Goal: Task Accomplishment & Management: Complete application form

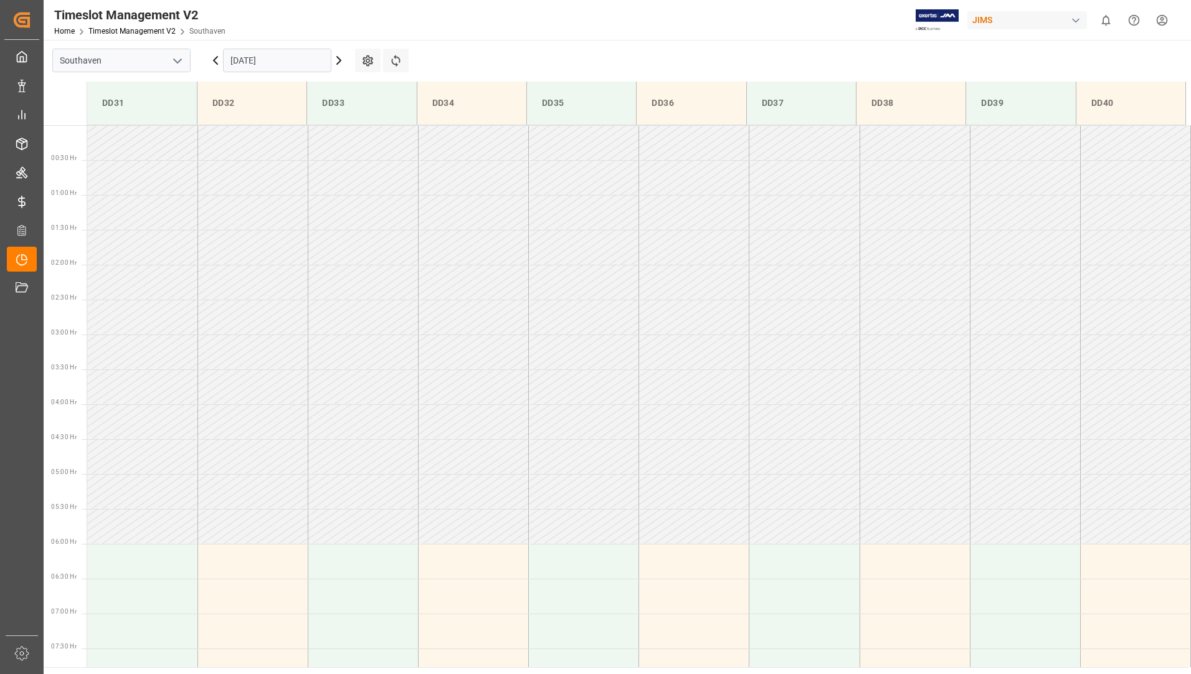
scroll to position [463, 0]
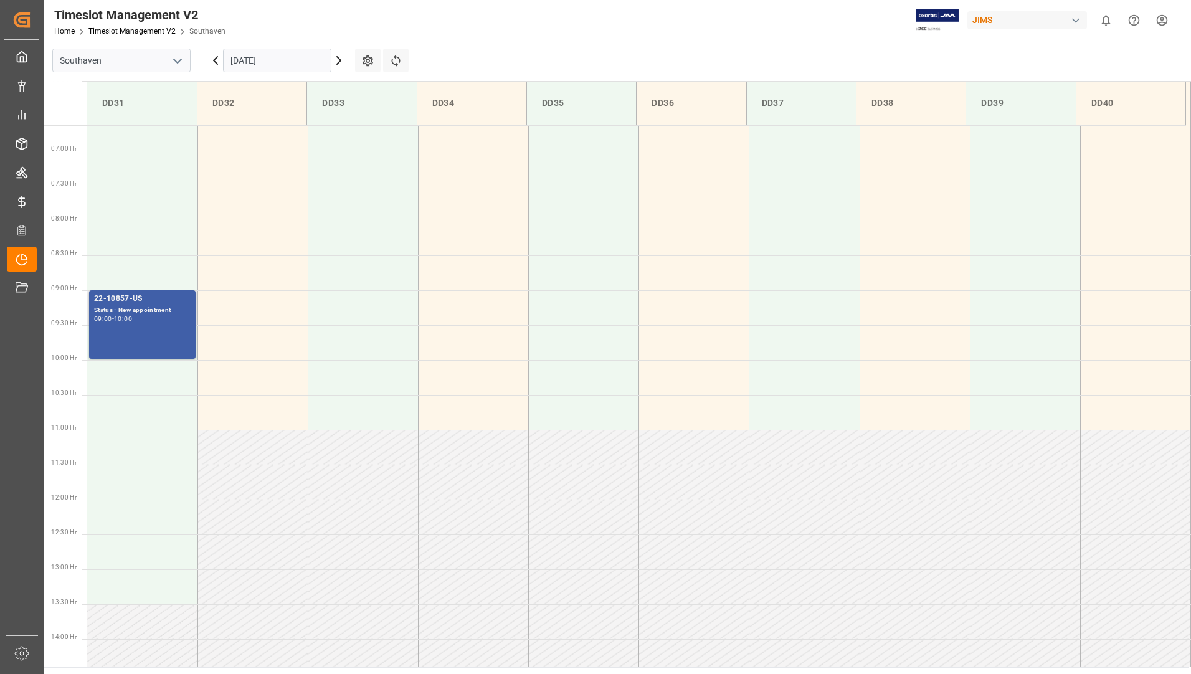
click at [128, 334] on div "22-10857-[GEOGRAPHIC_DATA] Status - New appointment 09:00 - 10:00" at bounding box center [142, 325] width 97 height 64
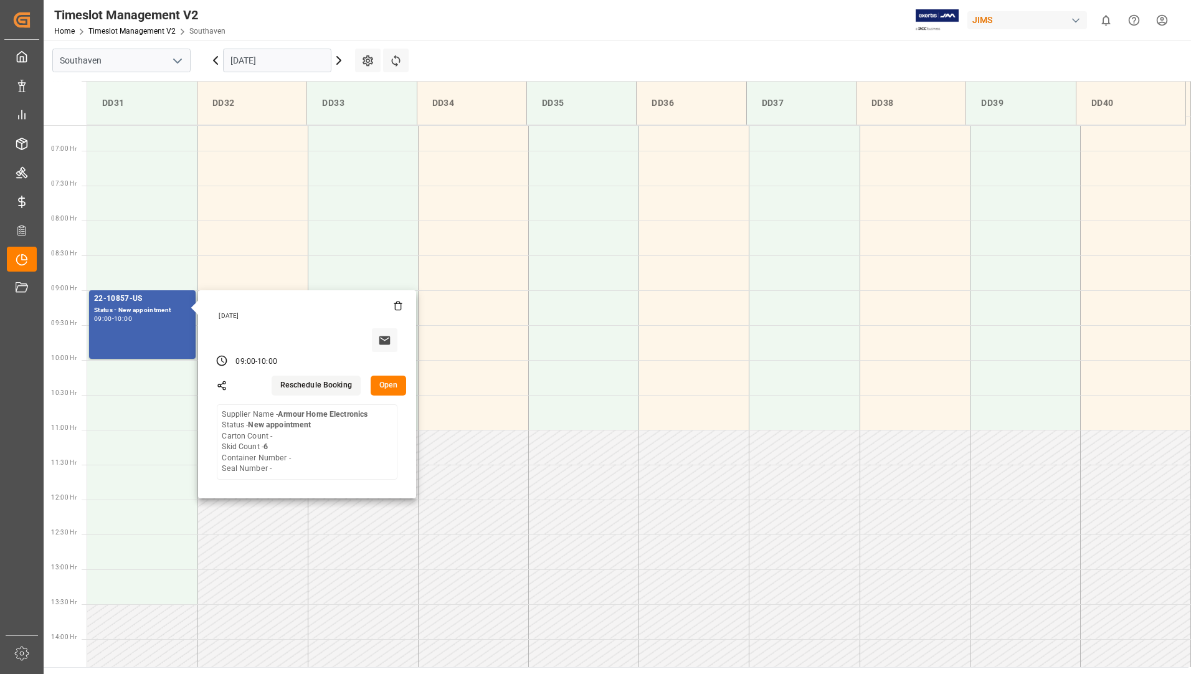
click at [290, 52] on input "[DATE]" at bounding box center [277, 61] width 108 height 24
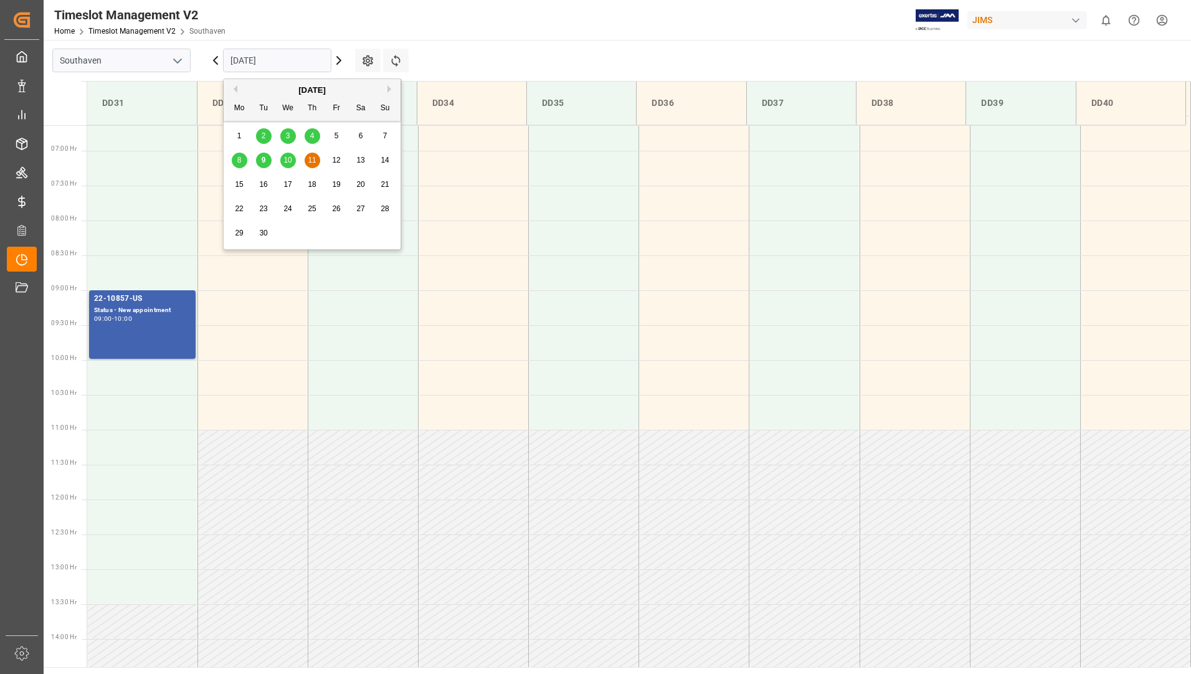
click at [293, 164] on div "10" at bounding box center [288, 160] width 16 height 15
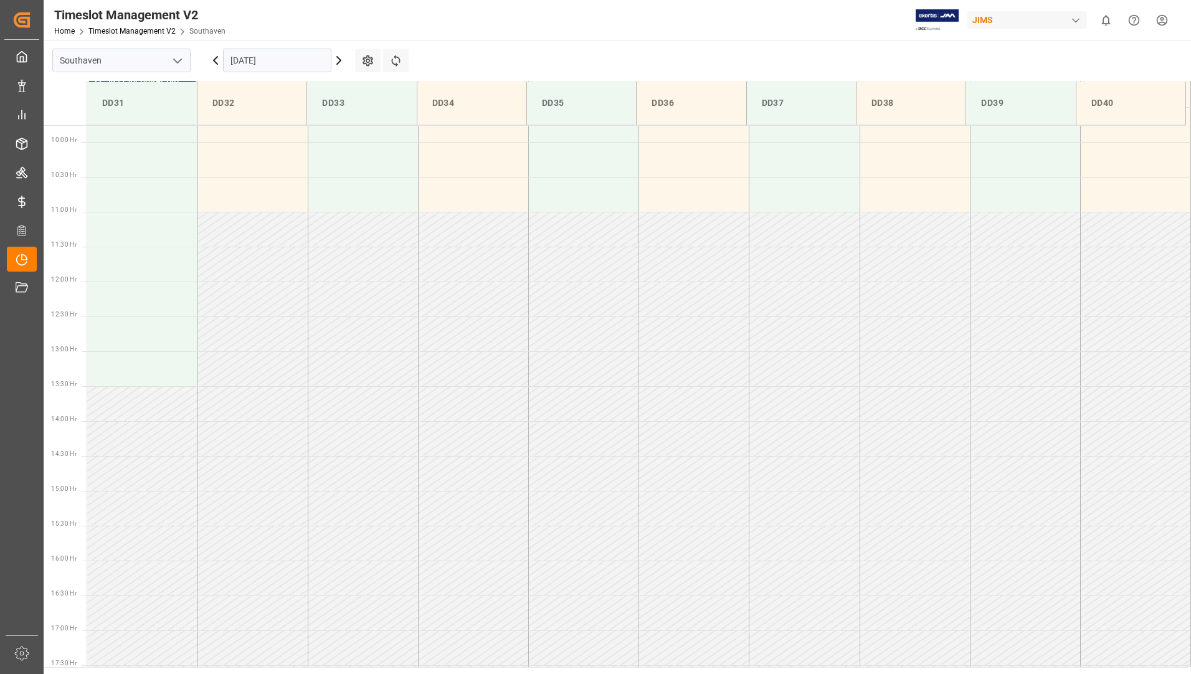
scroll to position [899, 0]
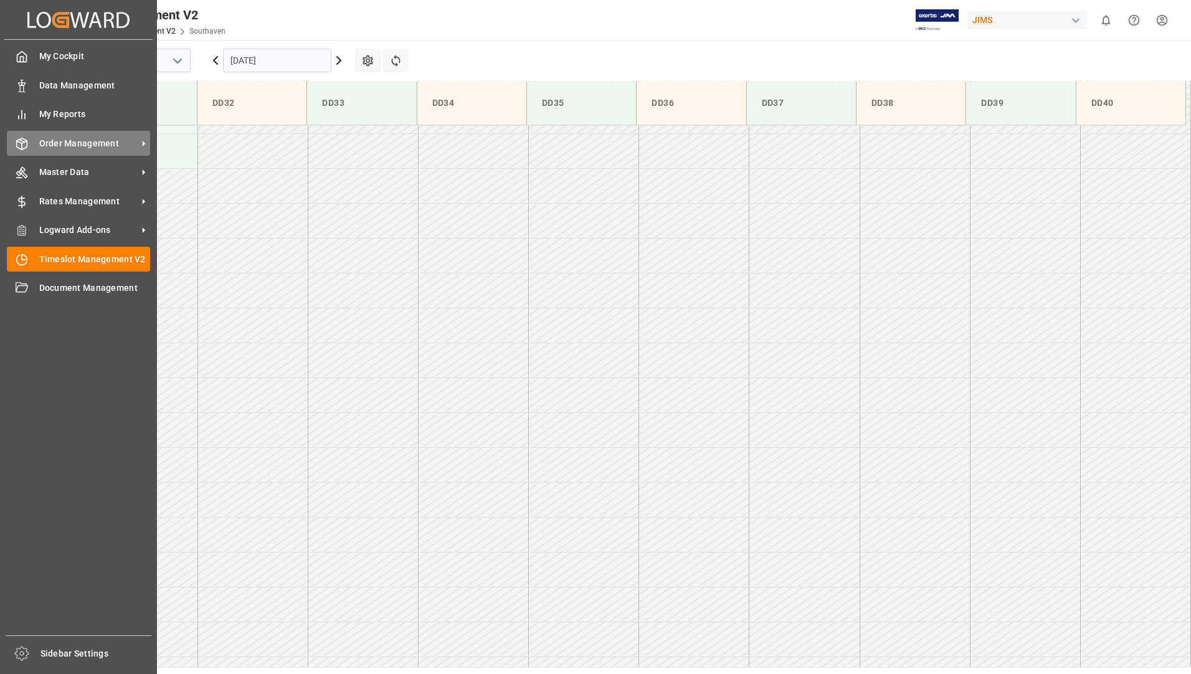
click at [93, 144] on span "Order Management" at bounding box center [88, 143] width 98 height 13
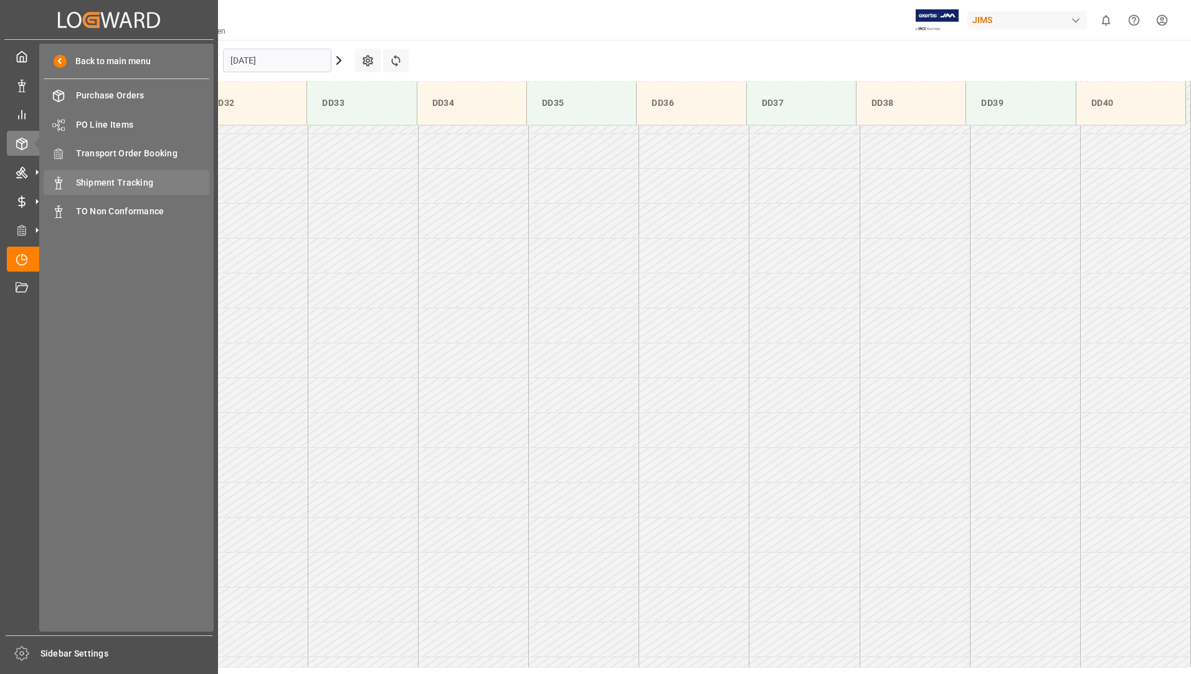
click at [129, 187] on span "Shipment Tracking" at bounding box center [143, 182] width 134 height 13
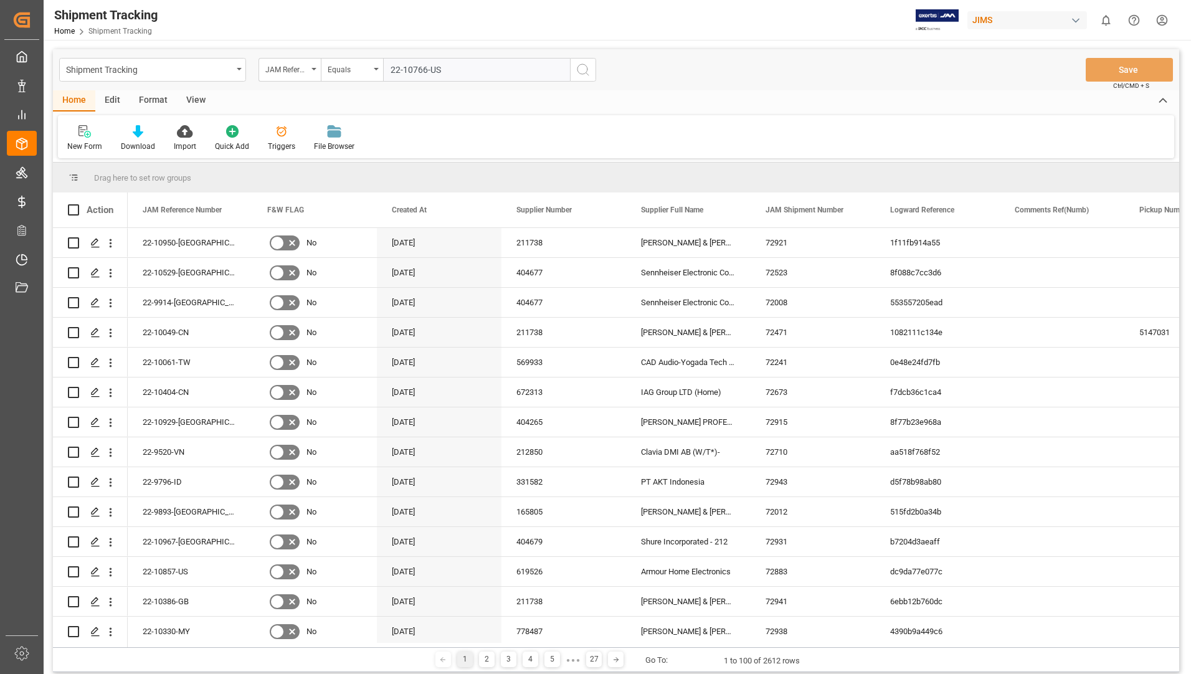
type input "22-10766-US"
click at [582, 75] on icon "search button" at bounding box center [583, 69] width 15 height 15
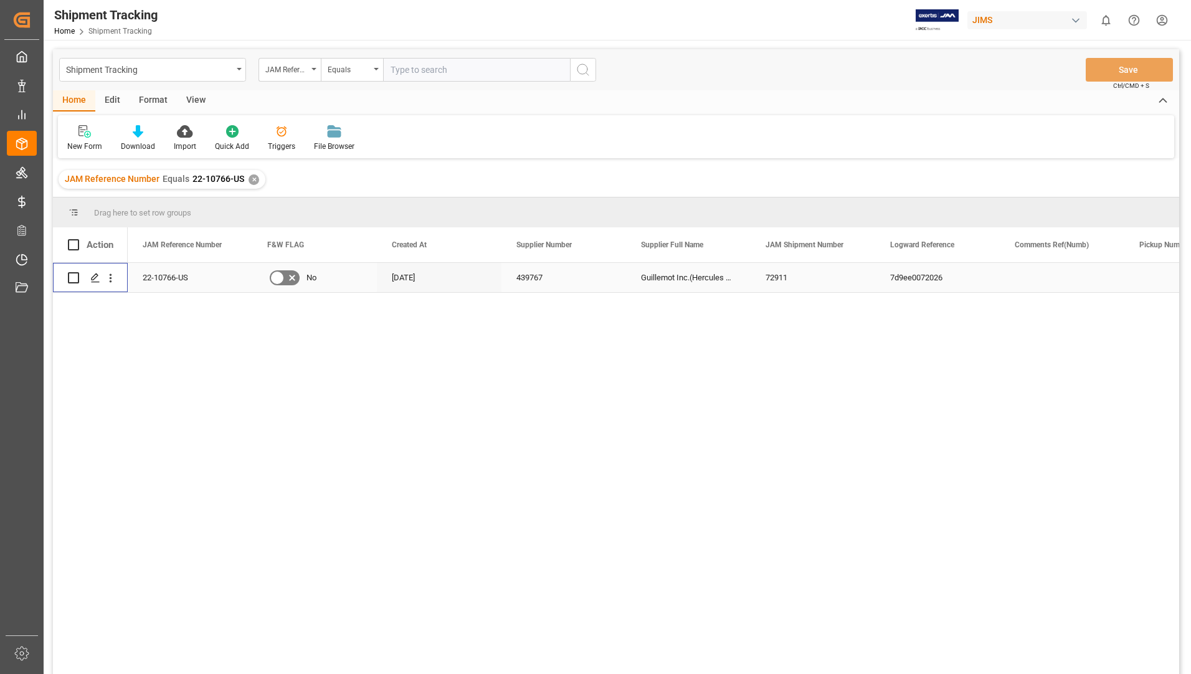
click at [75, 281] on input "Press Space to toggle row selection (unchecked)" at bounding box center [73, 277] width 11 height 11
checkbox input "true"
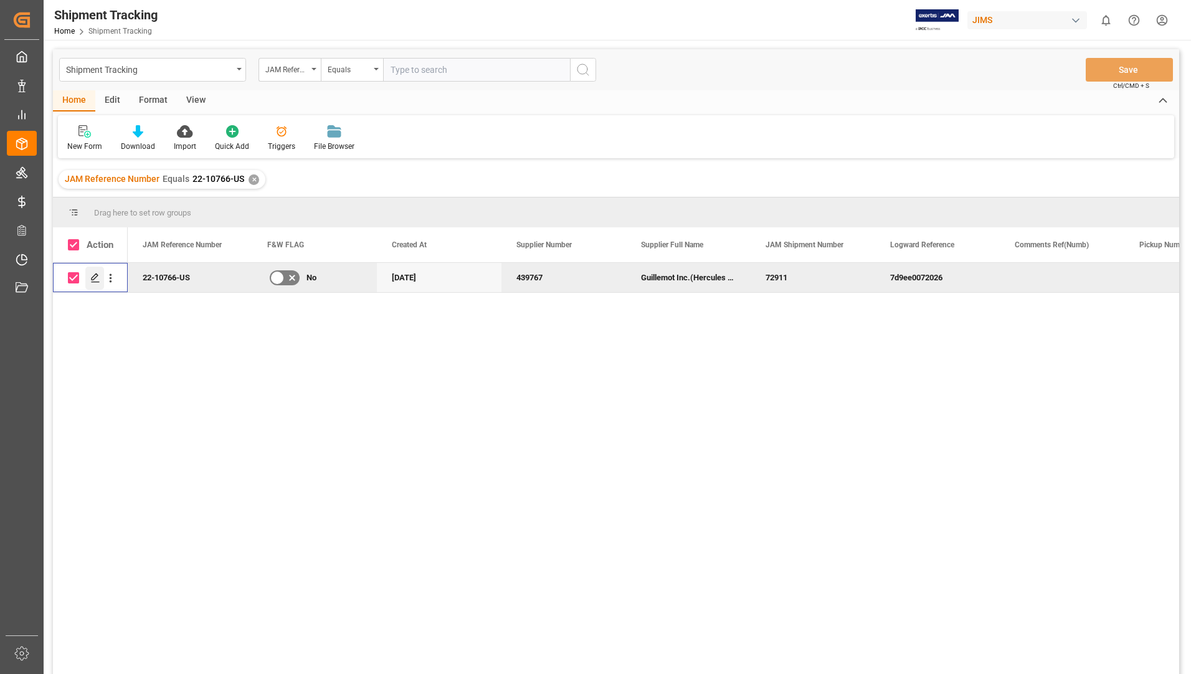
click at [91, 276] on icon "Press SPACE to deselect this row." at bounding box center [95, 278] width 10 height 10
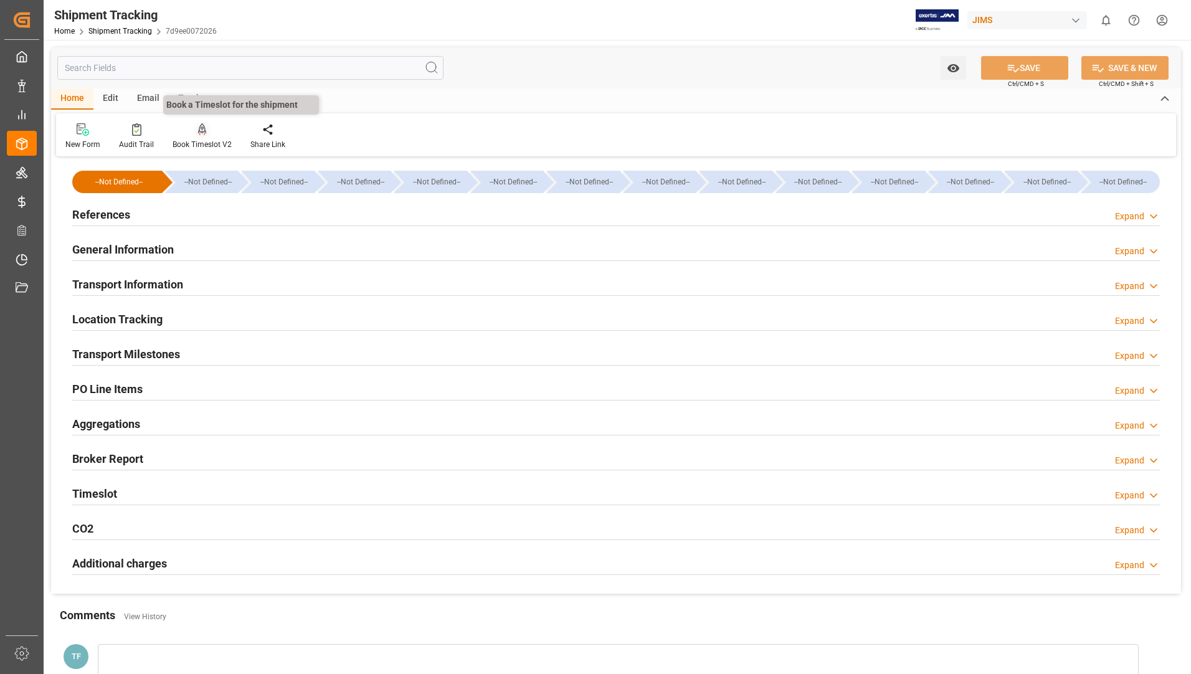
click at [202, 140] on div "Book Timeslot V2" at bounding box center [202, 144] width 59 height 11
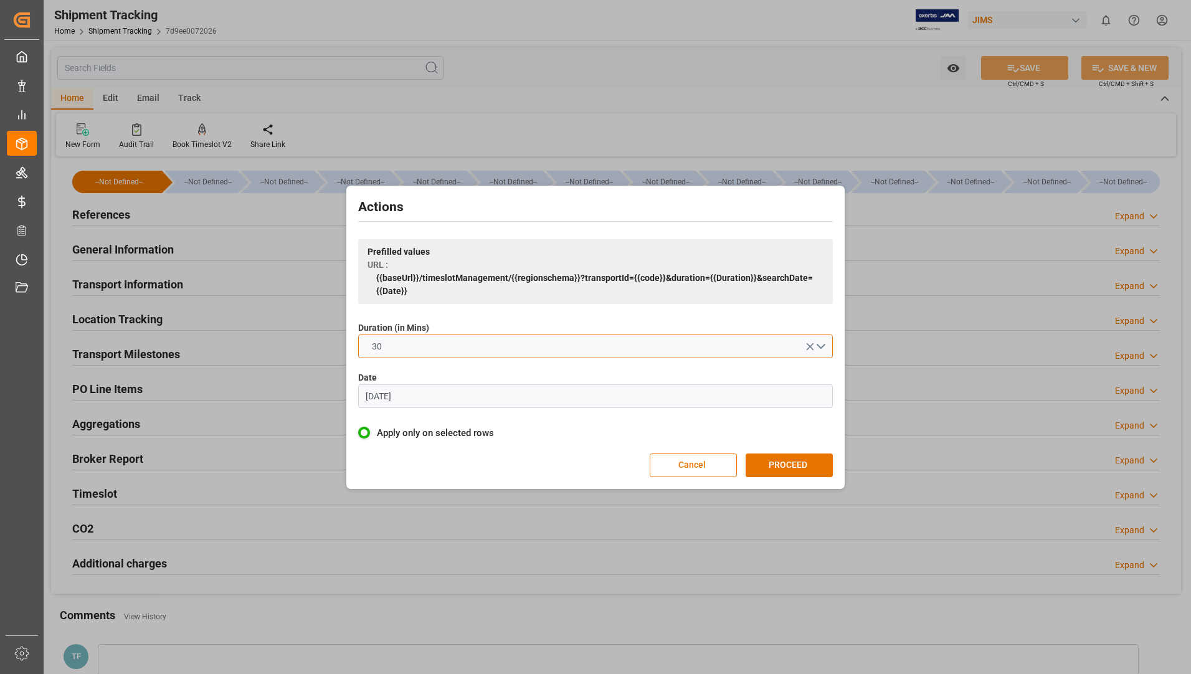
click at [822, 346] on button "30" at bounding box center [595, 347] width 475 height 24
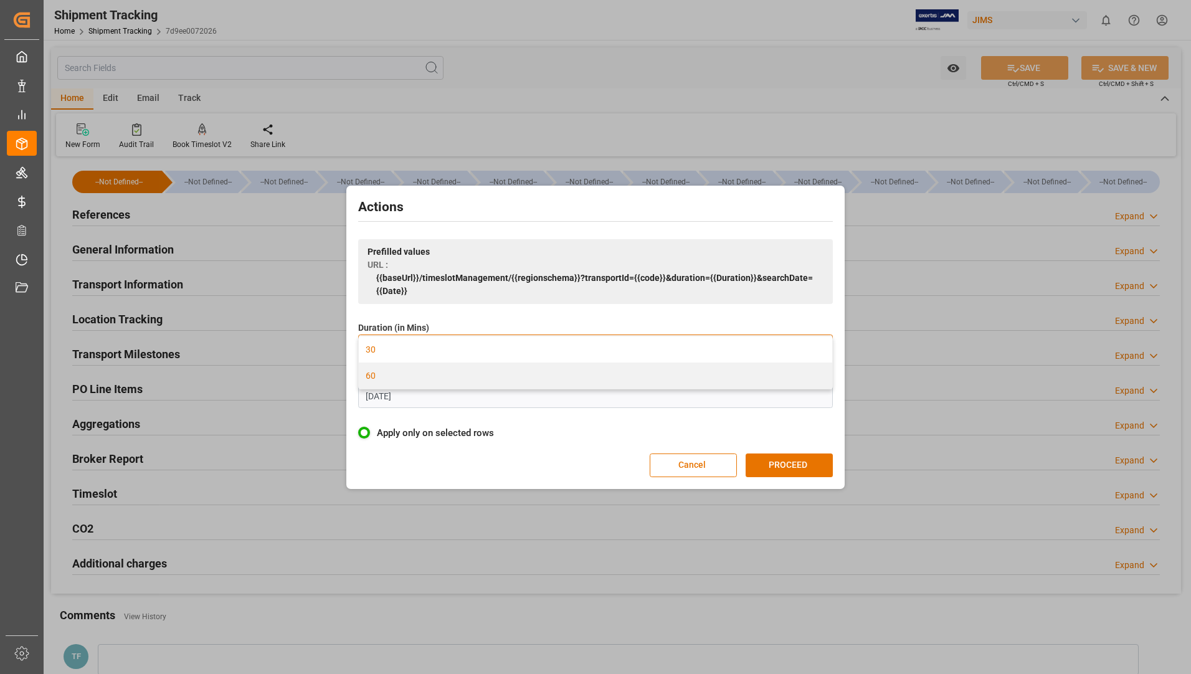
click at [494, 369] on div "60" at bounding box center [595, 376] width 473 height 26
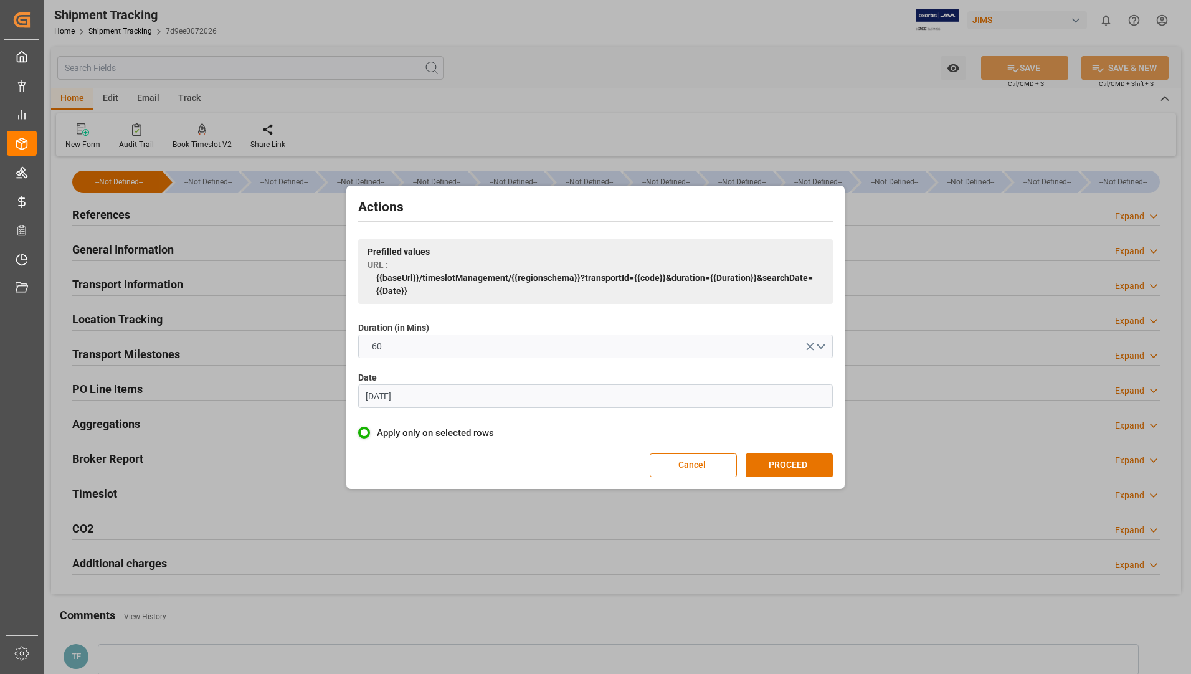
click at [489, 387] on input "[DATE]" at bounding box center [595, 396] width 475 height 24
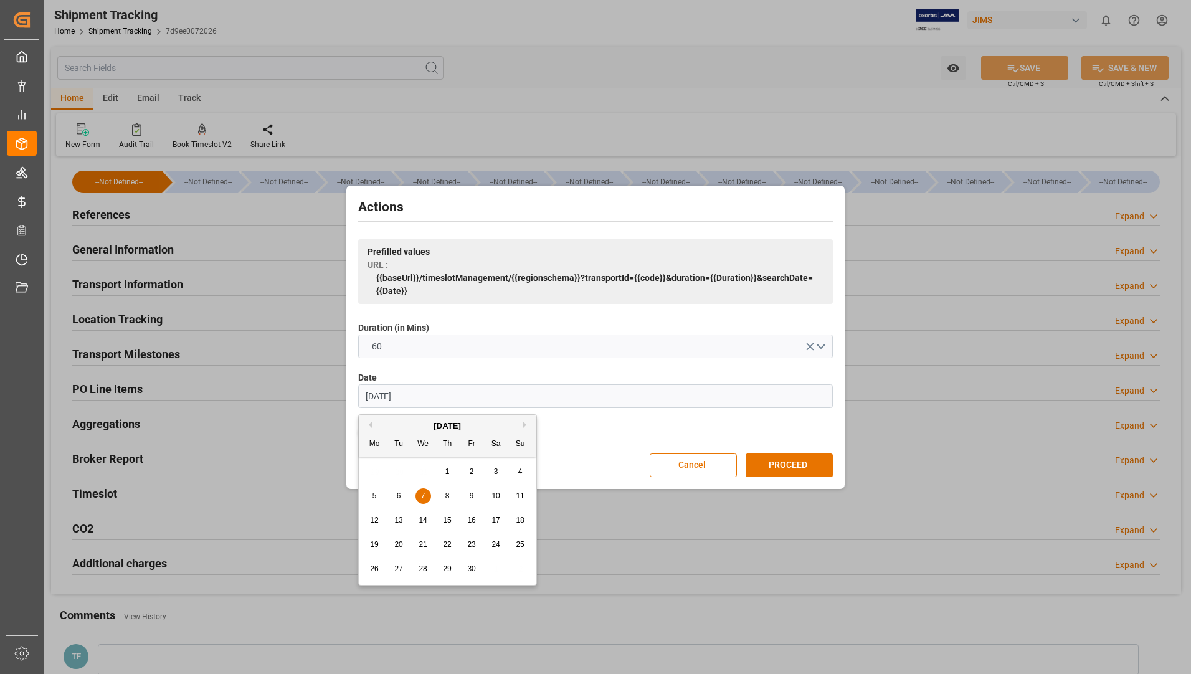
click at [524, 421] on button "Next Month" at bounding box center [526, 424] width 7 height 7
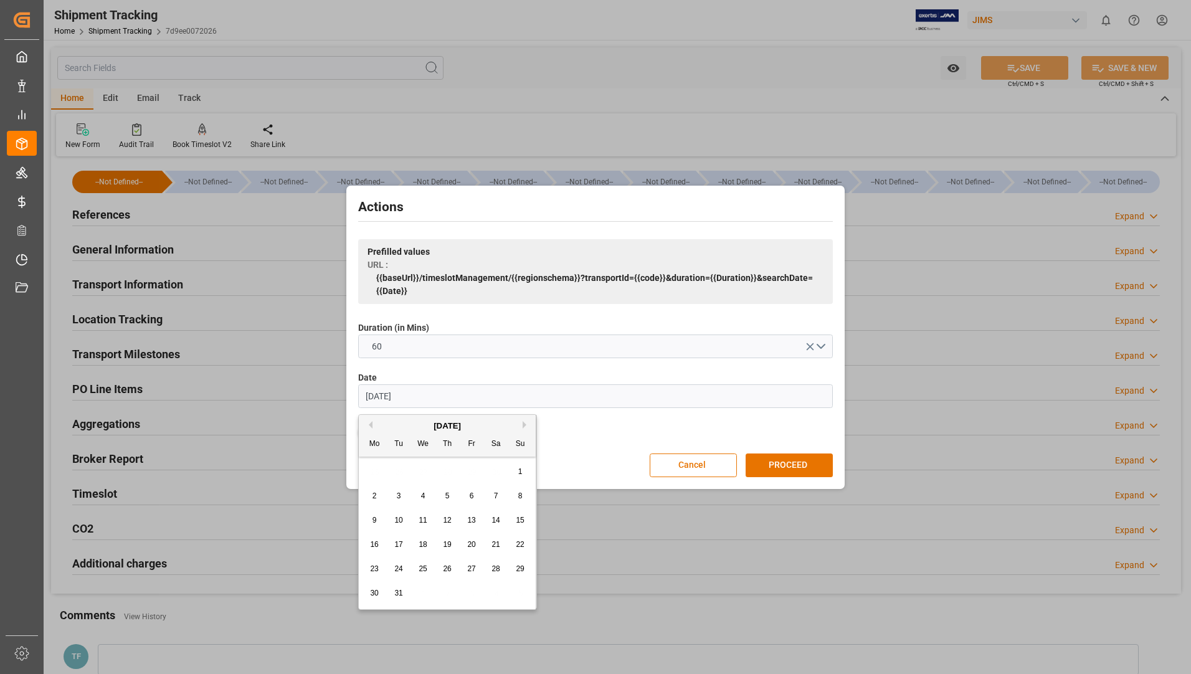
click at [524, 421] on button "Next Month" at bounding box center [526, 424] width 7 height 7
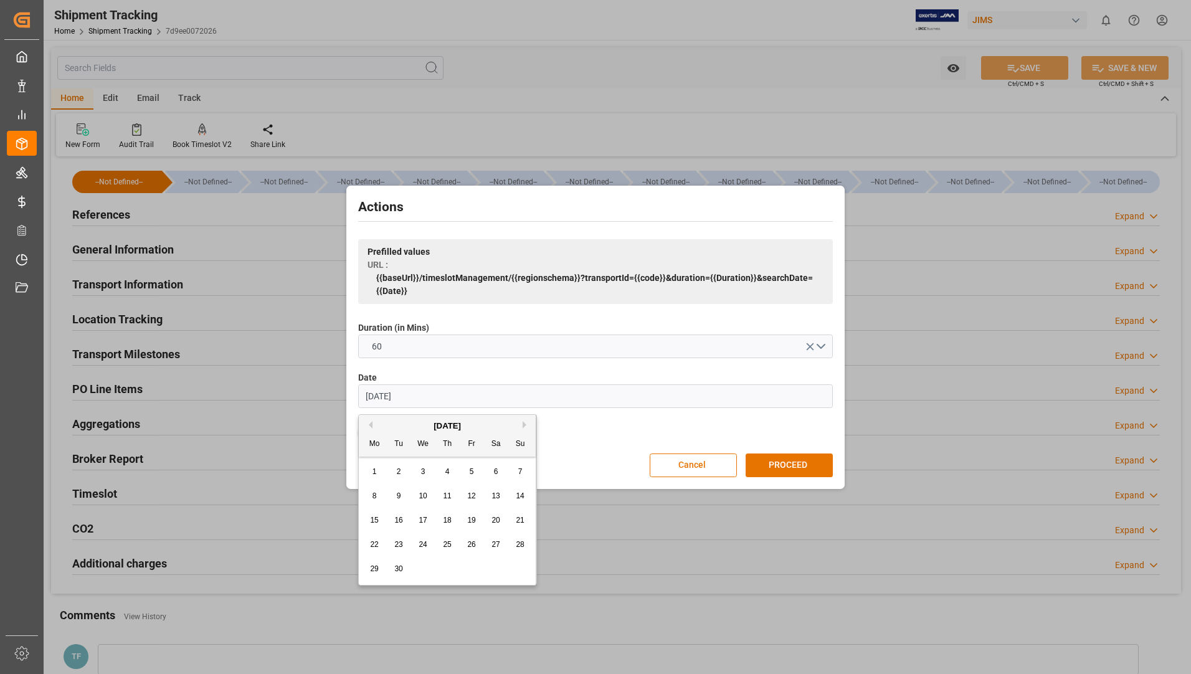
click at [524, 421] on button "Next Month" at bounding box center [526, 424] width 7 height 7
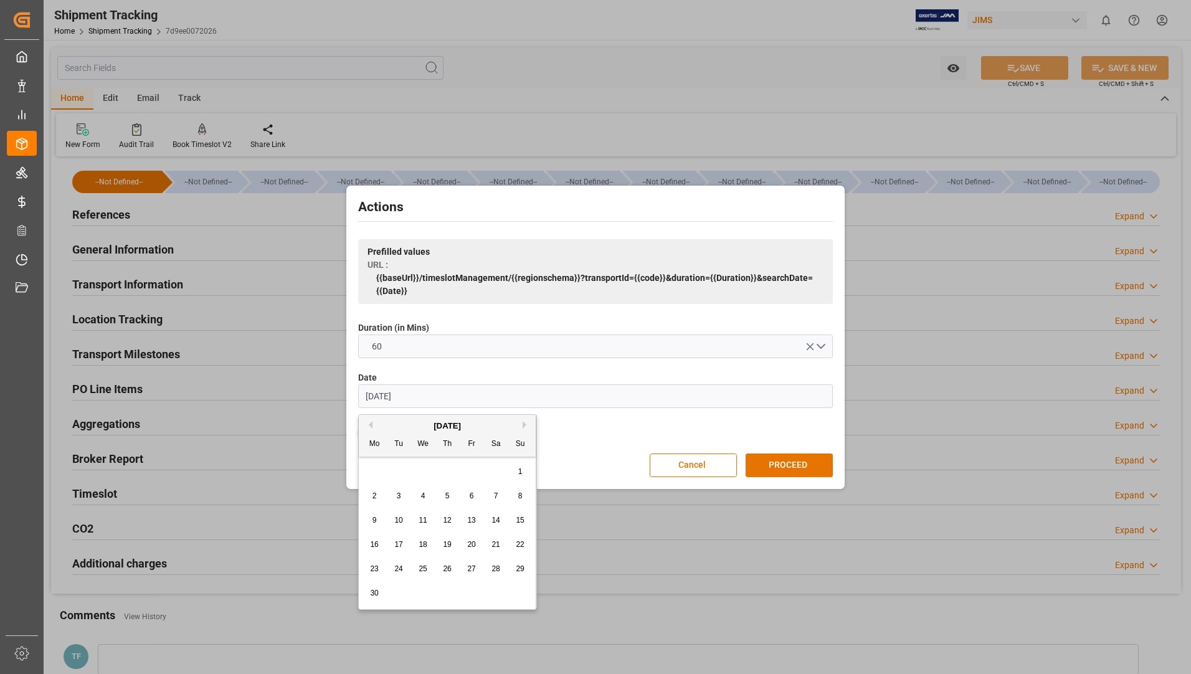
click at [524, 421] on button "Next Month" at bounding box center [526, 424] width 7 height 7
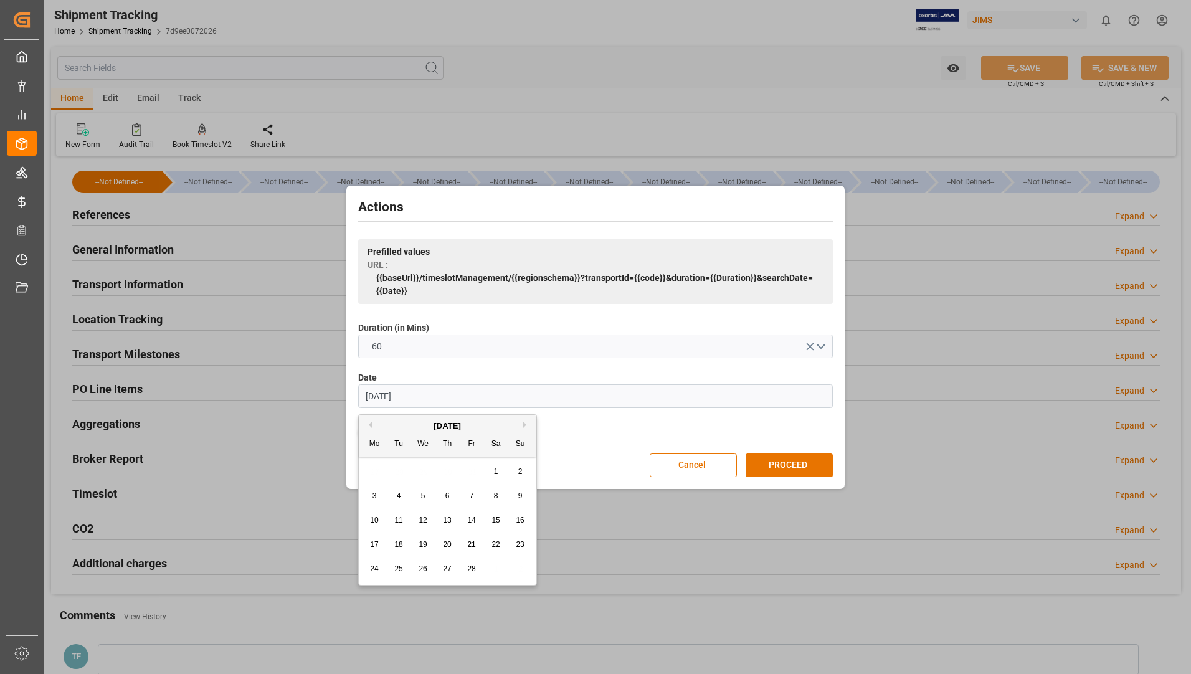
click at [524, 421] on button "Next Month" at bounding box center [526, 424] width 7 height 7
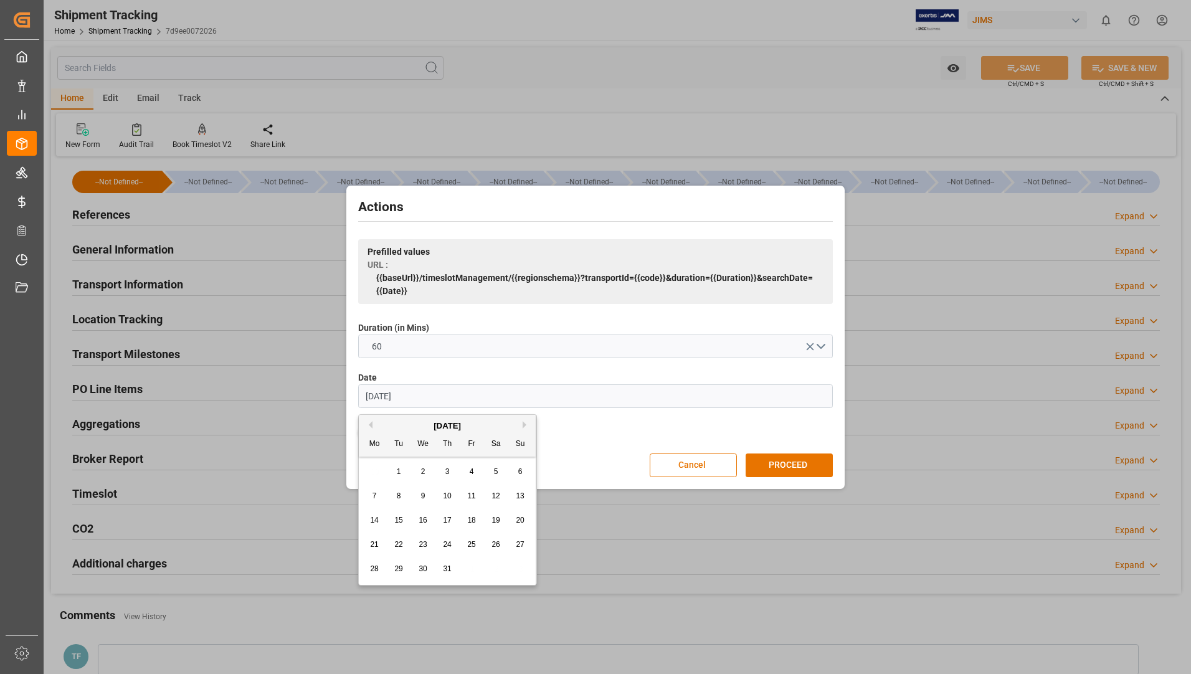
click at [524, 421] on button "Next Month" at bounding box center [526, 424] width 7 height 7
click at [371, 420] on div "[DATE]" at bounding box center [447, 426] width 177 height 12
click at [370, 422] on button "Previous Month" at bounding box center [368, 424] width 7 height 7
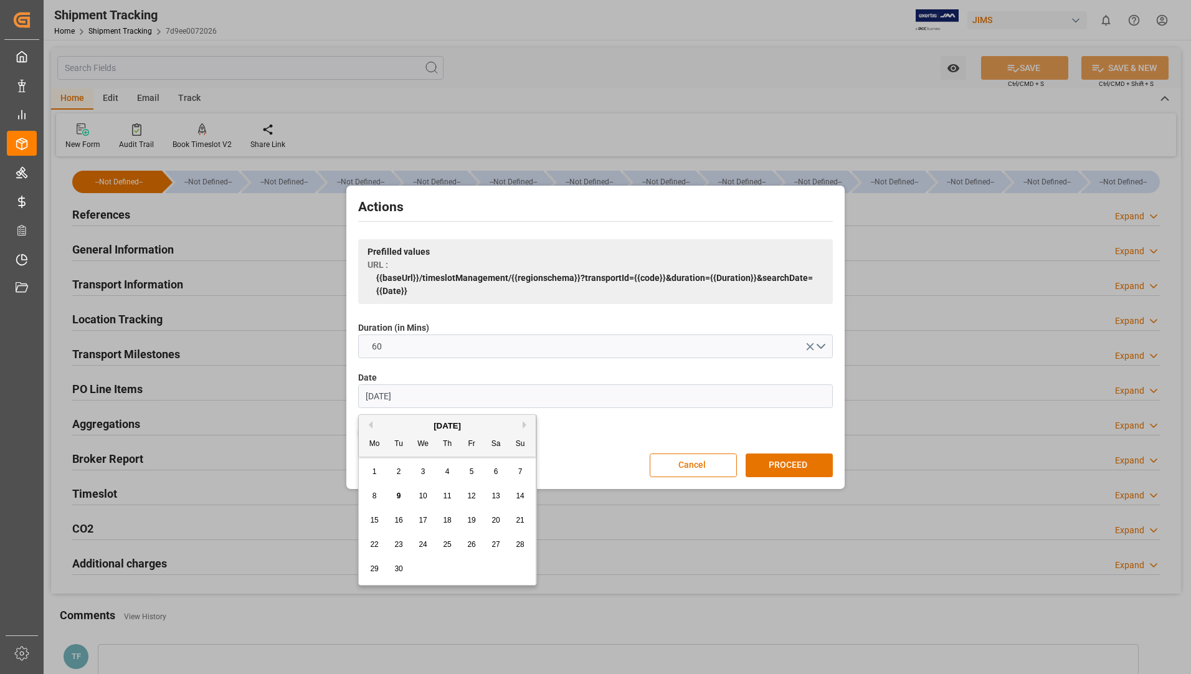
click at [453, 493] on div "11" at bounding box center [448, 496] width 16 height 15
type input "[DATE]"
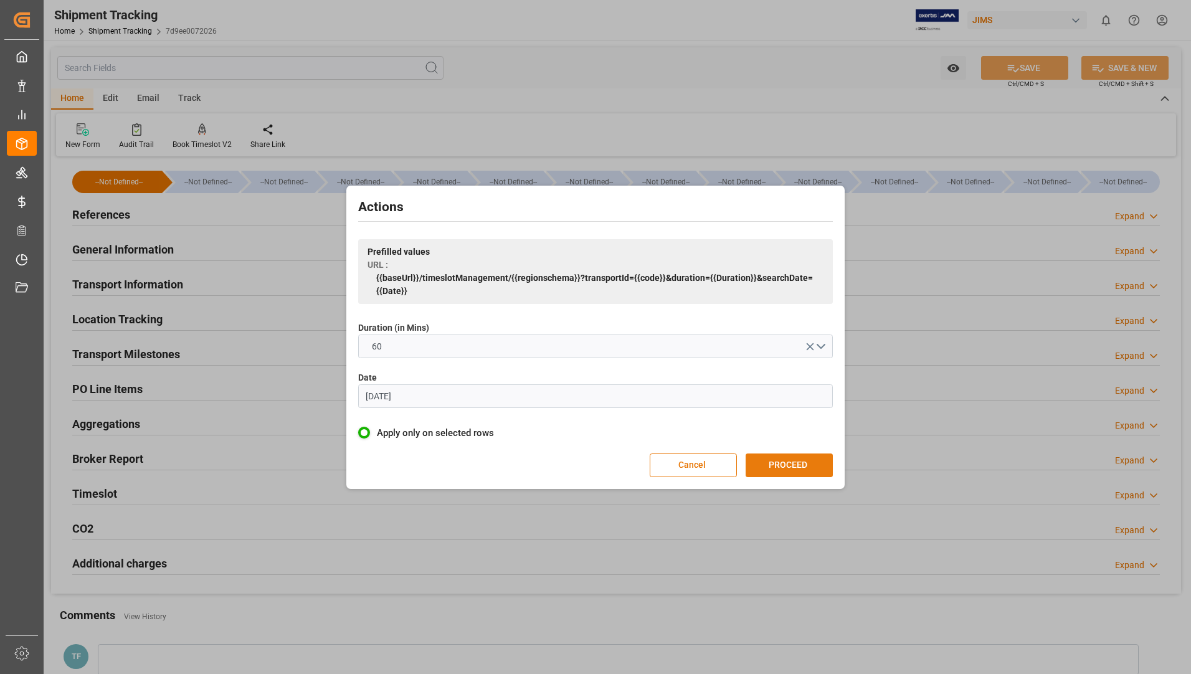
click at [797, 467] on button "PROCEED" at bounding box center [789, 465] width 87 height 24
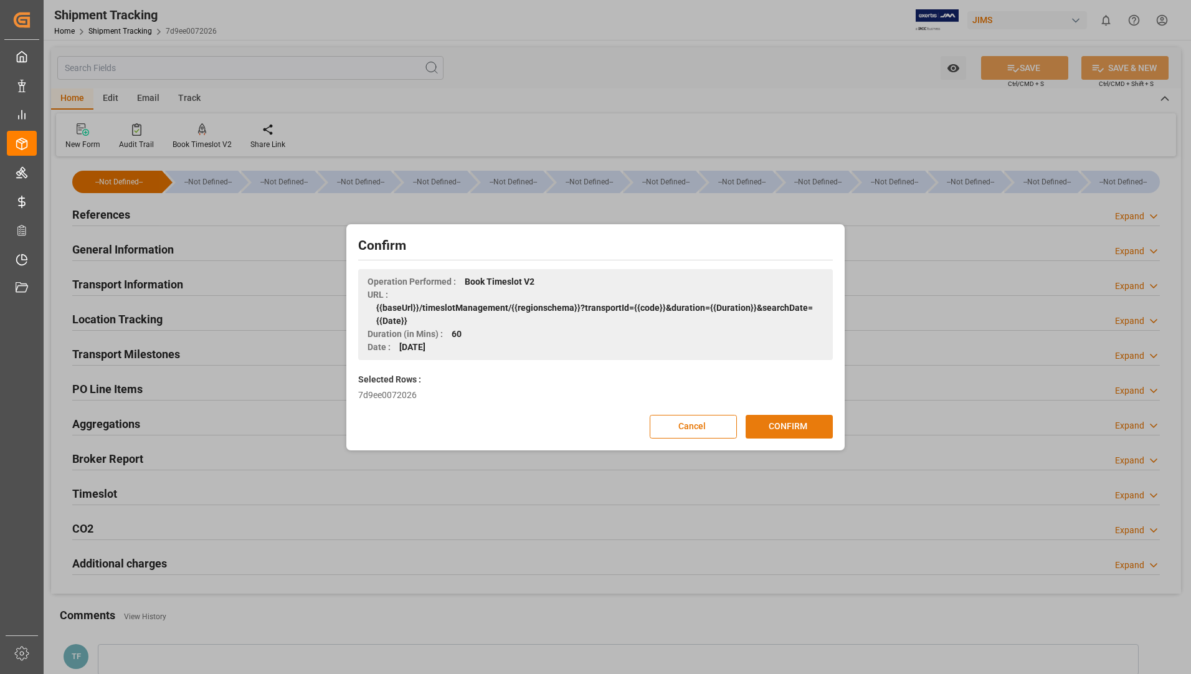
click at [782, 421] on button "CONFIRM" at bounding box center [789, 427] width 87 height 24
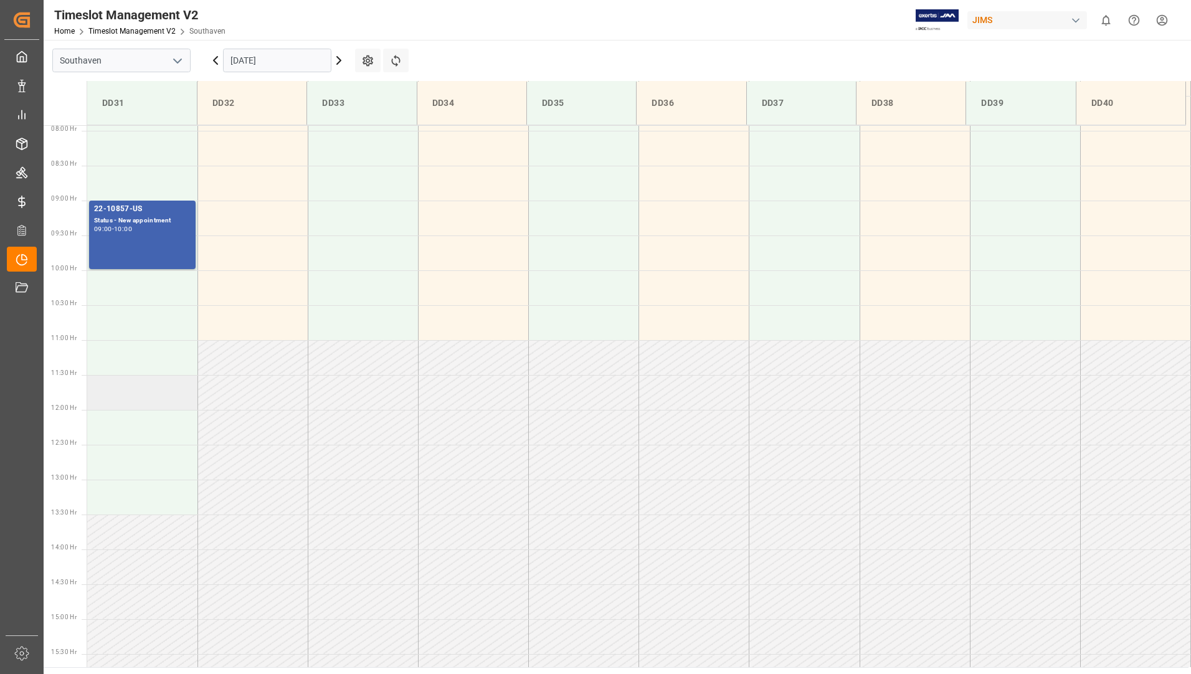
scroll to position [525, 0]
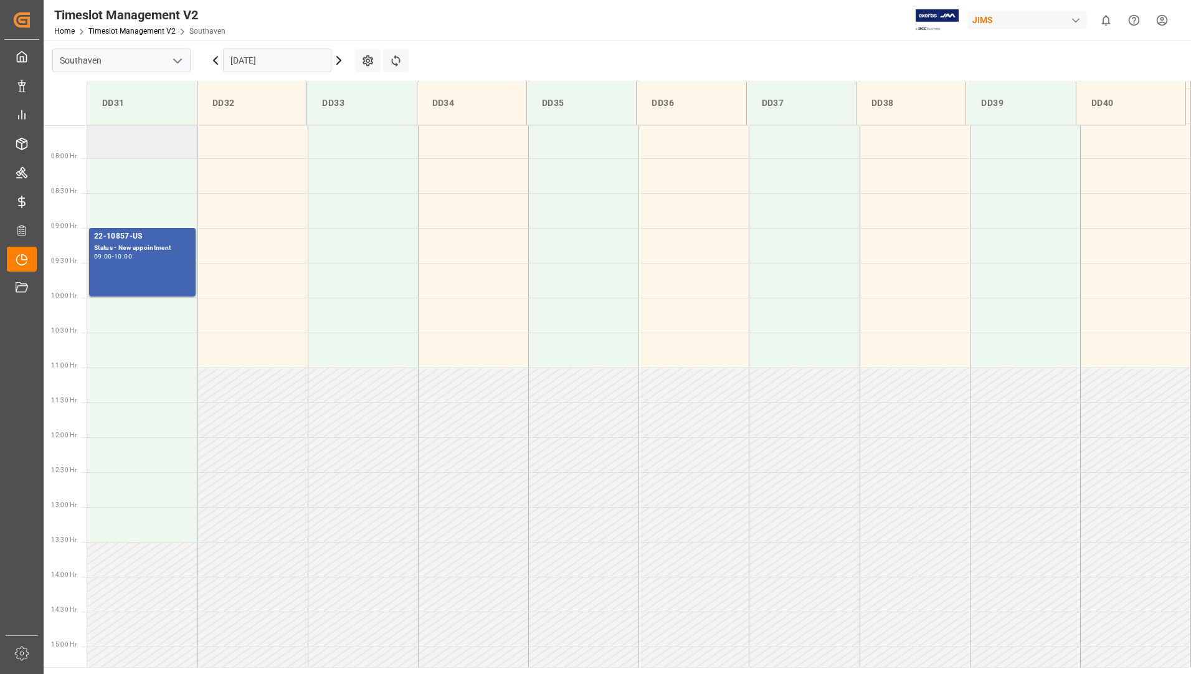
click at [170, 146] on td at bounding box center [142, 140] width 110 height 35
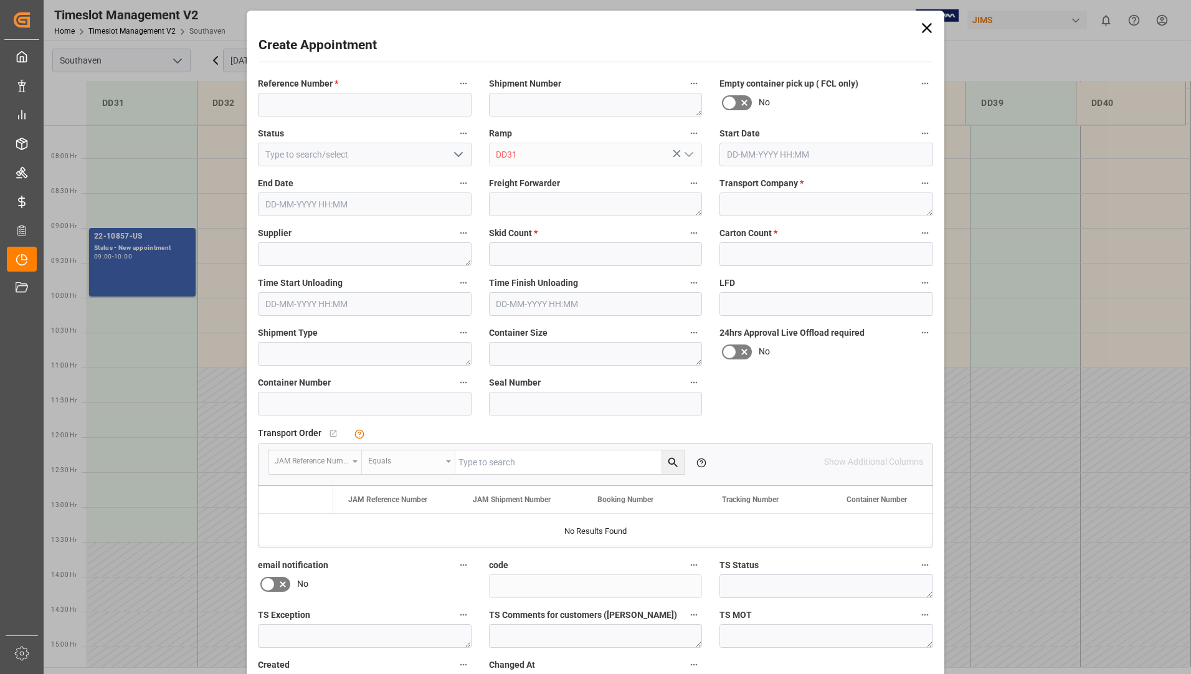
type input "11-09-2025 07:30"
type input "11-09-2025 08:00"
click at [359, 106] on input at bounding box center [365, 105] width 214 height 24
type input "22-10766-US"
click at [769, 199] on textarea at bounding box center [826, 204] width 214 height 24
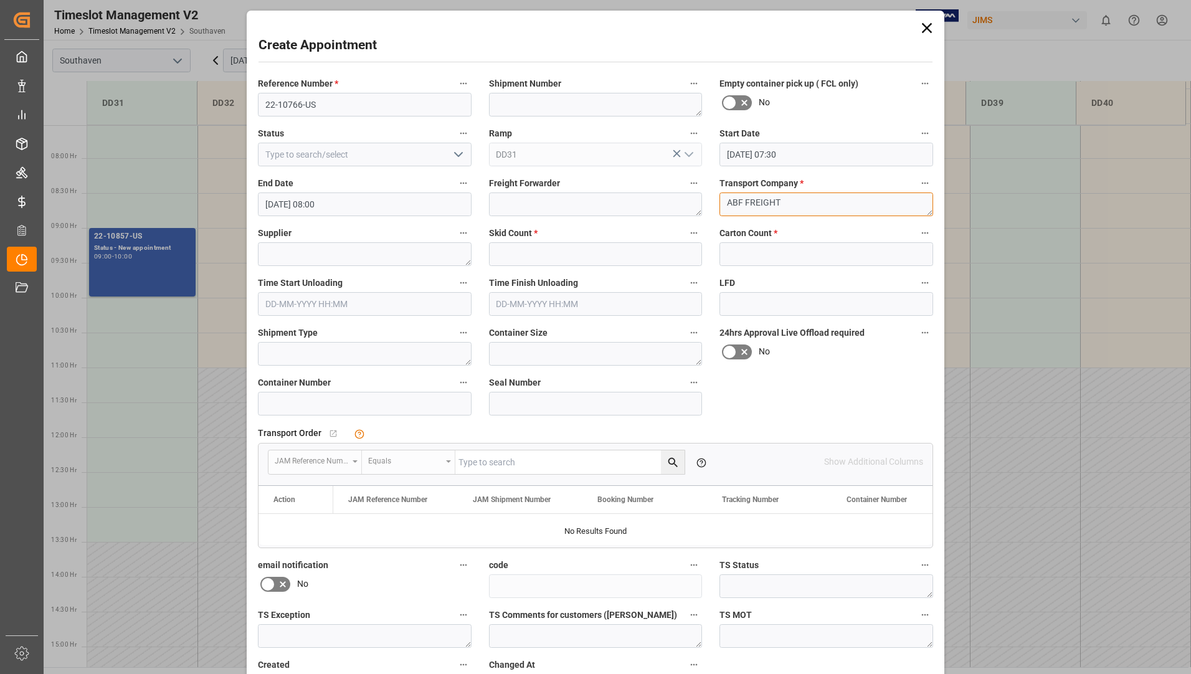
type textarea "ABF FREIGHT"
click at [569, 259] on input "text" at bounding box center [596, 254] width 214 height 24
type input "1"
click at [741, 259] on input "text" at bounding box center [826, 254] width 214 height 24
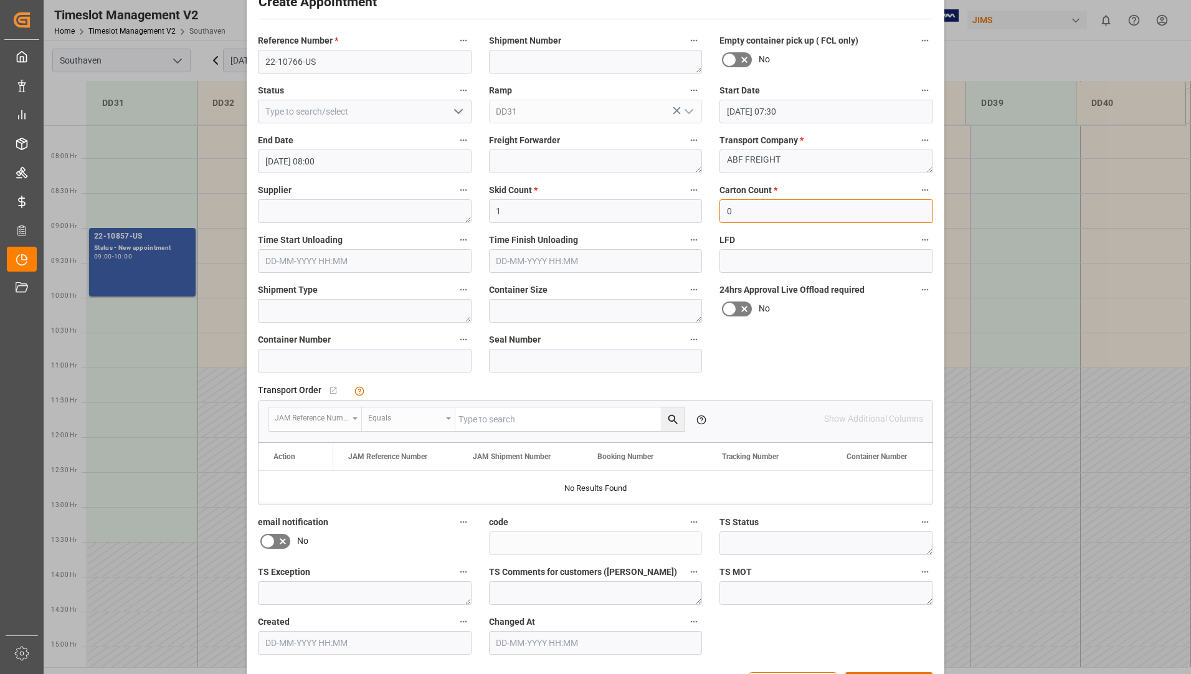
scroll to position [87, 0]
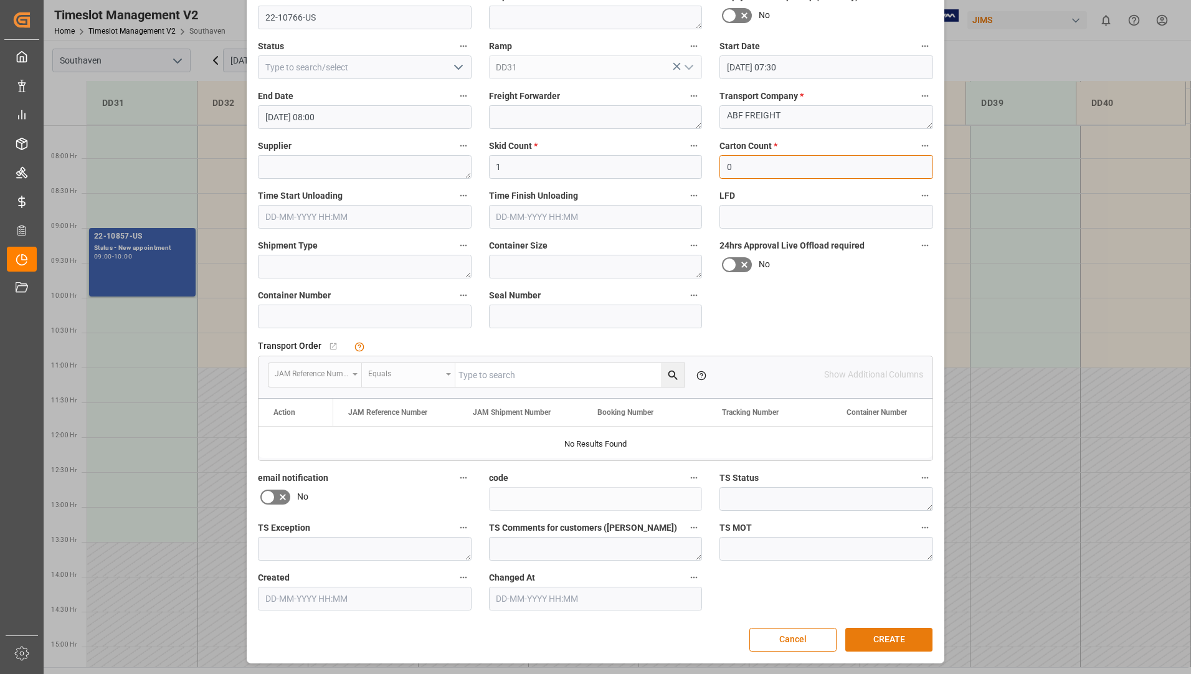
type input "0"
click at [889, 638] on button "CREATE" at bounding box center [888, 640] width 87 height 24
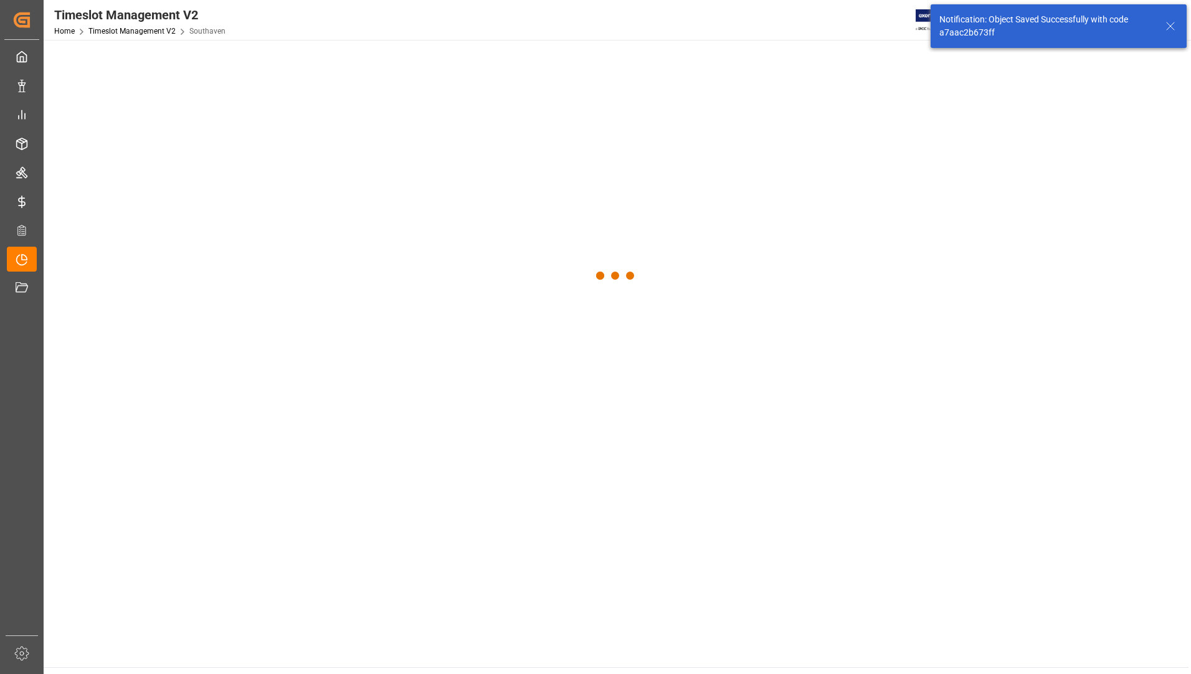
click at [854, 640] on main at bounding box center [616, 353] width 1145 height 627
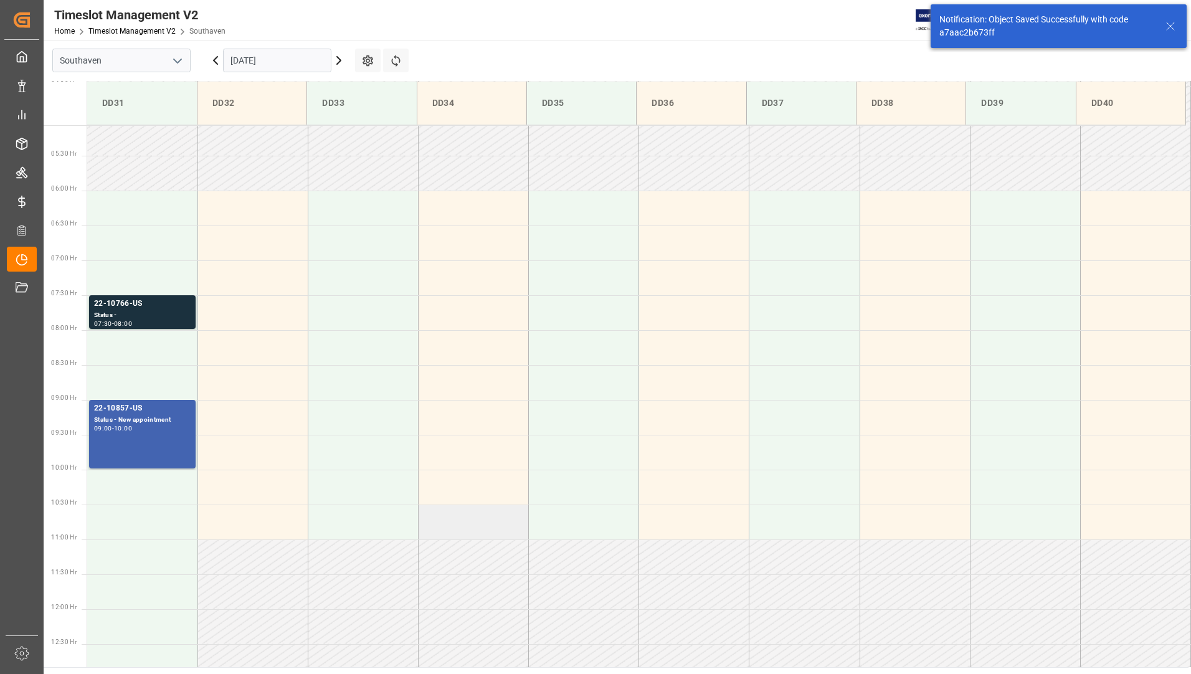
scroll to position [411, 0]
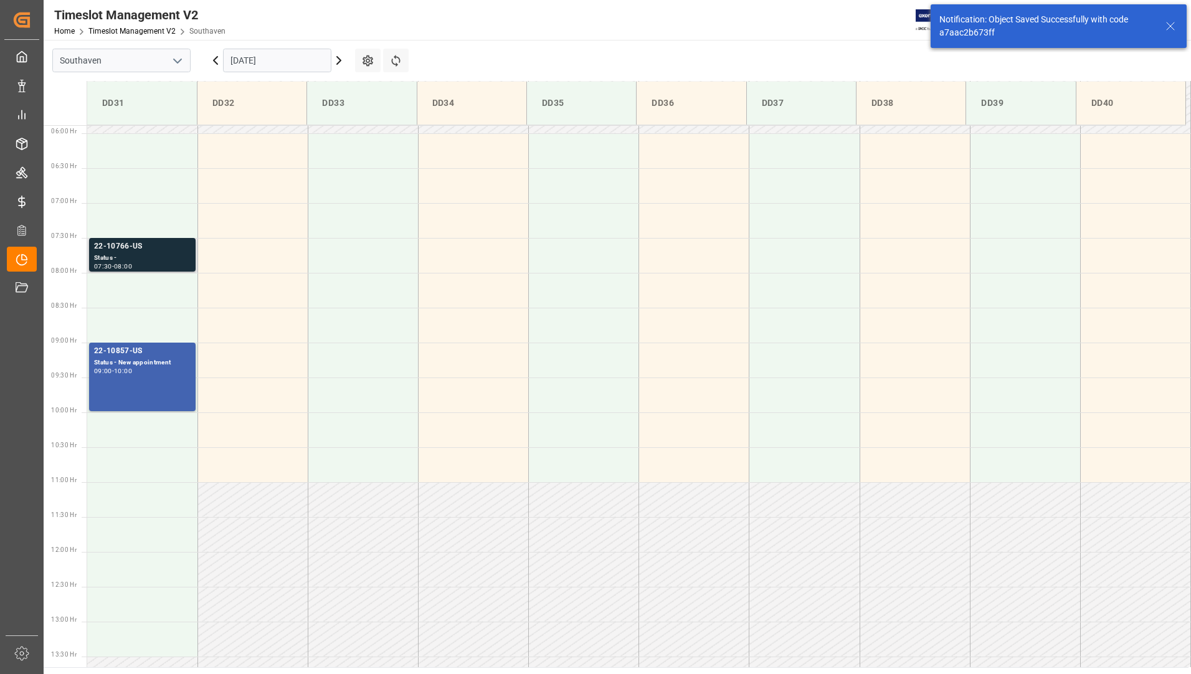
click at [159, 261] on div "Status -" at bounding box center [142, 258] width 97 height 11
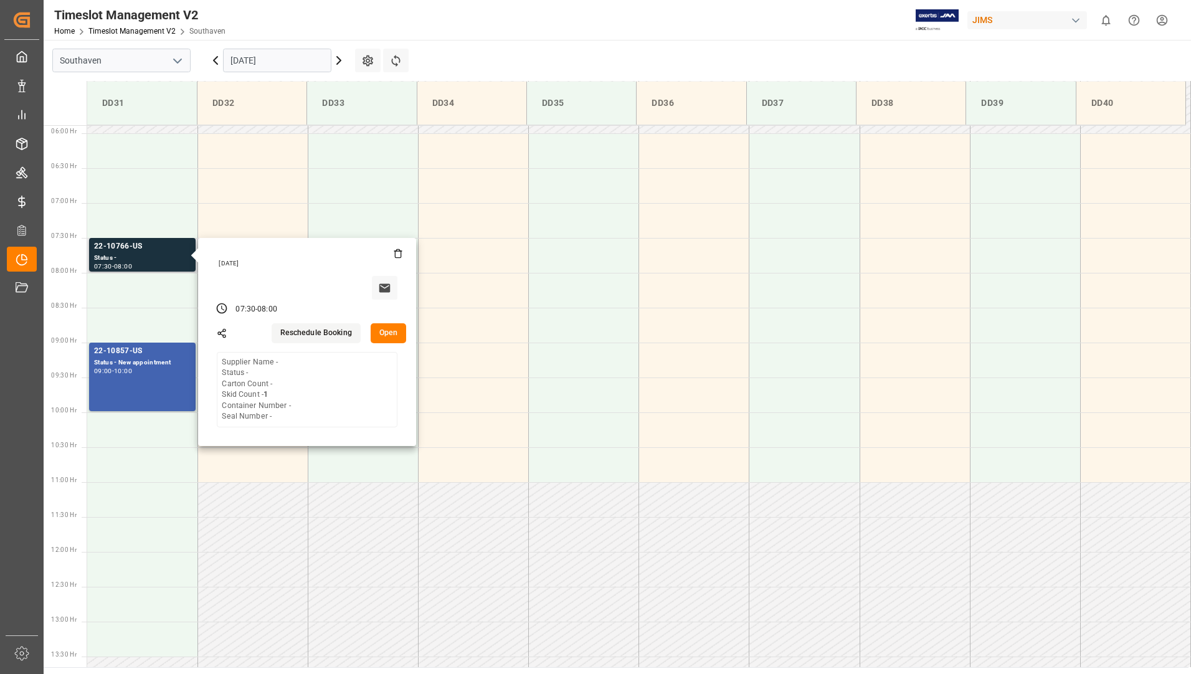
click at [396, 330] on button "Open" at bounding box center [389, 333] width 36 height 20
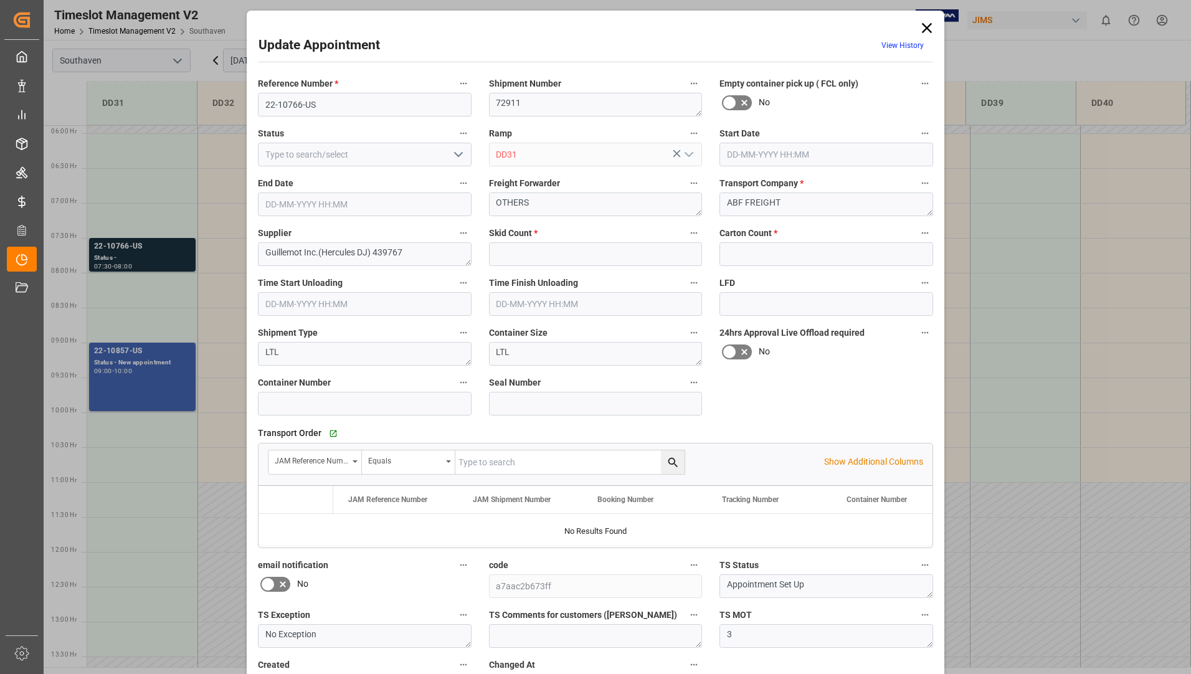
type input "1"
type input "0"
type input "11-09-2025 07:30"
type input "11-09-2025 08:00"
type input "09-09-2025 19:30"
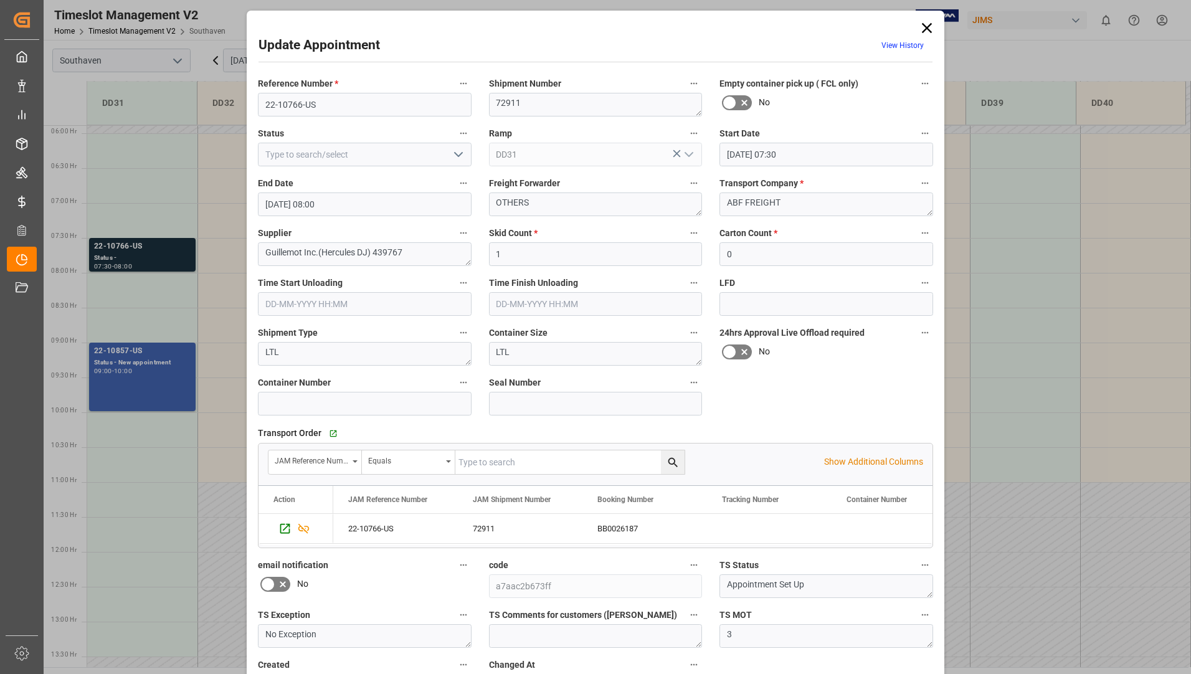
click at [926, 25] on icon at bounding box center [926, 27] width 17 height 17
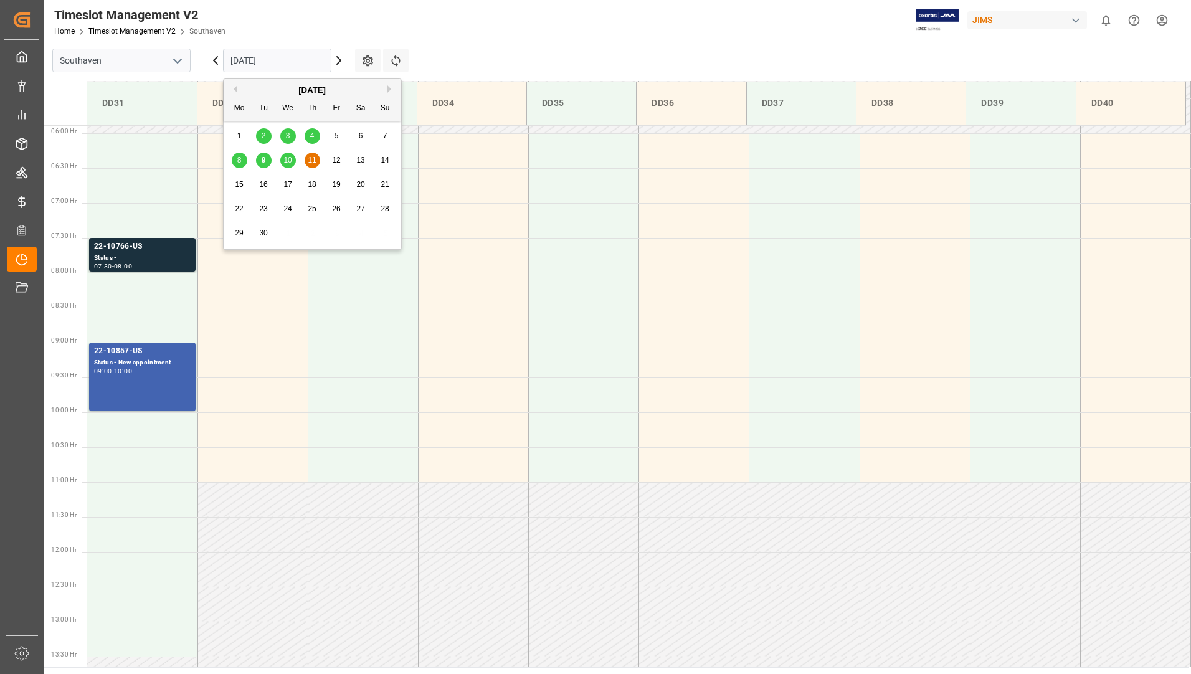
click at [262, 52] on input "[DATE]" at bounding box center [277, 61] width 108 height 24
click at [285, 161] on span "10" at bounding box center [287, 160] width 8 height 9
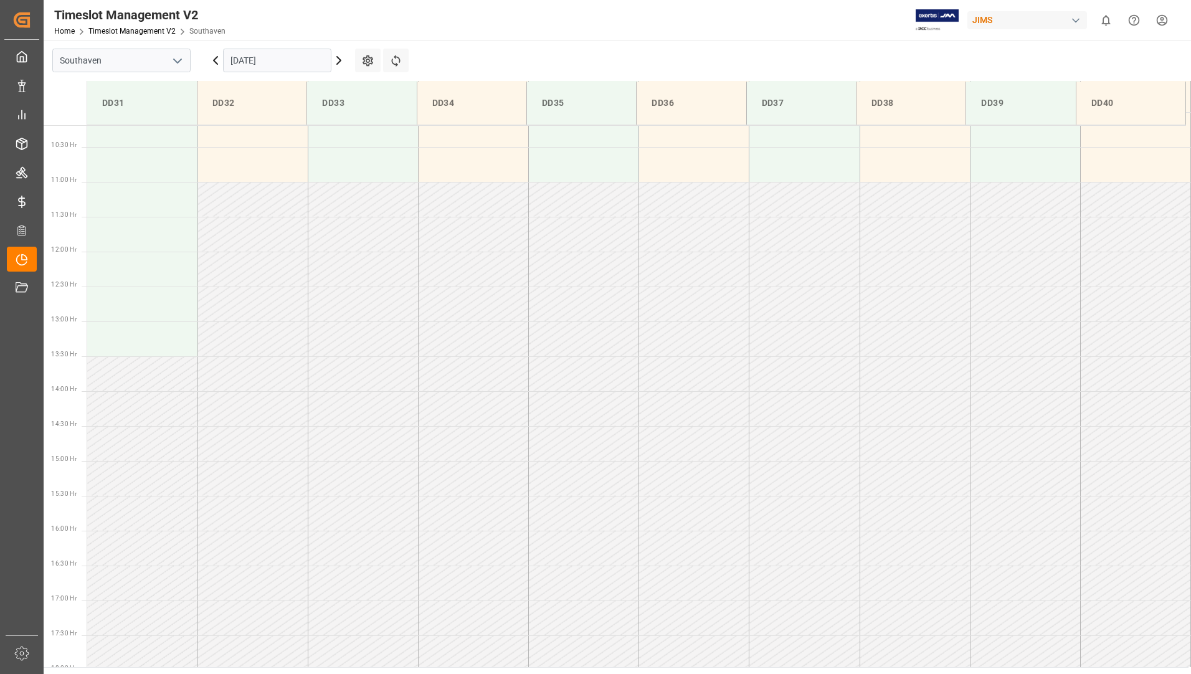
scroll to position [525, 0]
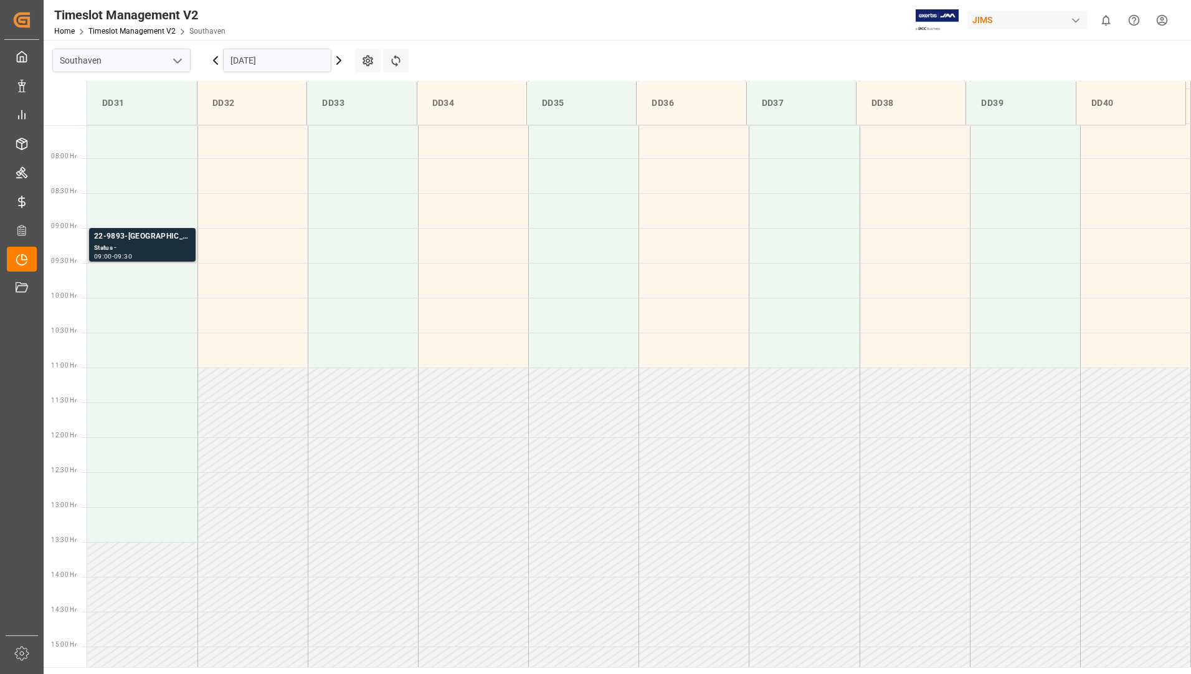
click at [166, 254] on div "09:00 - 09:30" at bounding box center [142, 257] width 97 height 7
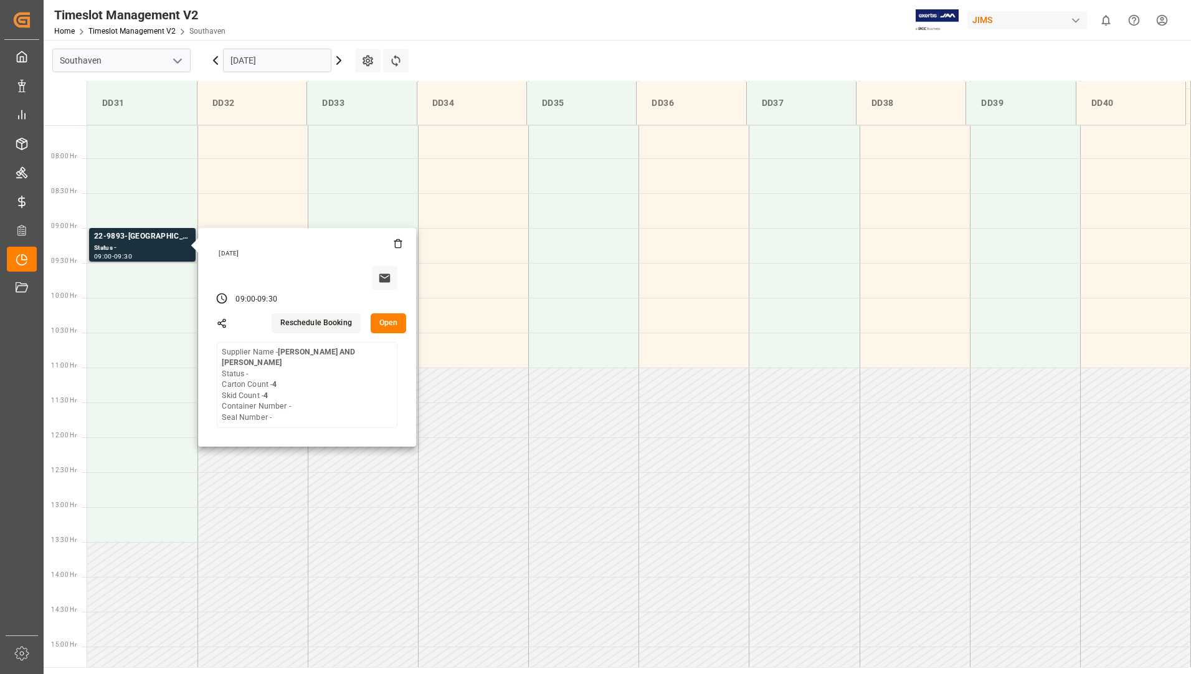
click at [371, 321] on button "Open" at bounding box center [389, 323] width 36 height 20
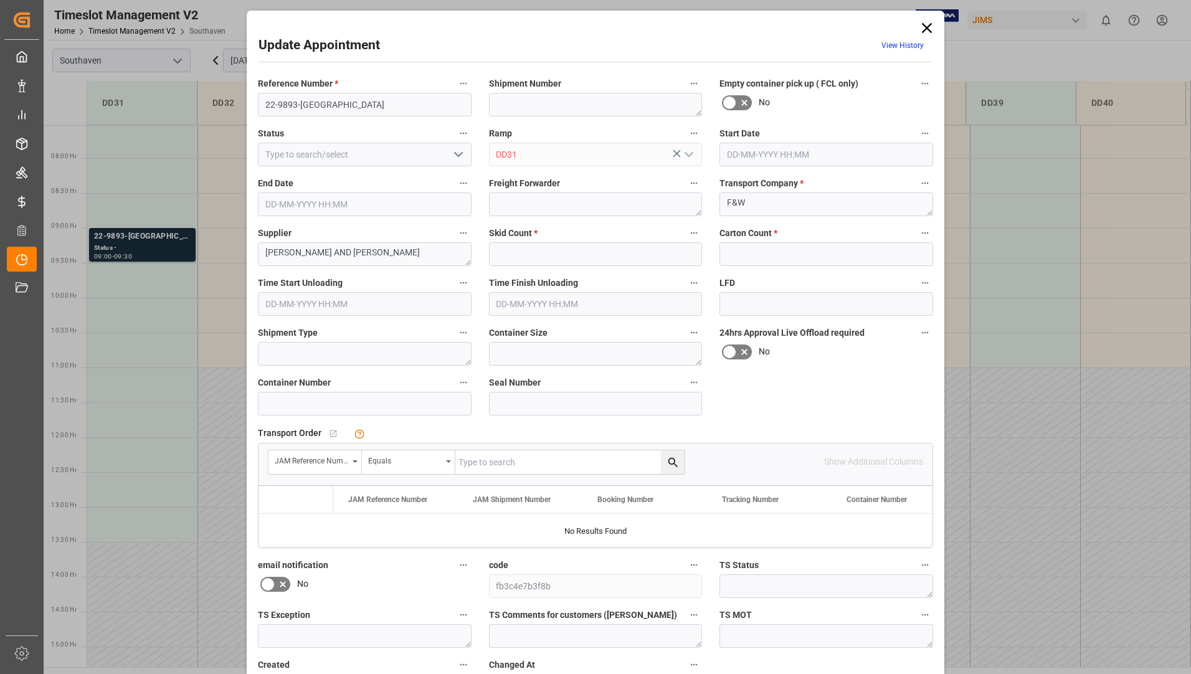
type input "4"
type input "10-09-2025 09:00"
type input "10-09-2025 09:30"
type input "09-09-2025 18:37"
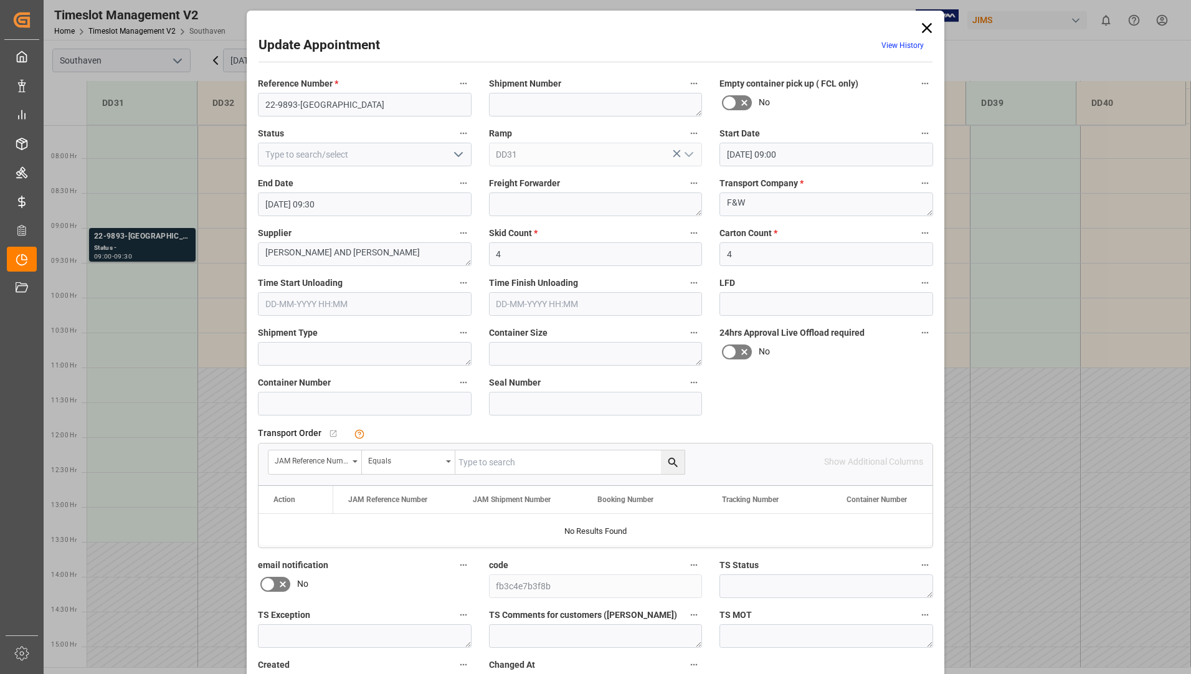
click at [926, 23] on icon at bounding box center [926, 27] width 17 height 17
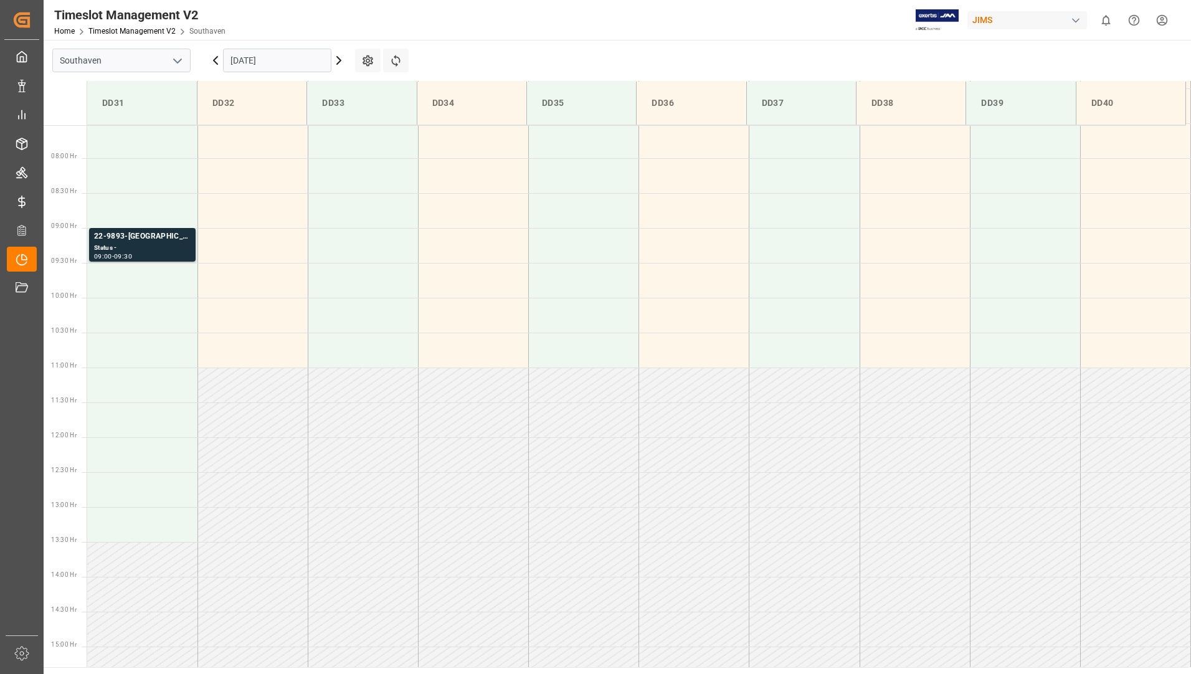
click at [280, 57] on input "[DATE]" at bounding box center [277, 61] width 108 height 24
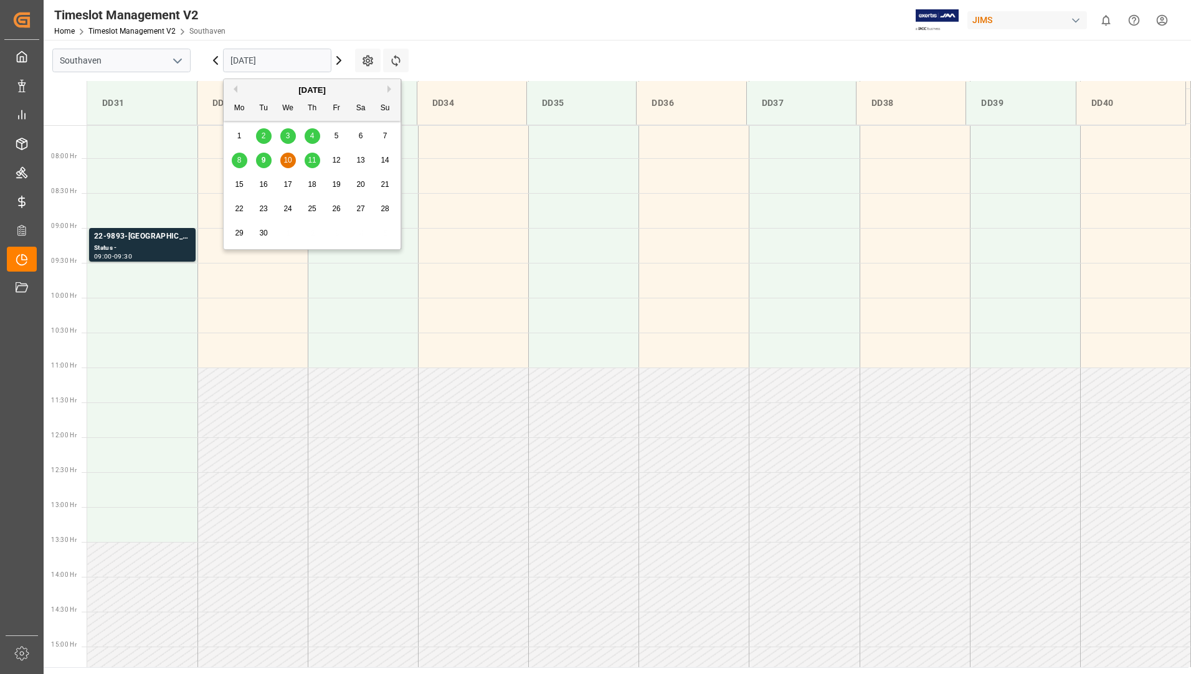
click at [265, 161] on span "9" at bounding box center [264, 160] width 4 height 9
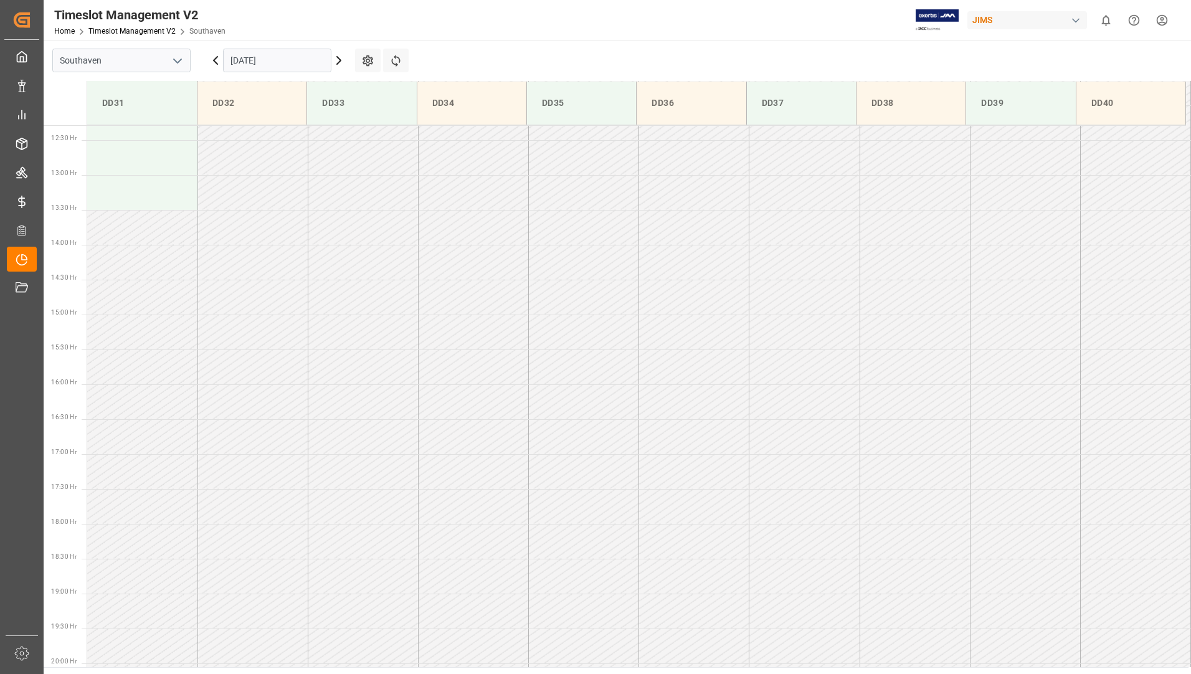
scroll to position [595, 0]
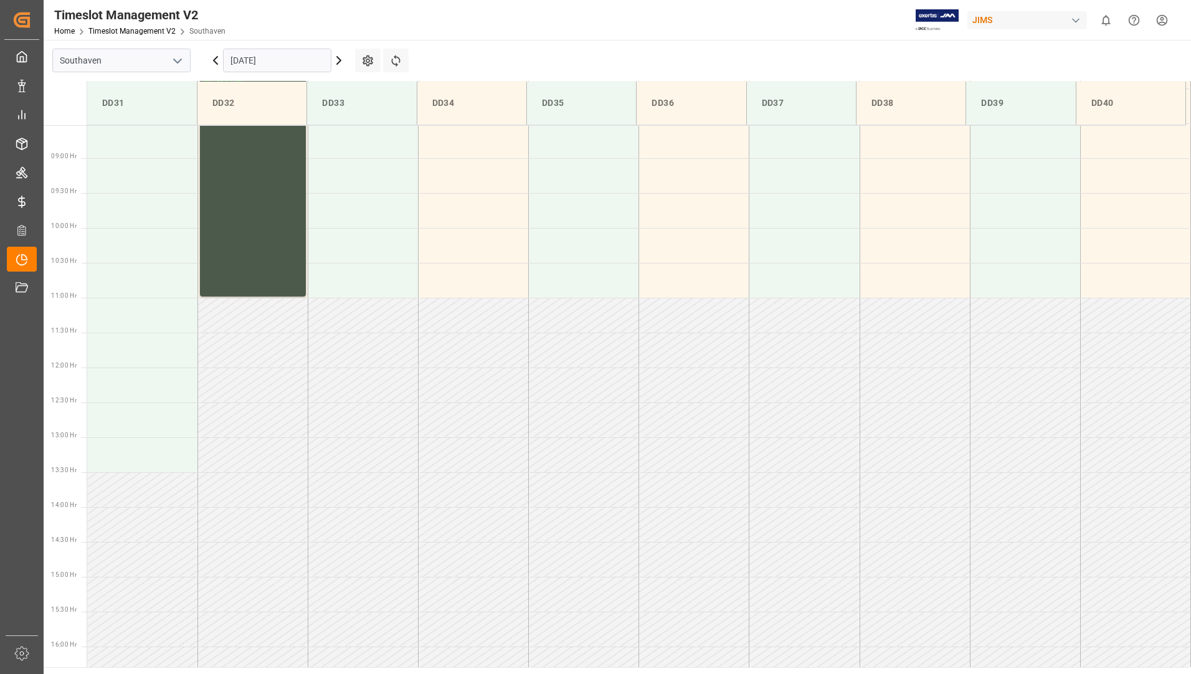
click at [276, 234] on div "22-10049-CN Status - Completed 07:30 - 11:00" at bounding box center [253, 175] width 96 height 238
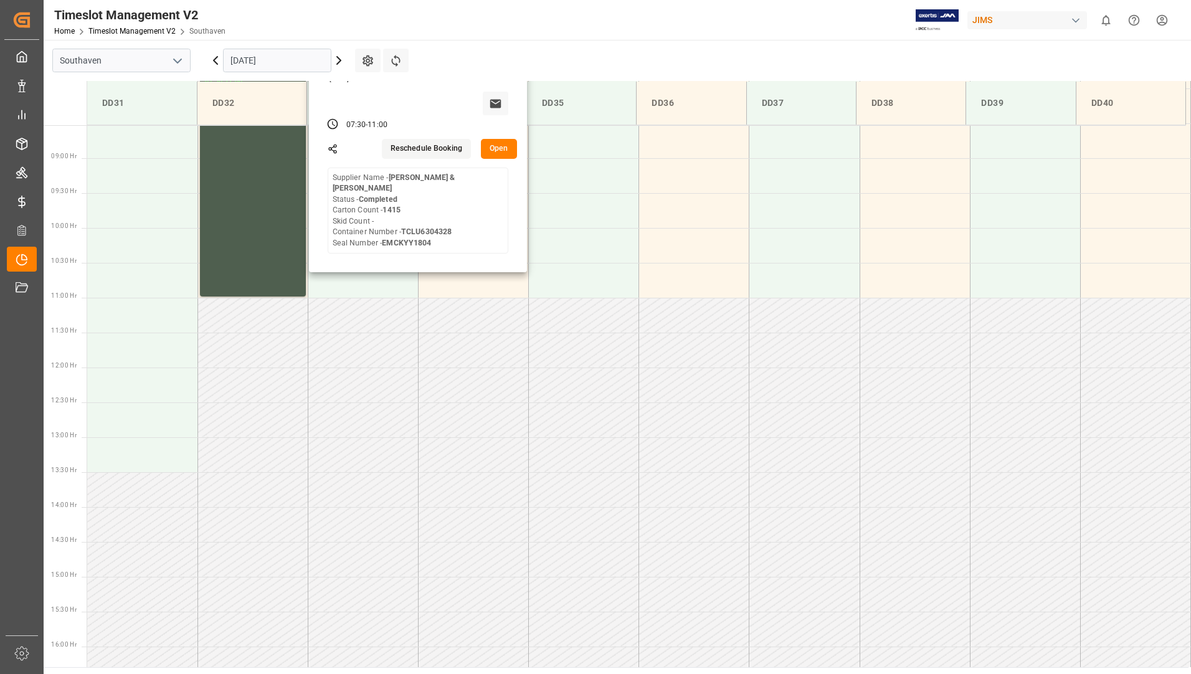
click at [497, 151] on button "Open" at bounding box center [499, 149] width 36 height 20
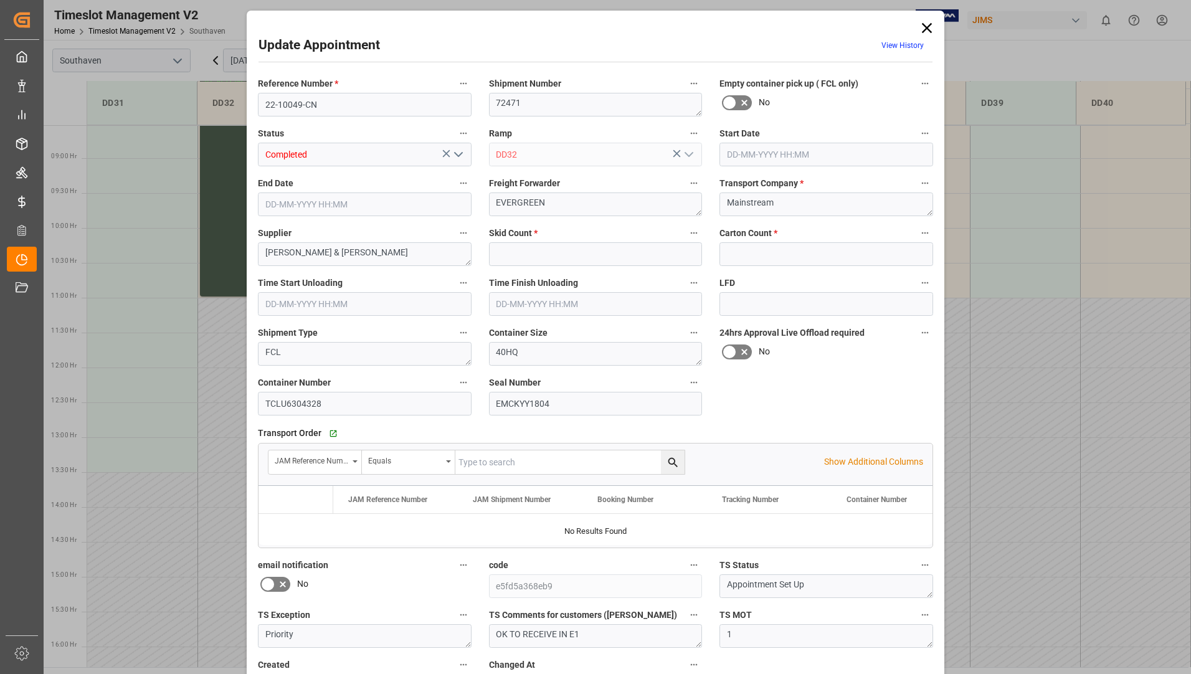
type input "0"
type input "1415"
type input "09-09-2025 07:30"
type input "09-09-2025 11:00"
type input "09-09-2025 12:39"
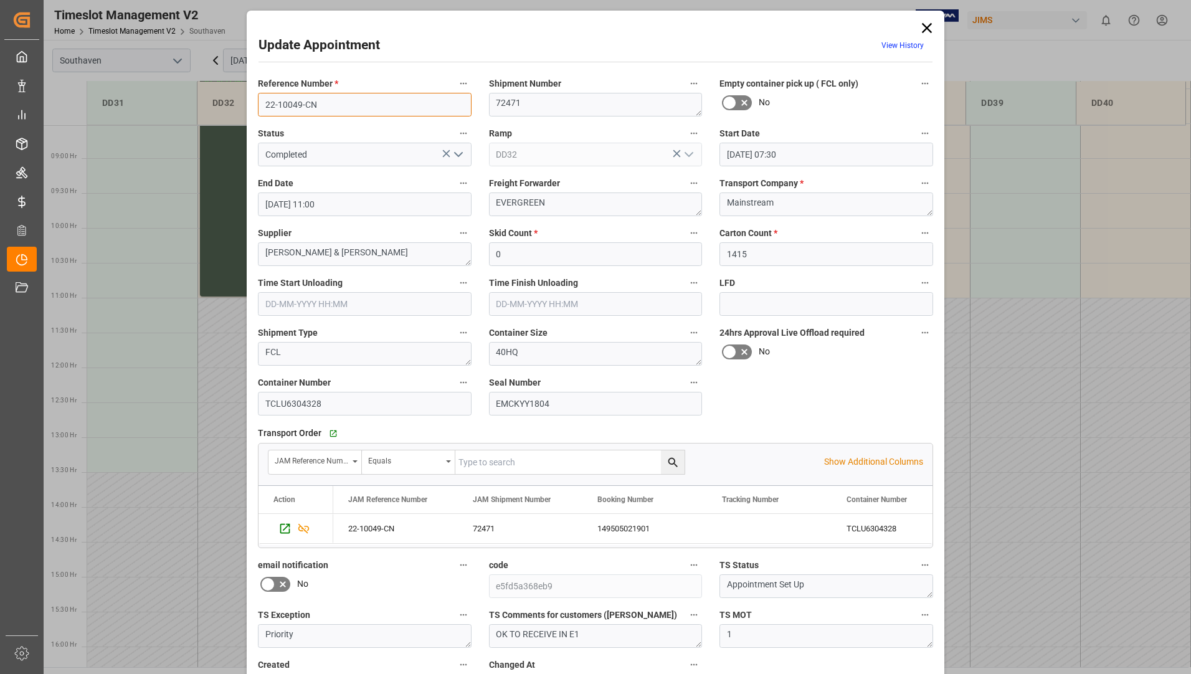
drag, startPoint x: 266, startPoint y: 103, endPoint x: 334, endPoint y: 112, distance: 68.4
click at [340, 112] on input "22-10049-CN" at bounding box center [365, 105] width 214 height 24
click at [918, 26] on icon at bounding box center [926, 27] width 17 height 17
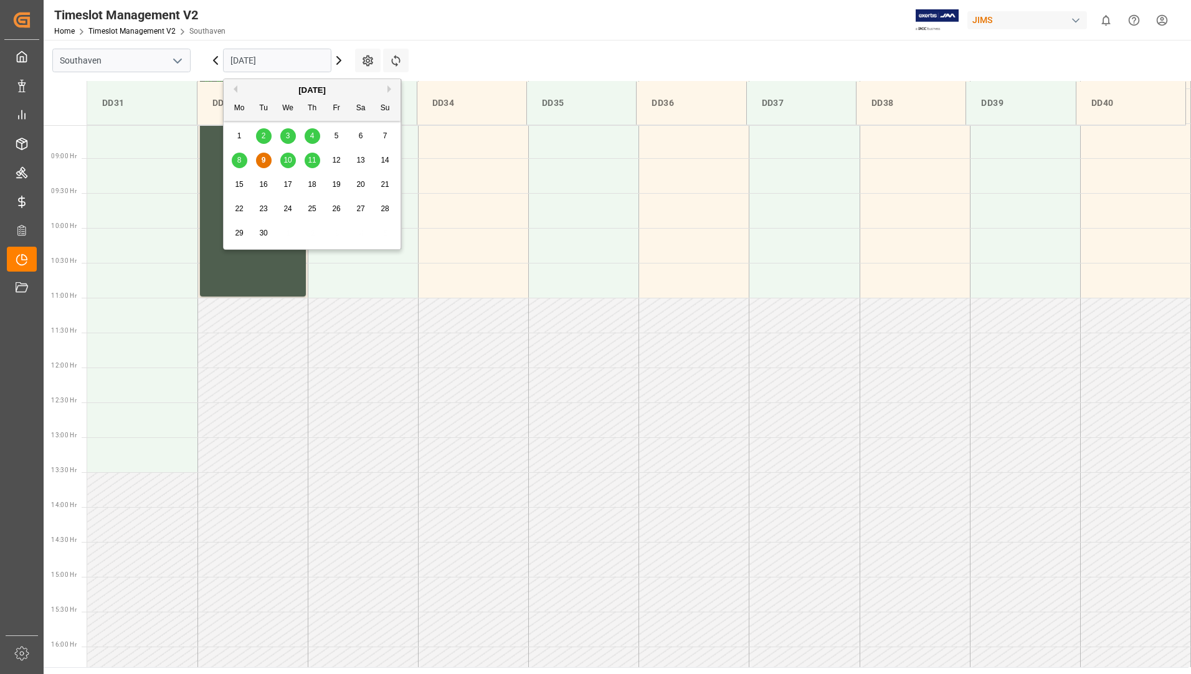
click at [307, 59] on input "[DATE]" at bounding box center [277, 61] width 108 height 24
click at [285, 157] on span "10" at bounding box center [287, 160] width 8 height 9
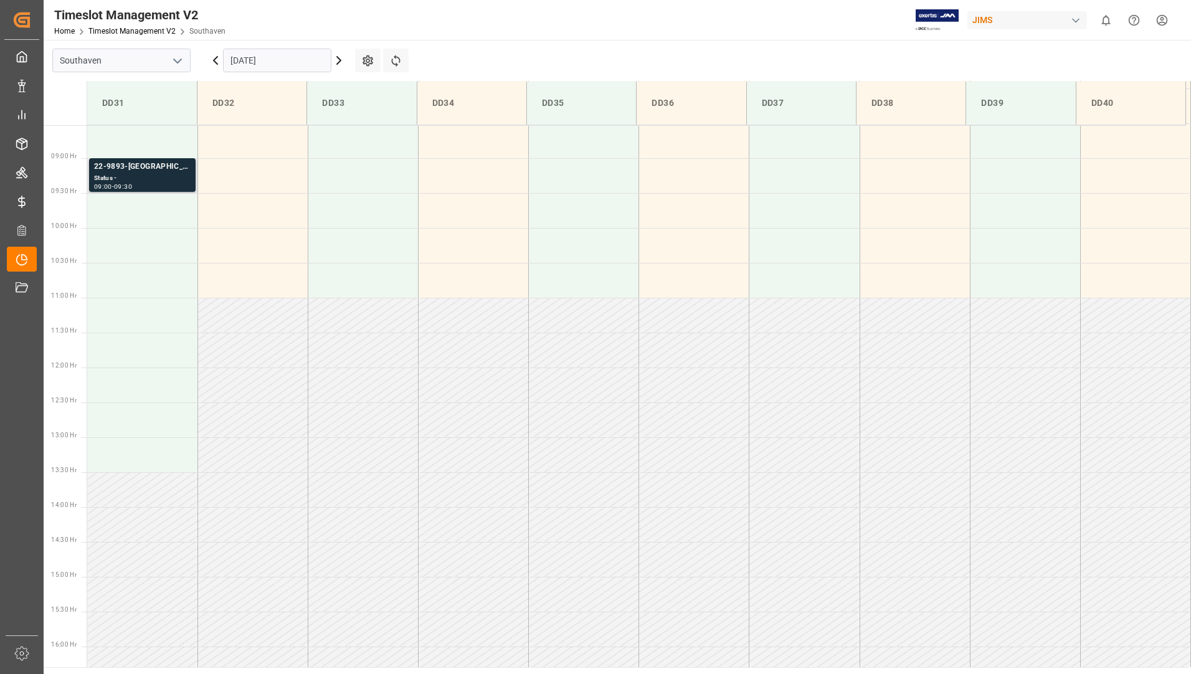
click at [187, 191] on div "22-9893-GB Status - 09:00 - 09:30" at bounding box center [142, 175] width 107 height 34
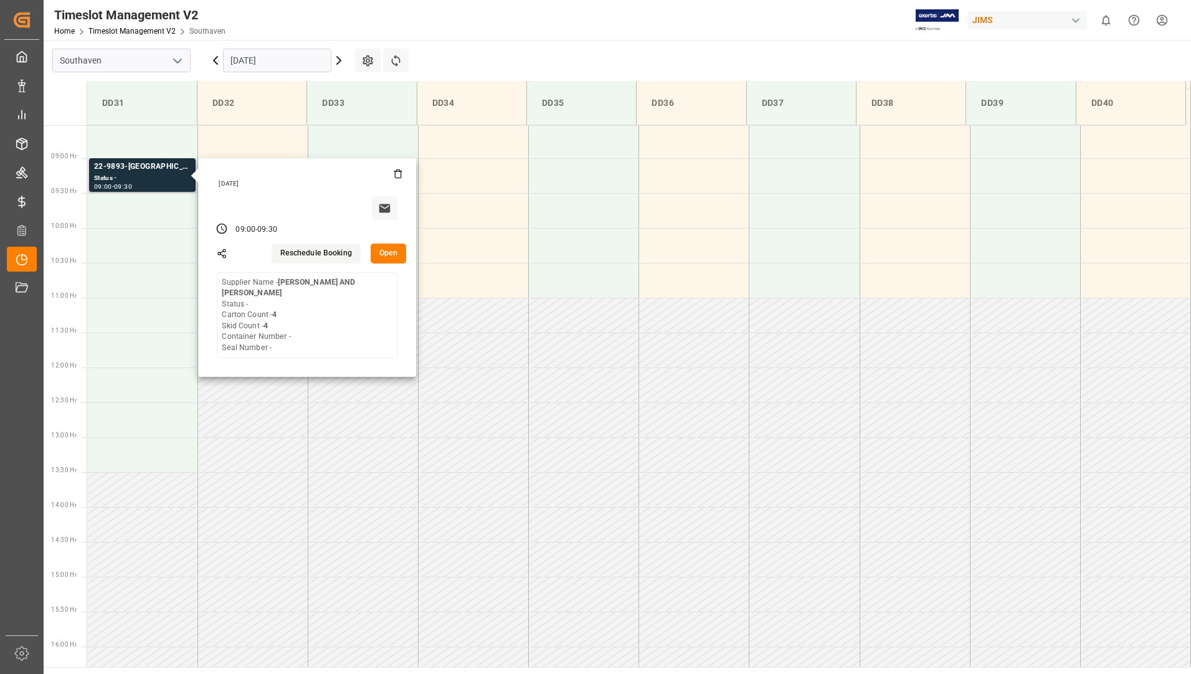
click at [386, 251] on button "Open" at bounding box center [389, 254] width 36 height 20
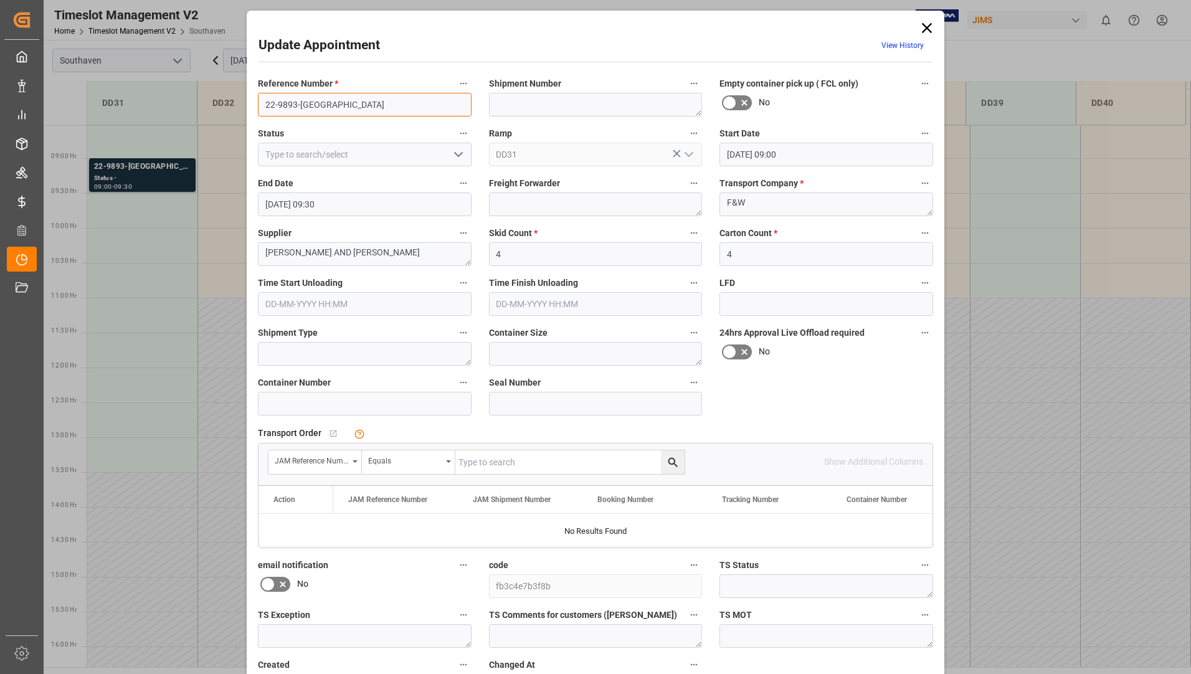
drag, startPoint x: 262, startPoint y: 107, endPoint x: 311, endPoint y: 107, distance: 48.6
click at [311, 107] on input "22-9893-[GEOGRAPHIC_DATA]" at bounding box center [365, 105] width 214 height 24
click at [922, 27] on icon at bounding box center [926, 27] width 17 height 17
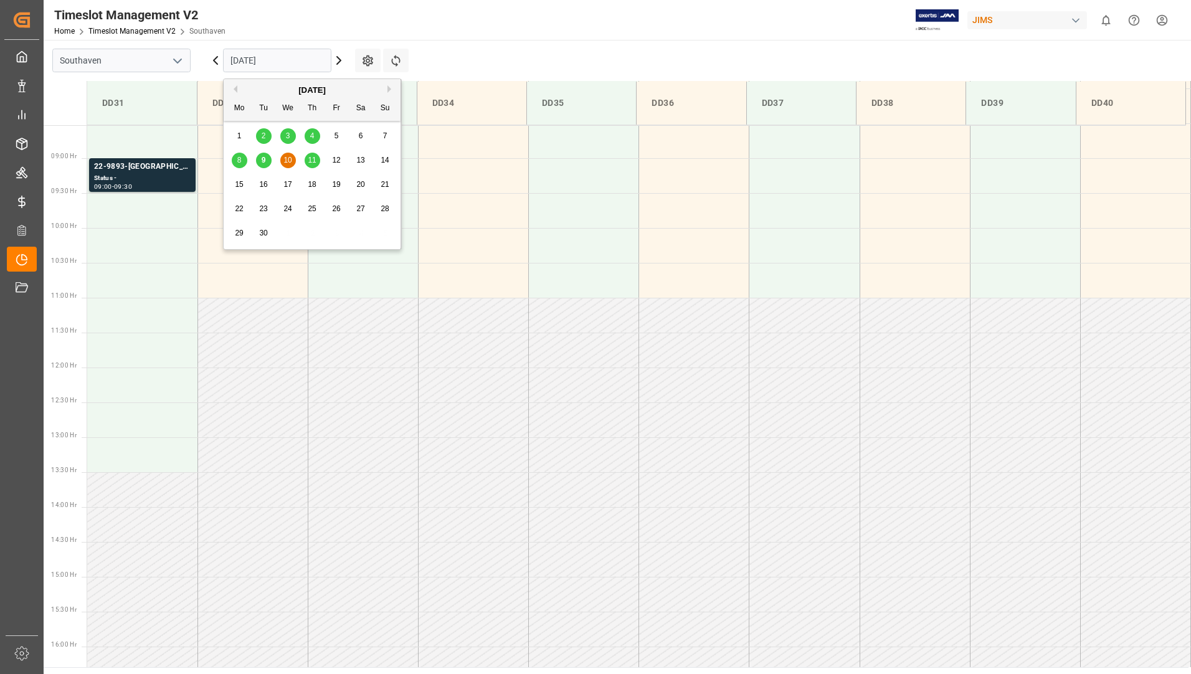
click at [270, 62] on input "[DATE]" at bounding box center [277, 61] width 108 height 24
click at [313, 158] on span "11" at bounding box center [312, 160] width 8 height 9
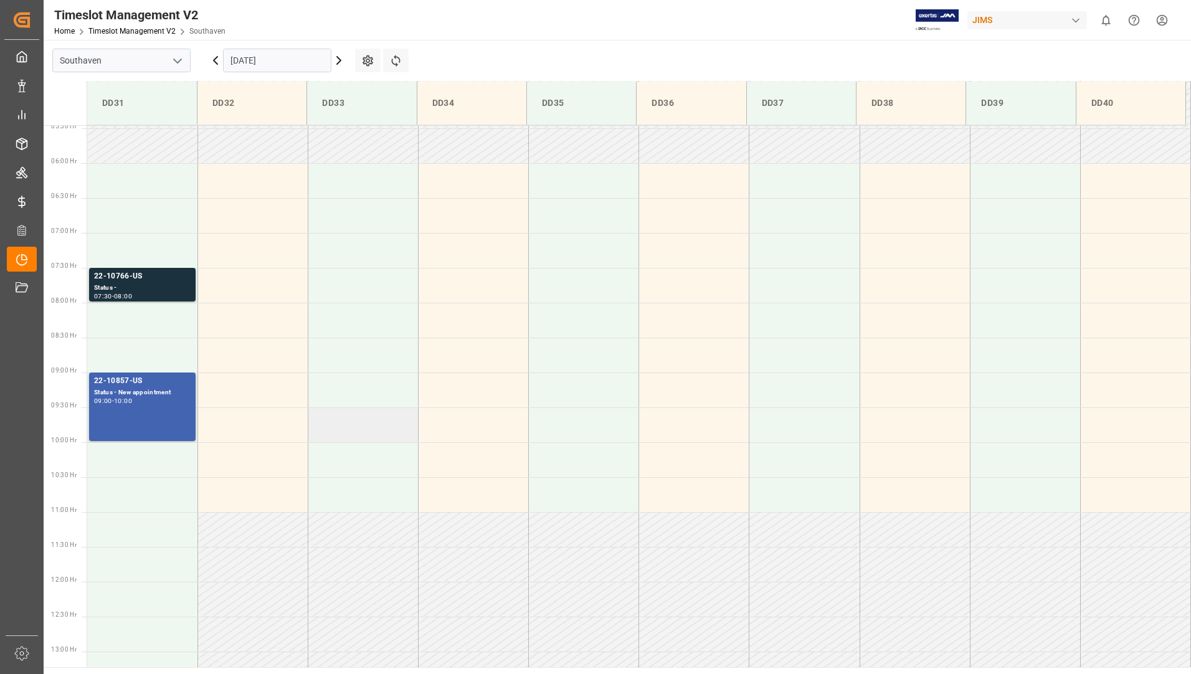
scroll to position [498, 0]
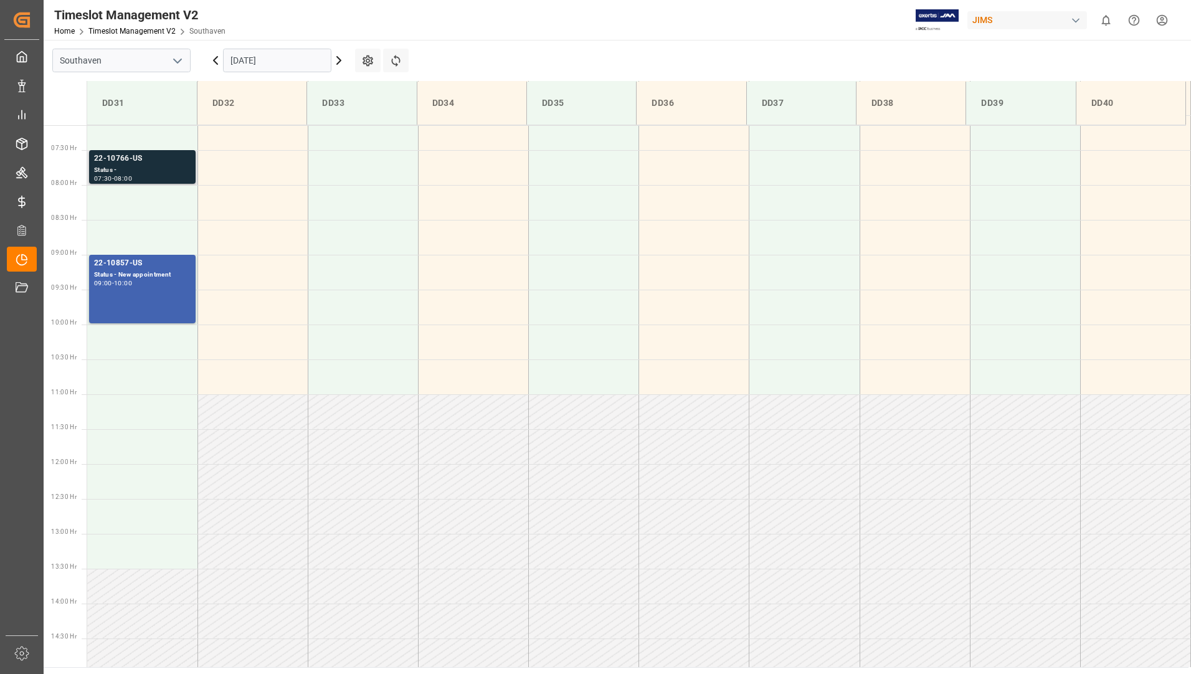
click at [152, 171] on div "Status -" at bounding box center [142, 170] width 97 height 11
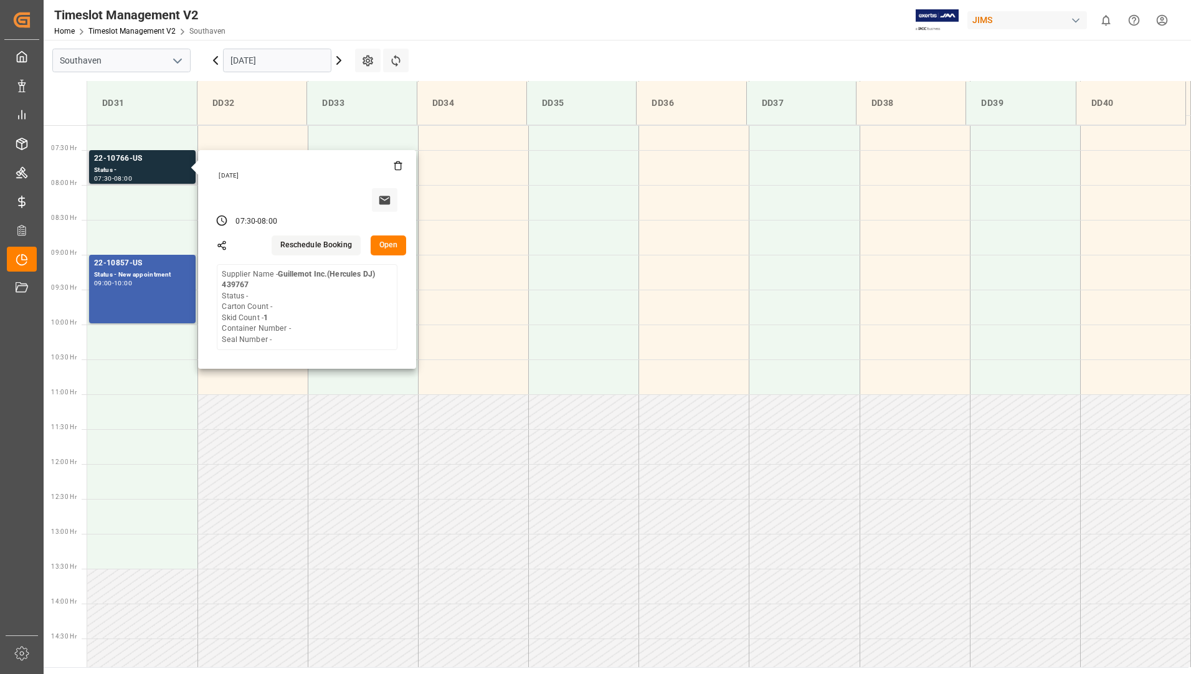
click at [391, 248] on button "Open" at bounding box center [389, 245] width 36 height 20
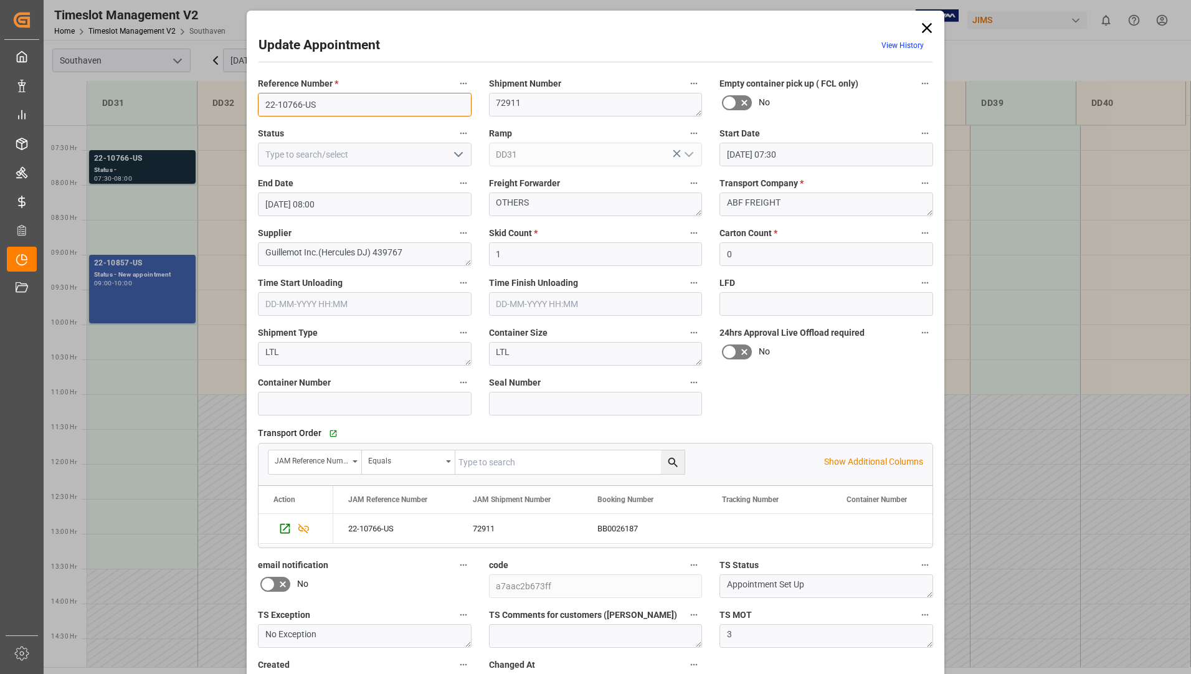
drag, startPoint x: 261, startPoint y: 100, endPoint x: 315, endPoint y: 105, distance: 54.4
click at [315, 105] on input "22-10766-US" at bounding box center [365, 105] width 214 height 24
click at [924, 22] on icon at bounding box center [926, 27] width 17 height 17
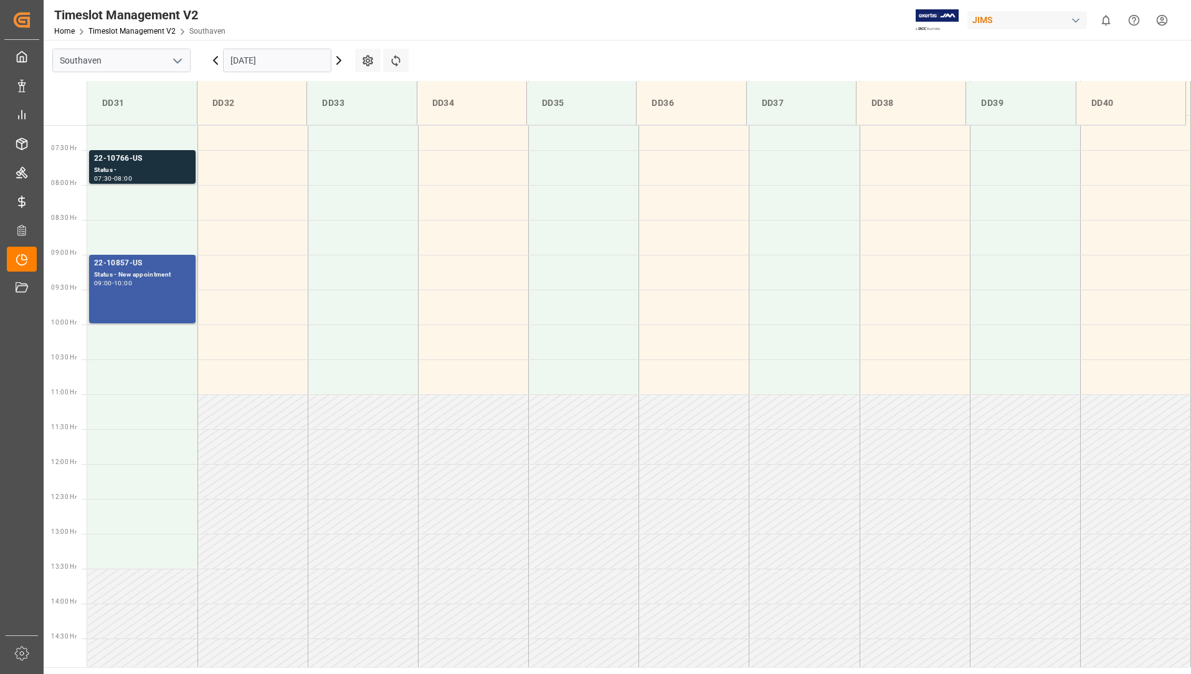
click at [130, 287] on div "22-10857-[GEOGRAPHIC_DATA] Status - New appointment 09:00 - 10:00" at bounding box center [142, 289] width 97 height 64
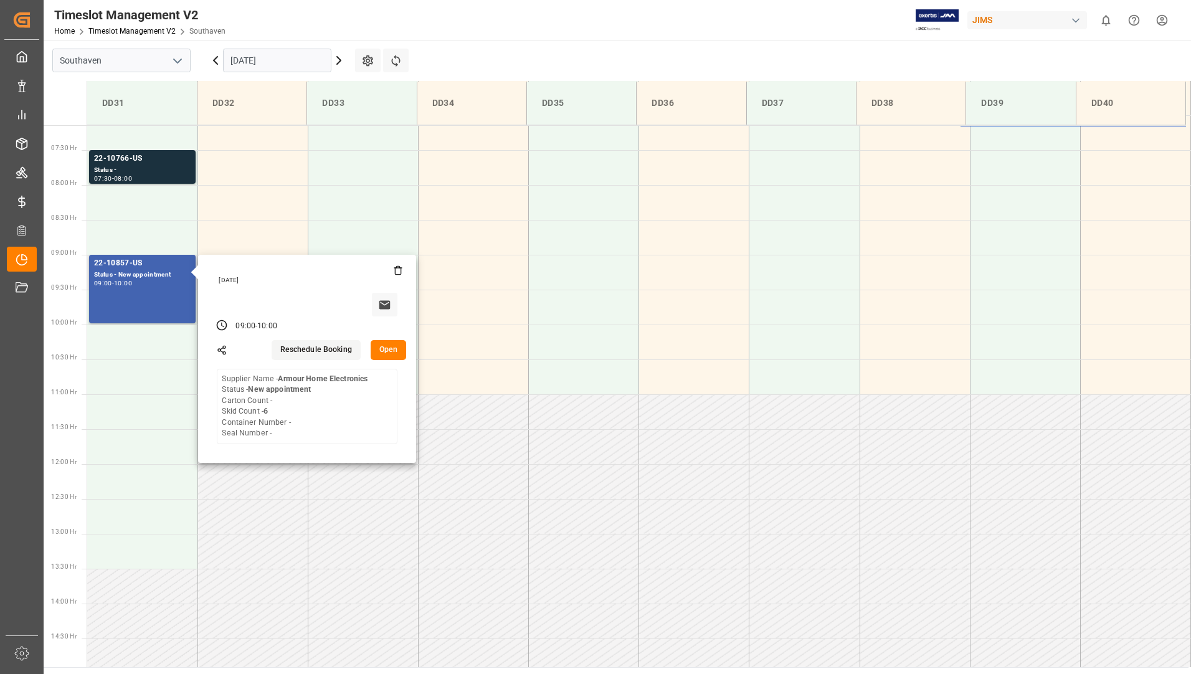
click at [381, 352] on button "Open" at bounding box center [389, 350] width 36 height 20
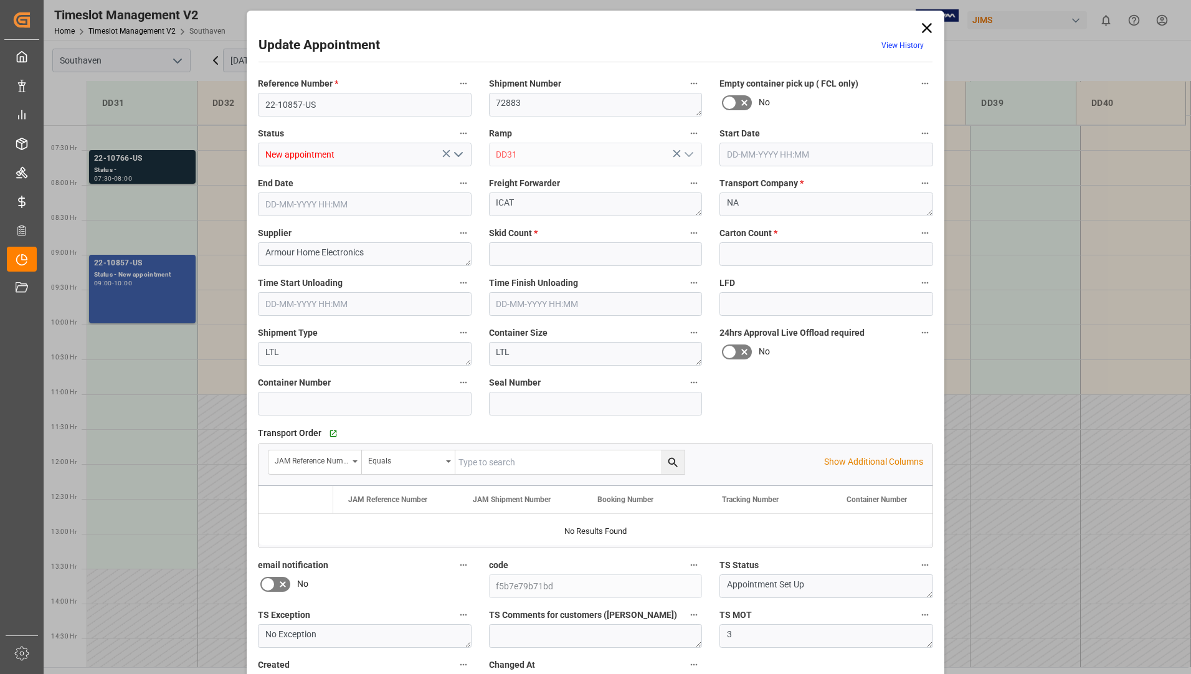
type input "6"
type input "0"
type input "11-09-2025 09:00"
type input "11-09-2025 10:00"
type input "08-09-2025 18:32"
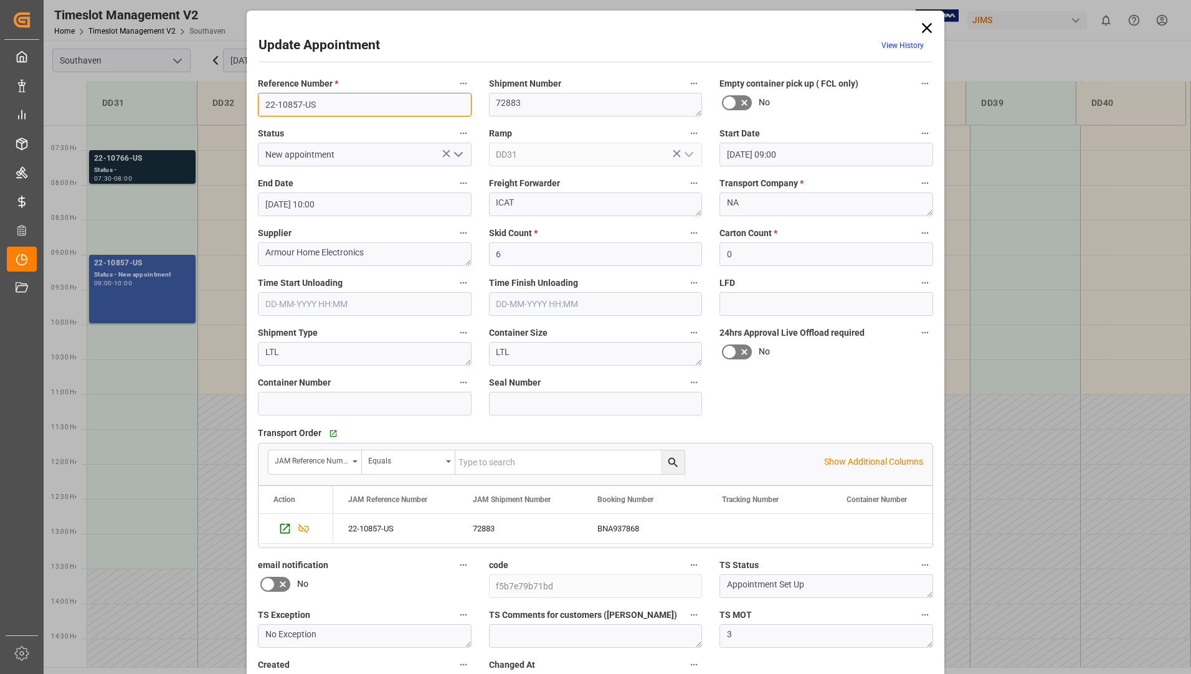
drag, startPoint x: 265, startPoint y: 107, endPoint x: 344, endPoint y: 109, distance: 79.8
click at [344, 109] on input "22-10857-US" at bounding box center [365, 105] width 214 height 24
click at [925, 30] on icon at bounding box center [926, 27] width 17 height 17
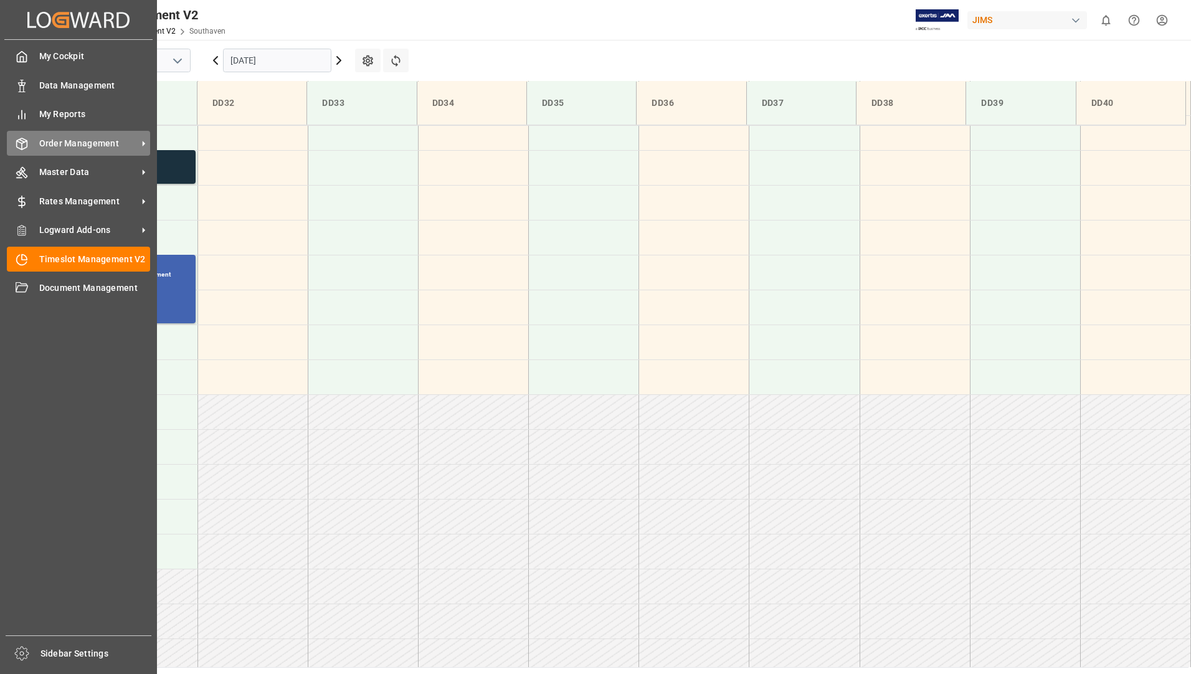
click at [58, 140] on span "Order Management" at bounding box center [88, 143] width 98 height 13
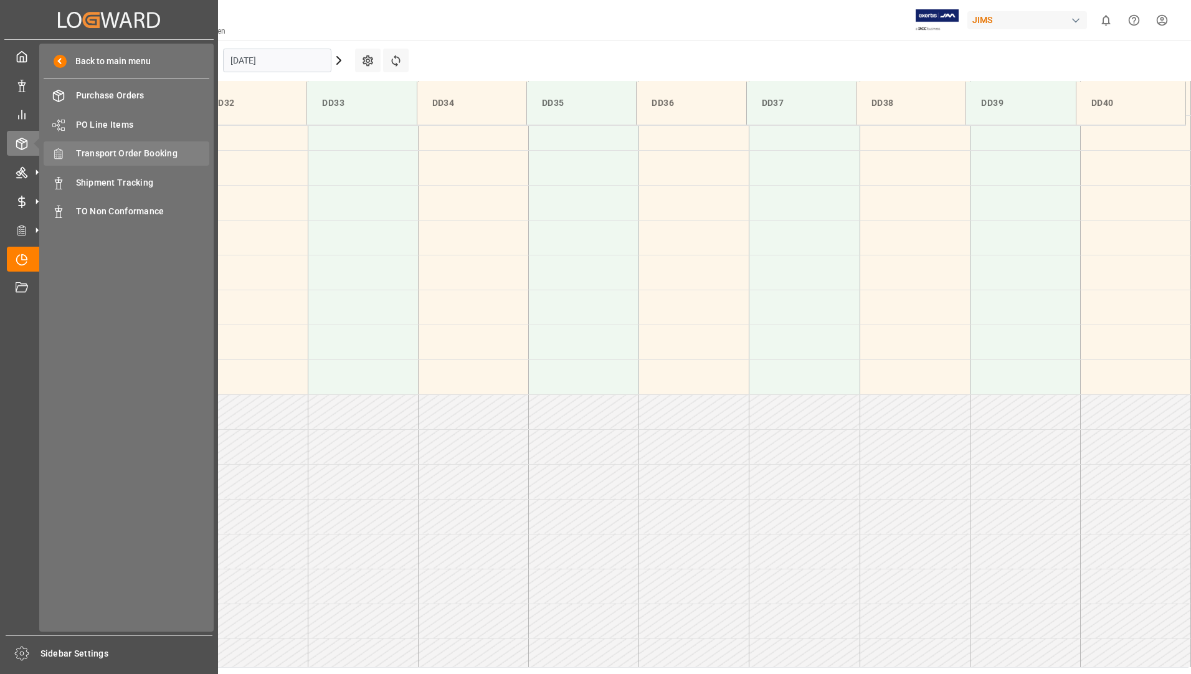
click at [157, 148] on span "Transport Order Booking" at bounding box center [143, 153] width 134 height 13
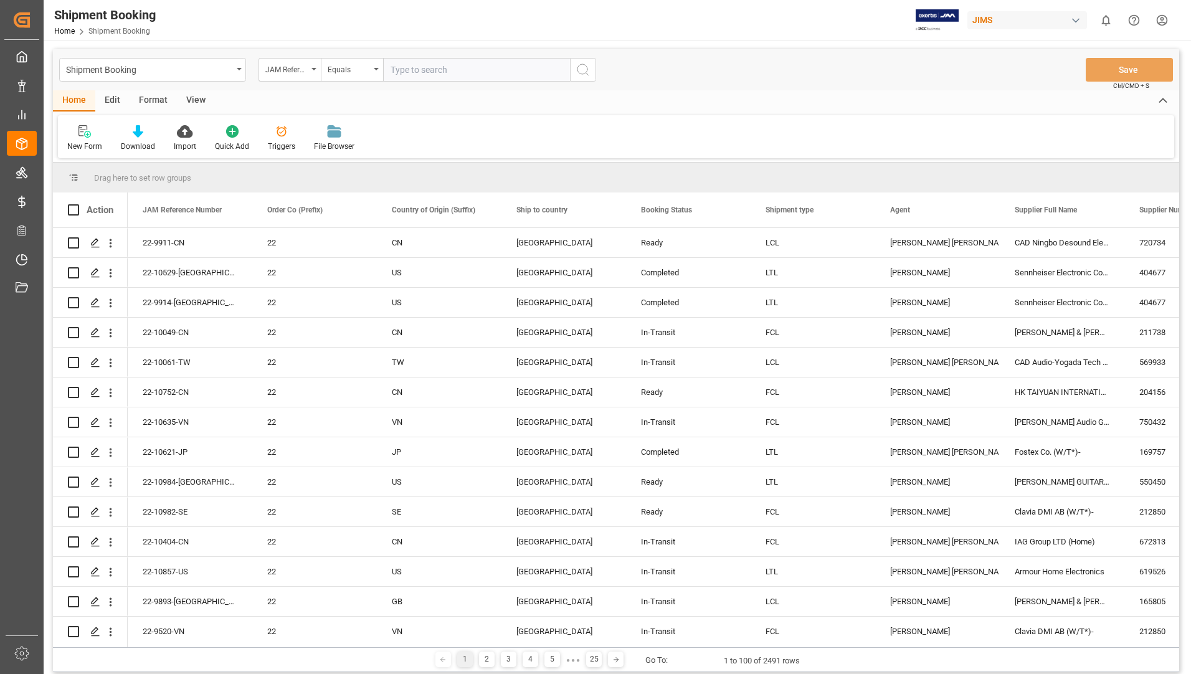
click at [415, 65] on input "text" at bounding box center [476, 70] width 187 height 24
type input "22-9893-gb"
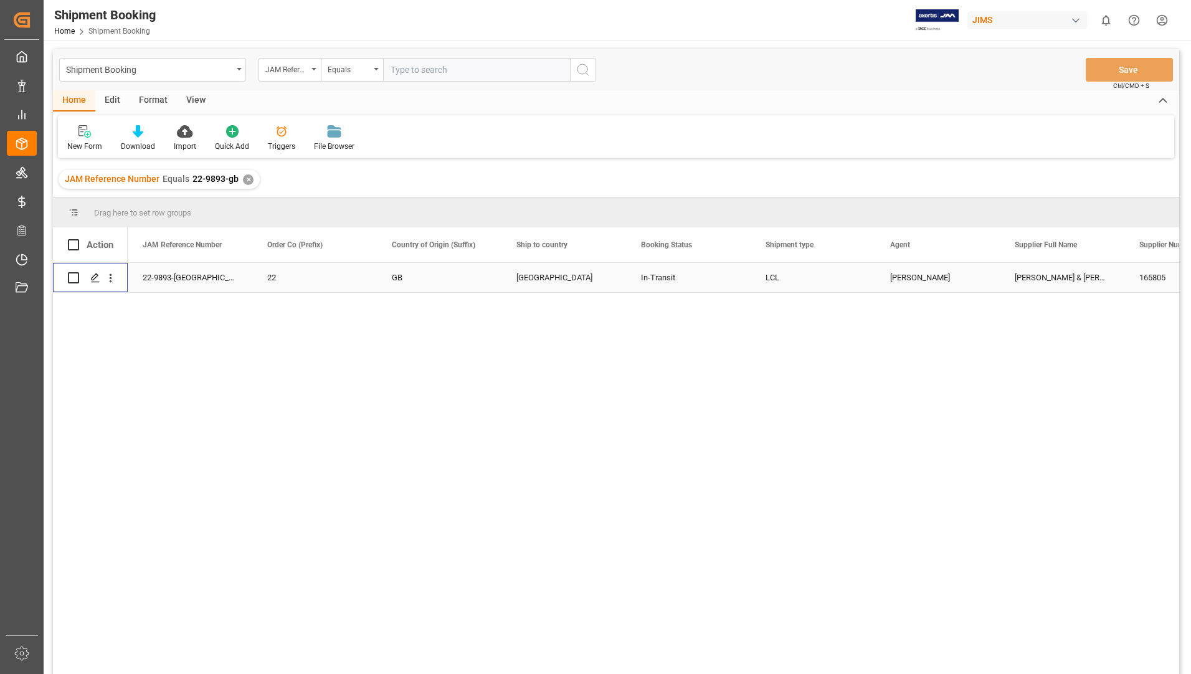
click at [69, 275] on input "Press Space to toggle row selection (unchecked)" at bounding box center [73, 277] width 11 height 11
checkbox input "true"
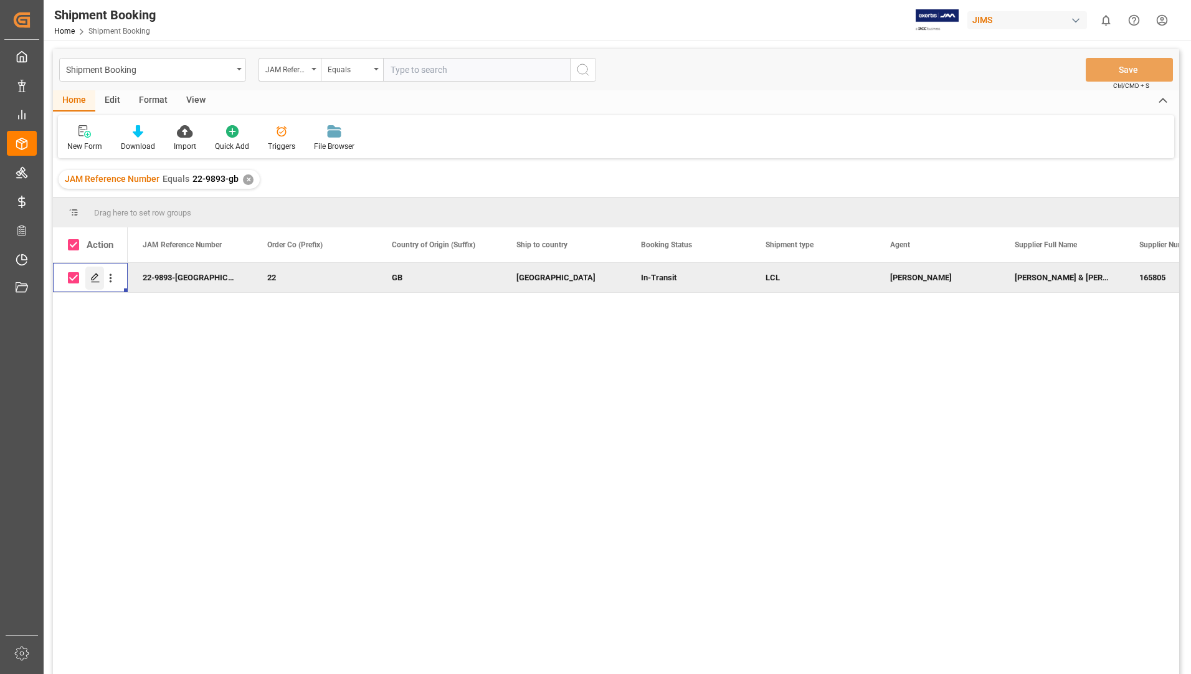
click at [97, 277] on polygon "Press SPACE to deselect this row." at bounding box center [95, 277] width 6 height 6
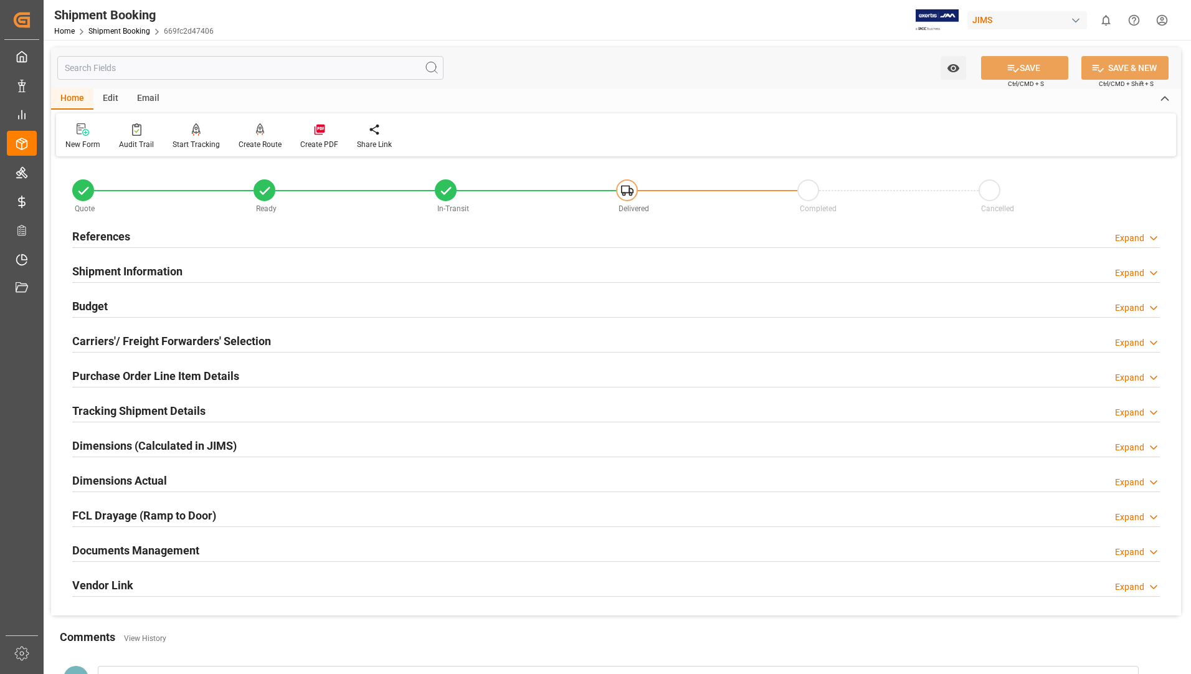
click at [196, 546] on h2 "Documents Management" at bounding box center [135, 550] width 127 height 17
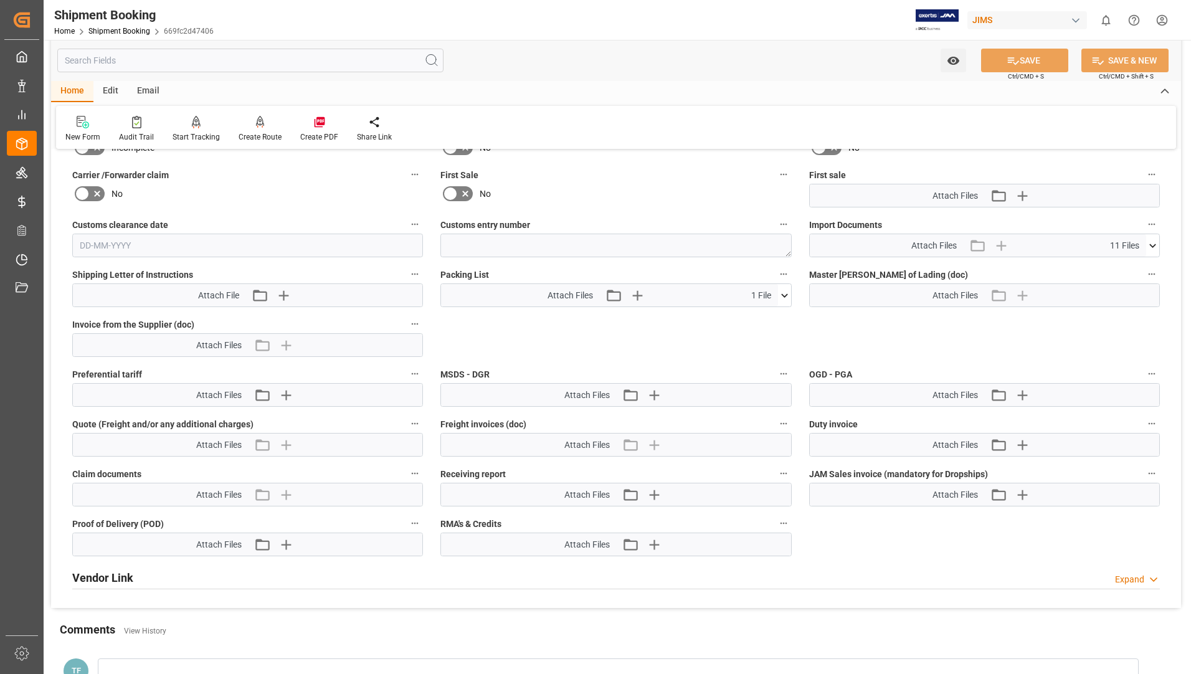
scroll to position [623, 0]
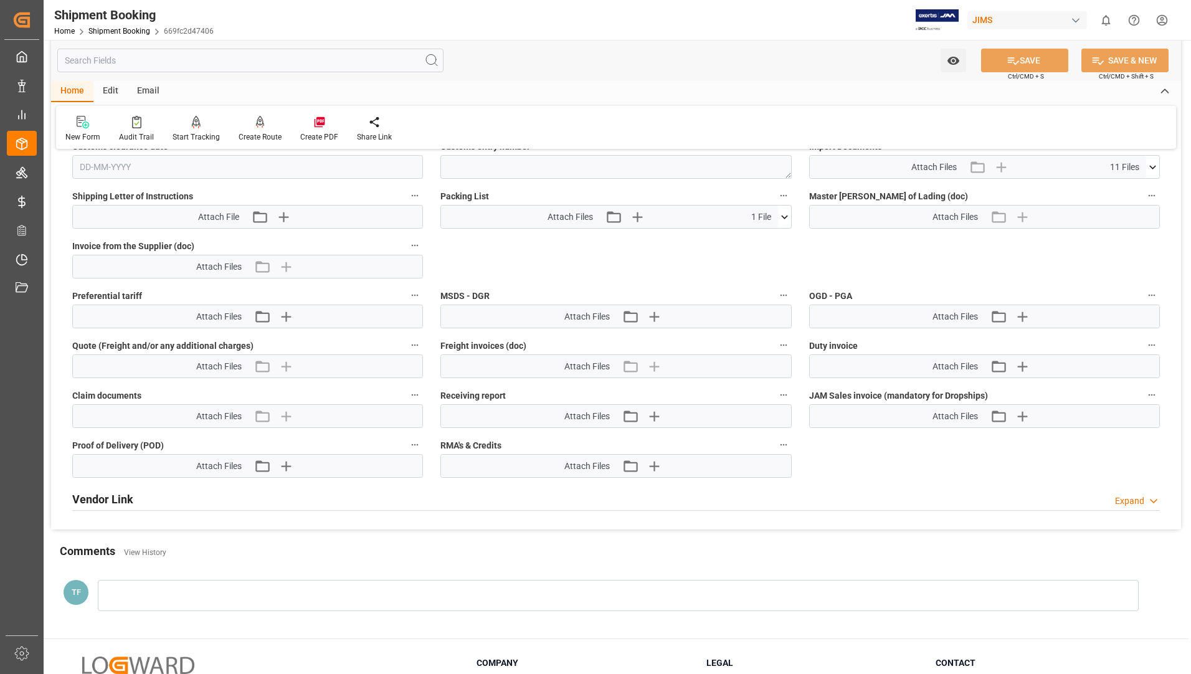
click at [784, 214] on icon at bounding box center [784, 217] width 13 height 13
click at [779, 241] on icon at bounding box center [778, 240] width 12 height 8
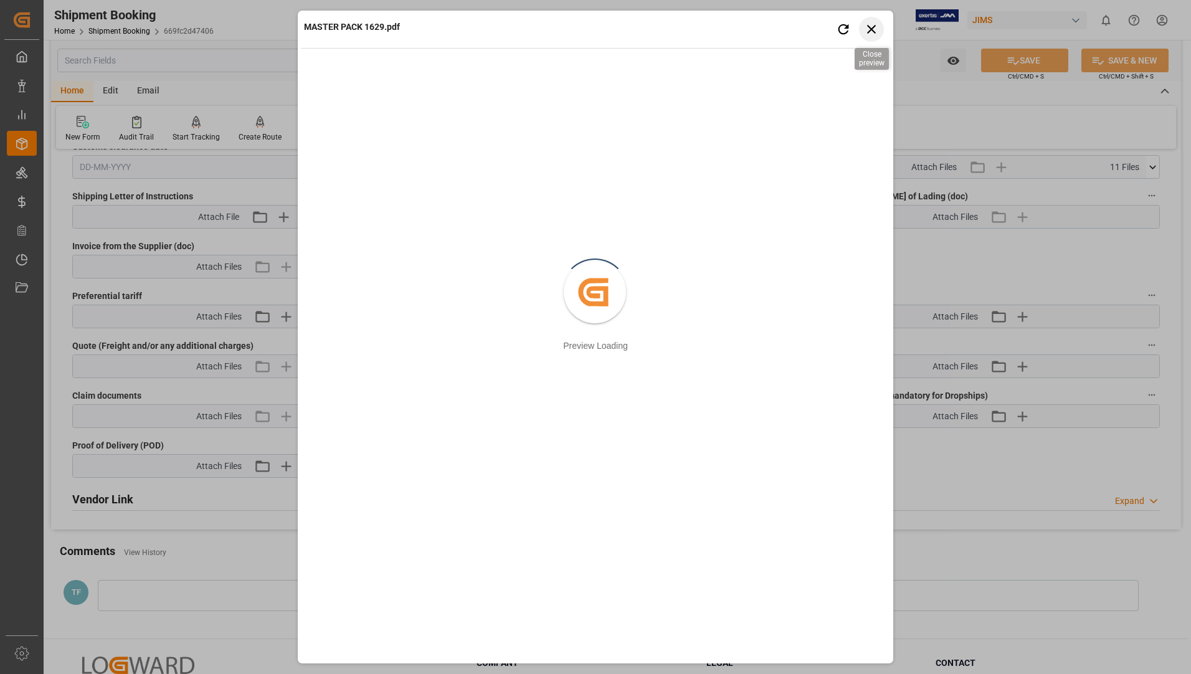
click at [873, 27] on icon "button" at bounding box center [871, 29] width 9 height 9
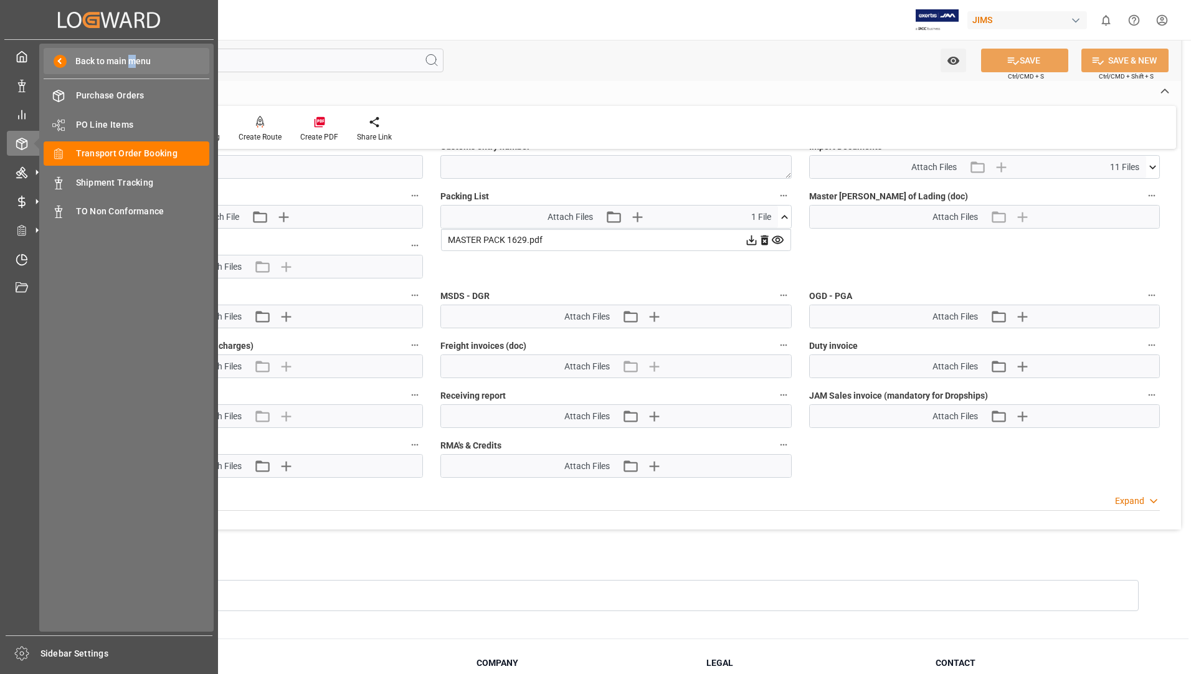
click at [133, 64] on span "Back to main menu" at bounding box center [109, 61] width 84 height 13
click at [111, 154] on span "Transport Order Booking" at bounding box center [143, 153] width 134 height 13
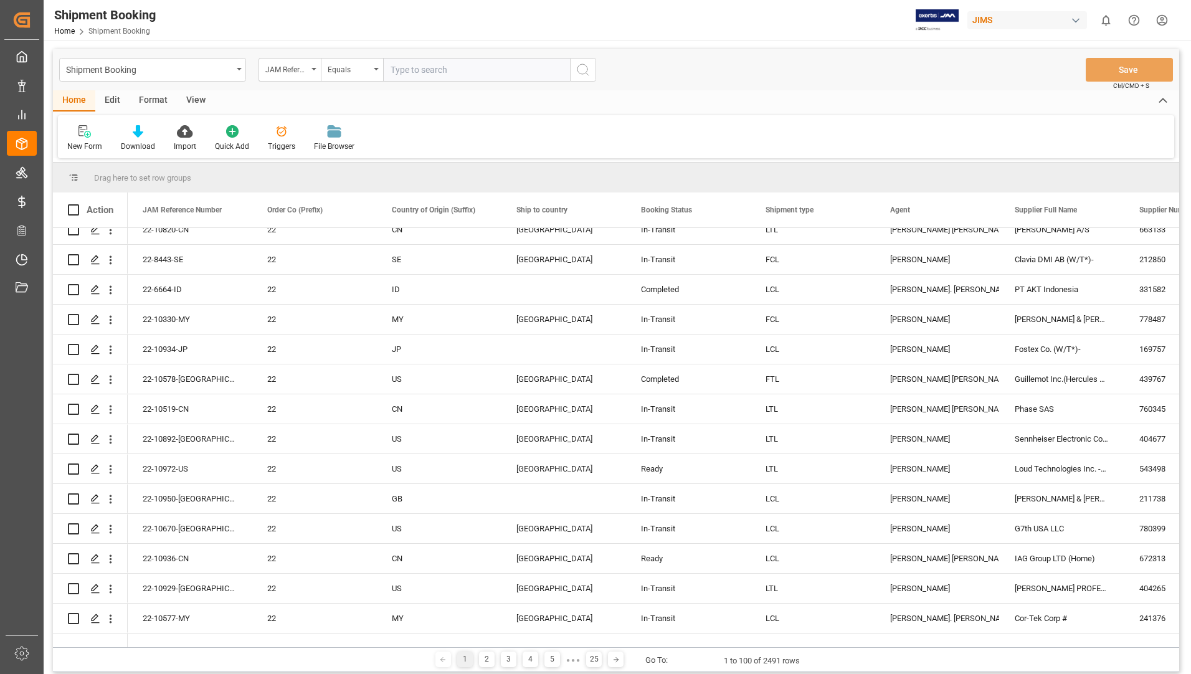
scroll to position [747, 0]
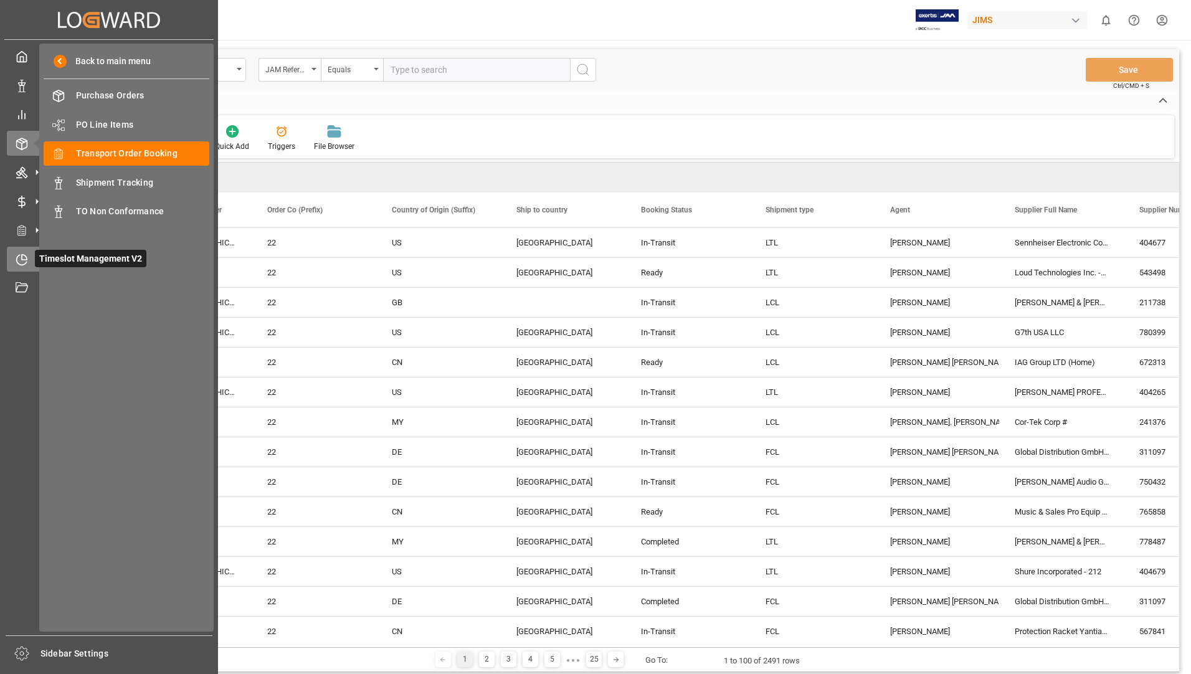
click at [24, 265] on div "Timeslot Management V2 Timeslot Management V2" at bounding box center [109, 259] width 204 height 24
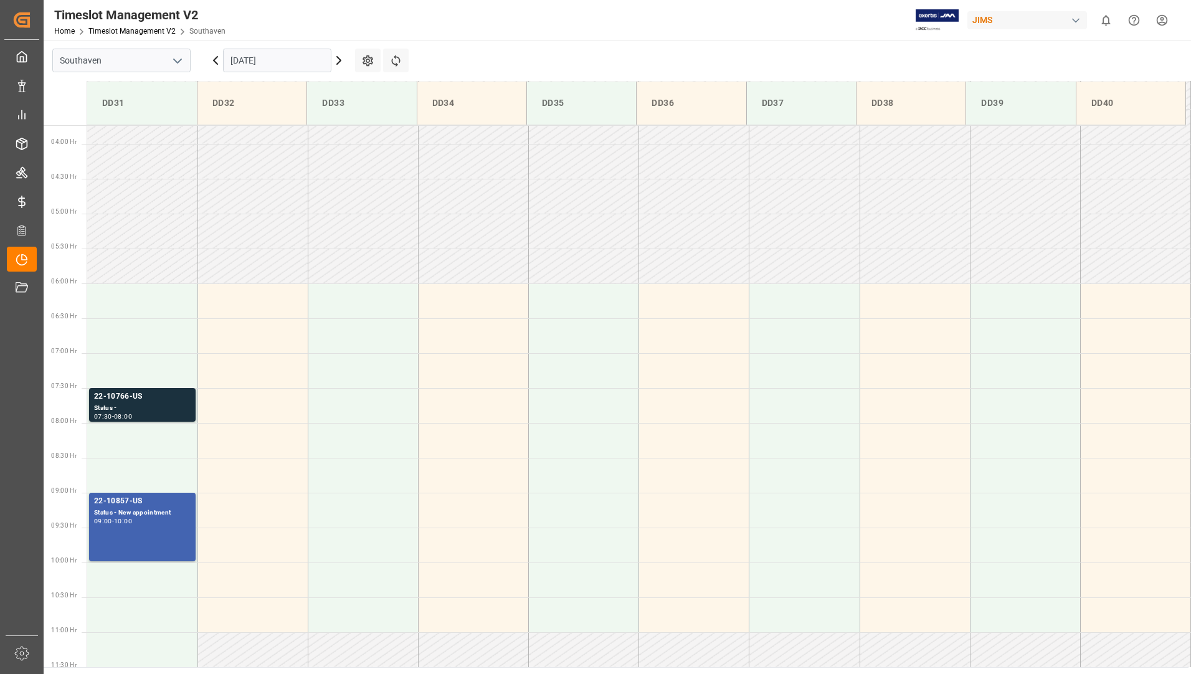
scroll to position [221, 0]
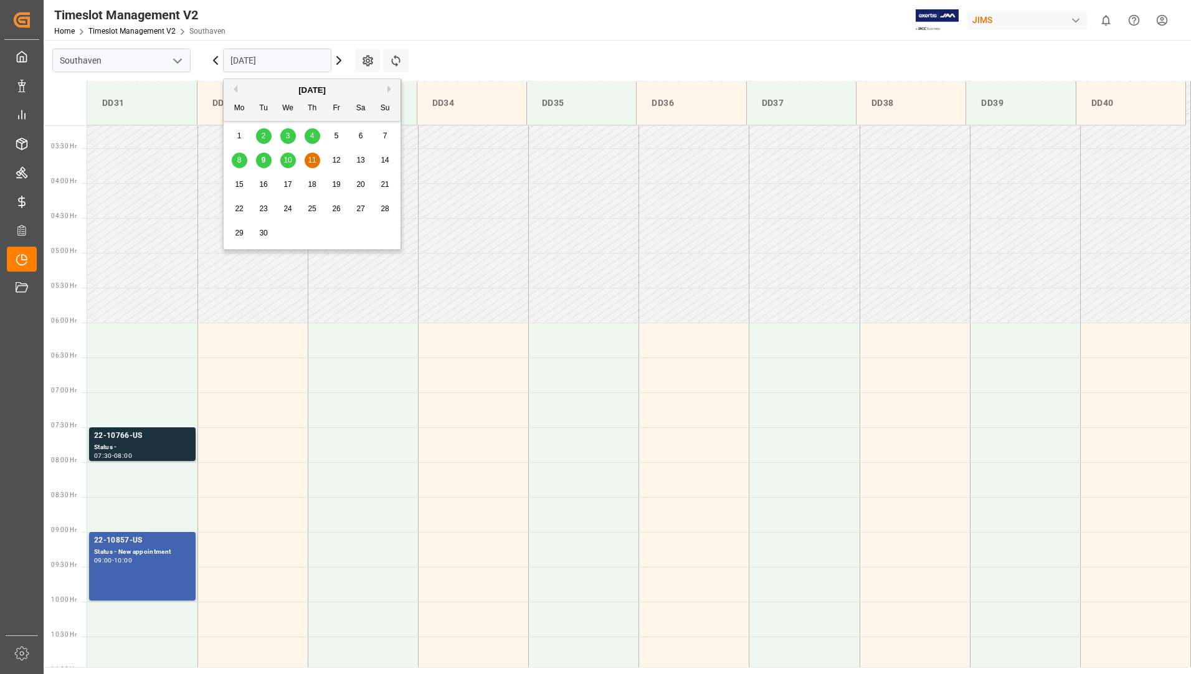
click at [307, 62] on input "[DATE]" at bounding box center [277, 61] width 108 height 24
click at [288, 162] on span "10" at bounding box center [287, 160] width 8 height 9
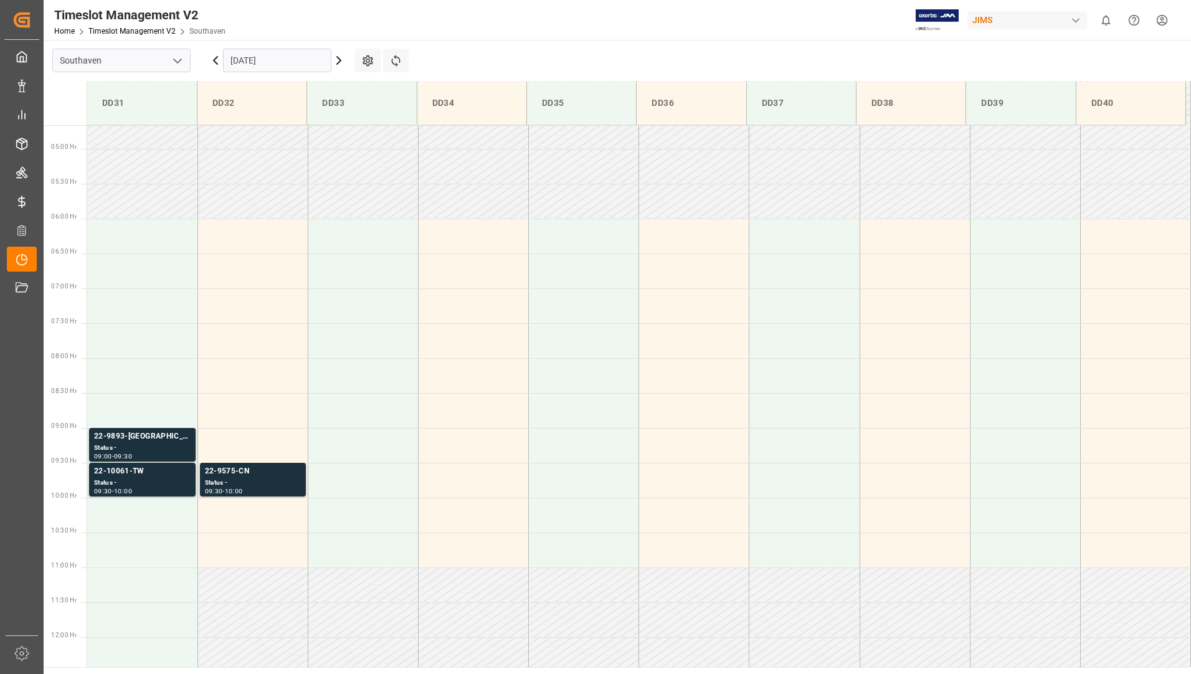
scroll to position [283, 0]
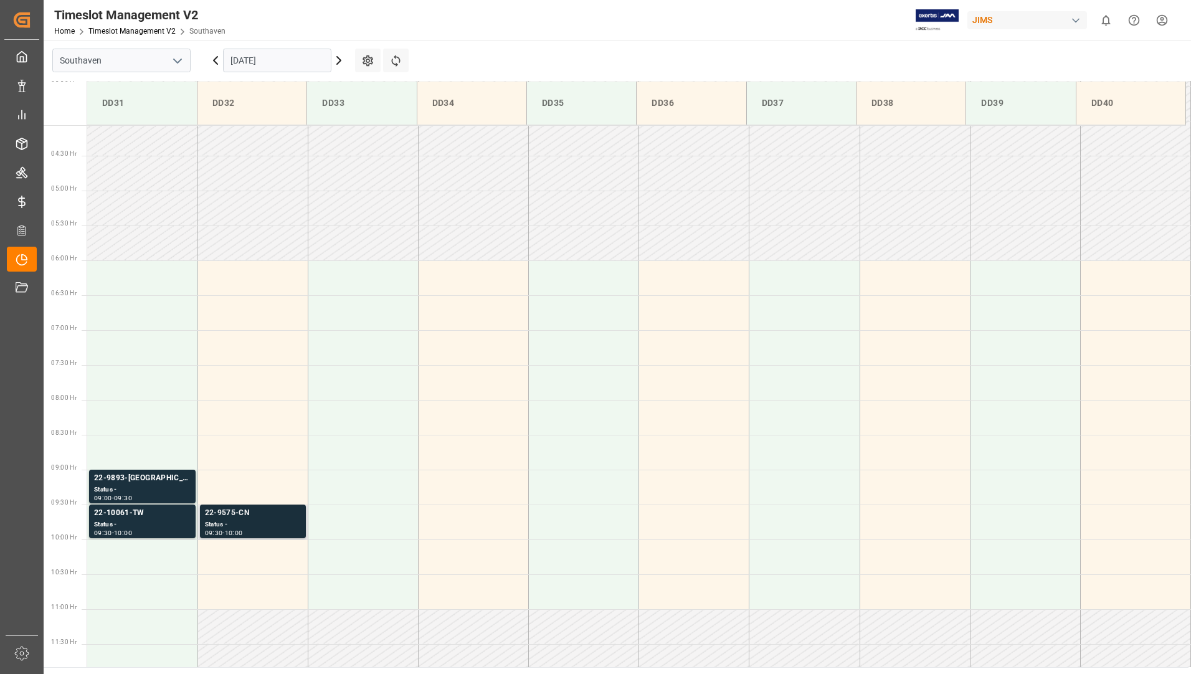
click at [217, 522] on div "Status -" at bounding box center [253, 525] width 96 height 11
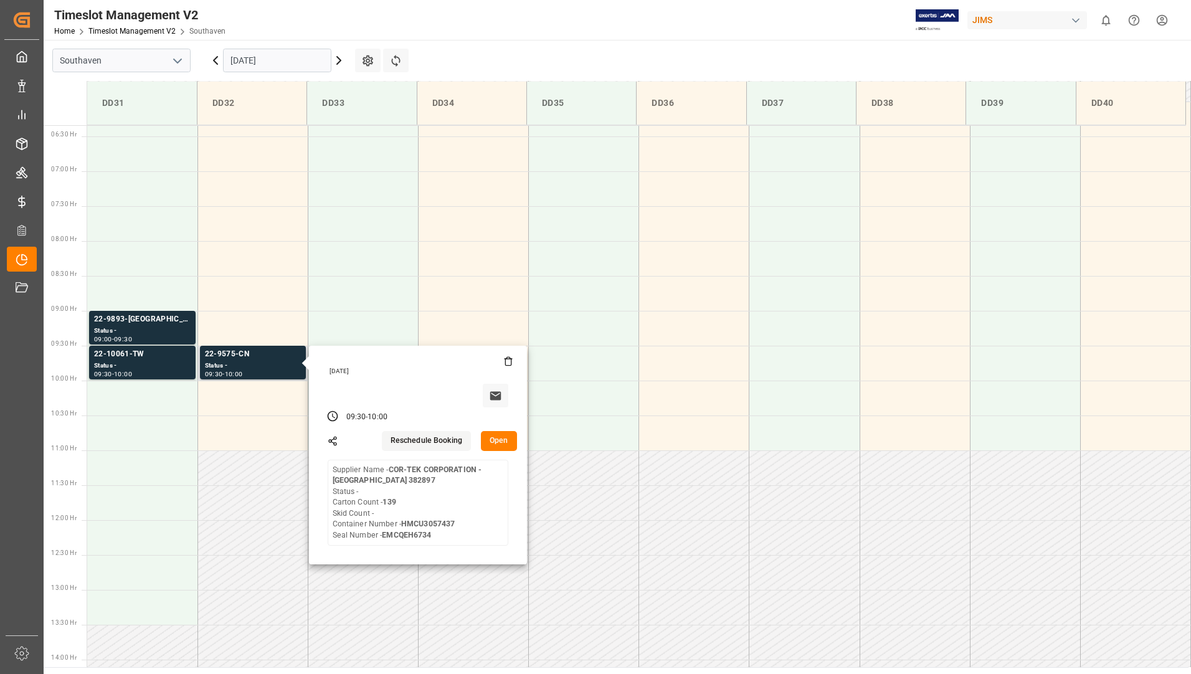
scroll to position [470, 0]
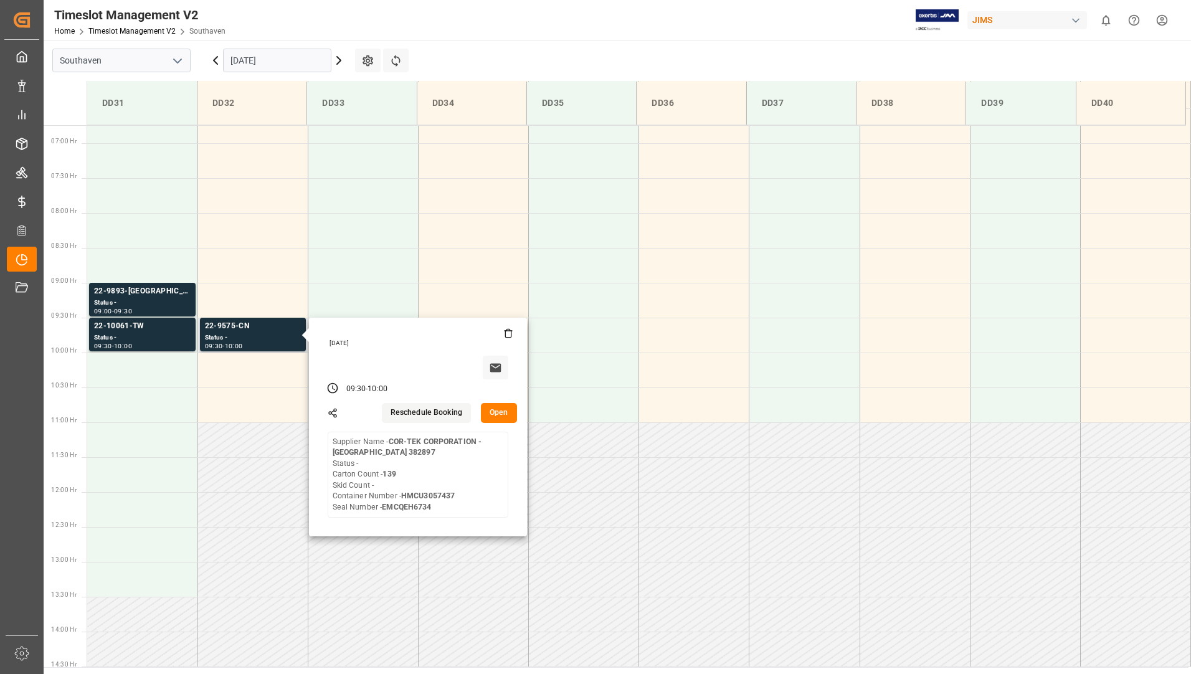
click at [493, 415] on button "Open" at bounding box center [499, 413] width 36 height 20
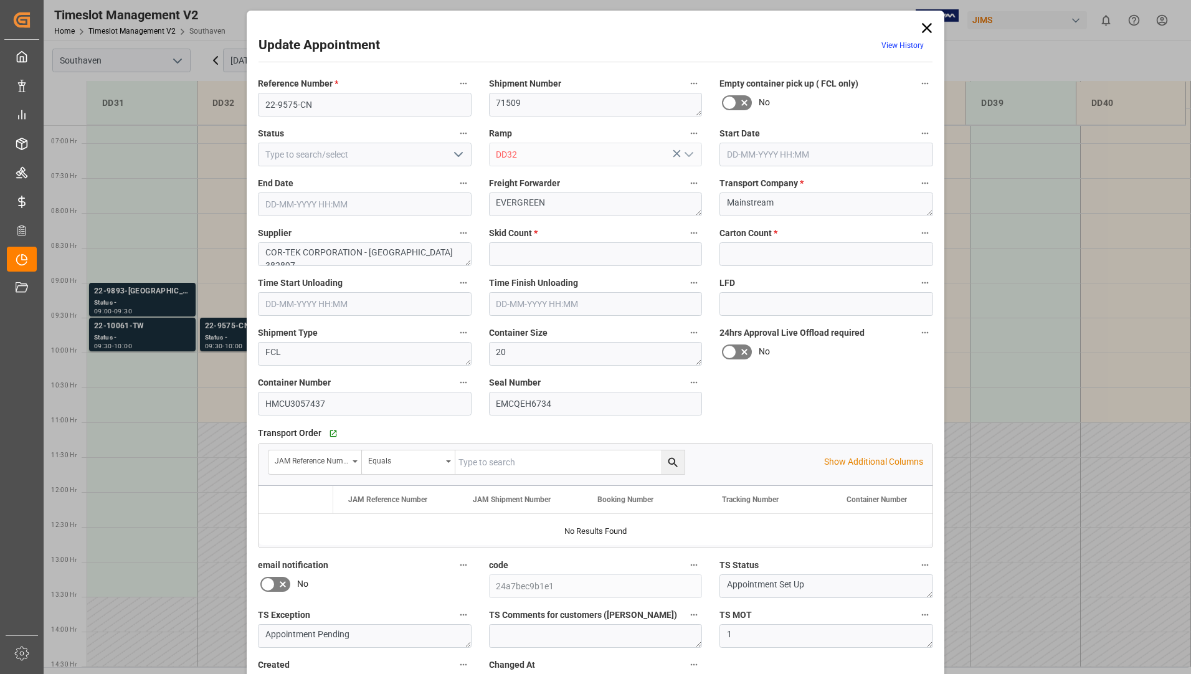
type input "0"
type input "139"
type input "10-09-2025 09:30"
type input "10-09-2025 10:00"
type input "09-09-2025 19:39"
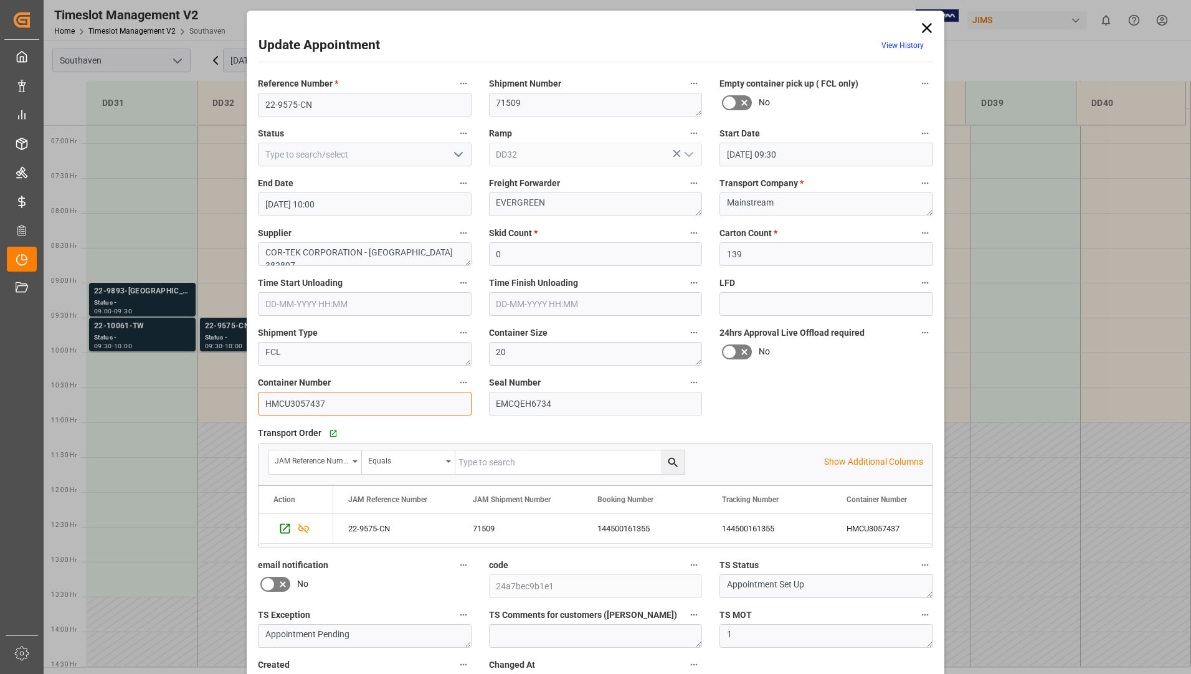
drag, startPoint x: 261, startPoint y: 404, endPoint x: 330, endPoint y: 399, distance: 69.3
click at [330, 399] on input "HMCU3057437" at bounding box center [365, 404] width 214 height 24
click at [927, 27] on icon at bounding box center [926, 27] width 17 height 17
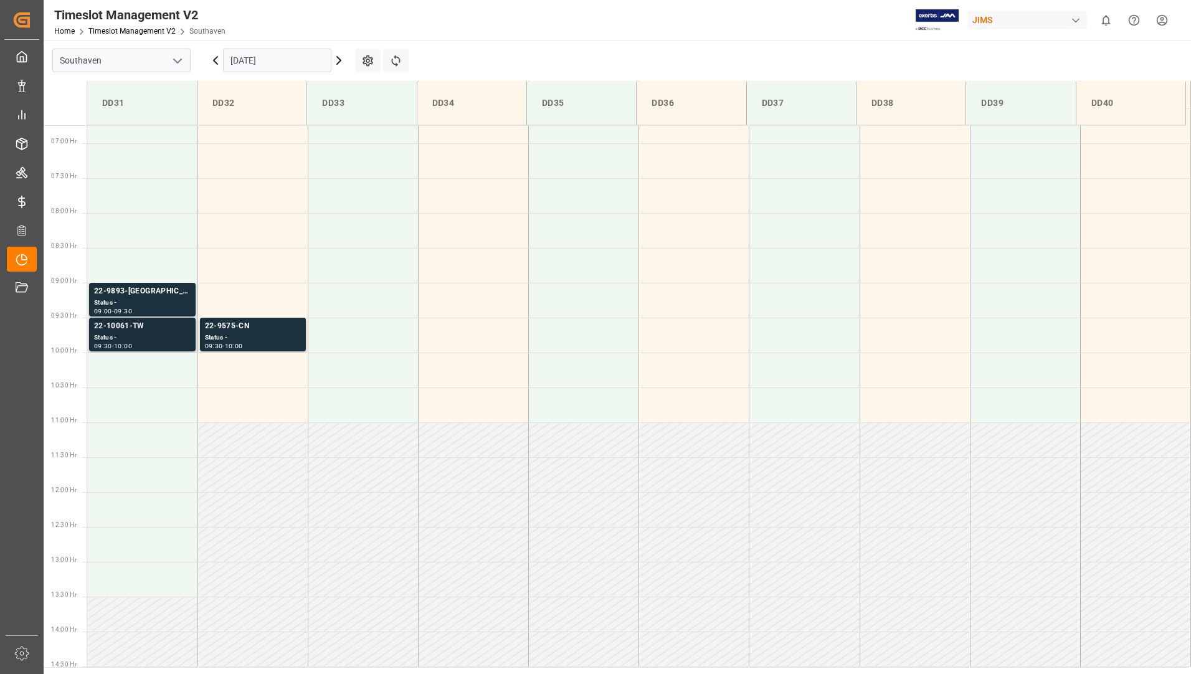
click at [146, 320] on div "22-10061-TW" at bounding box center [142, 326] width 97 height 12
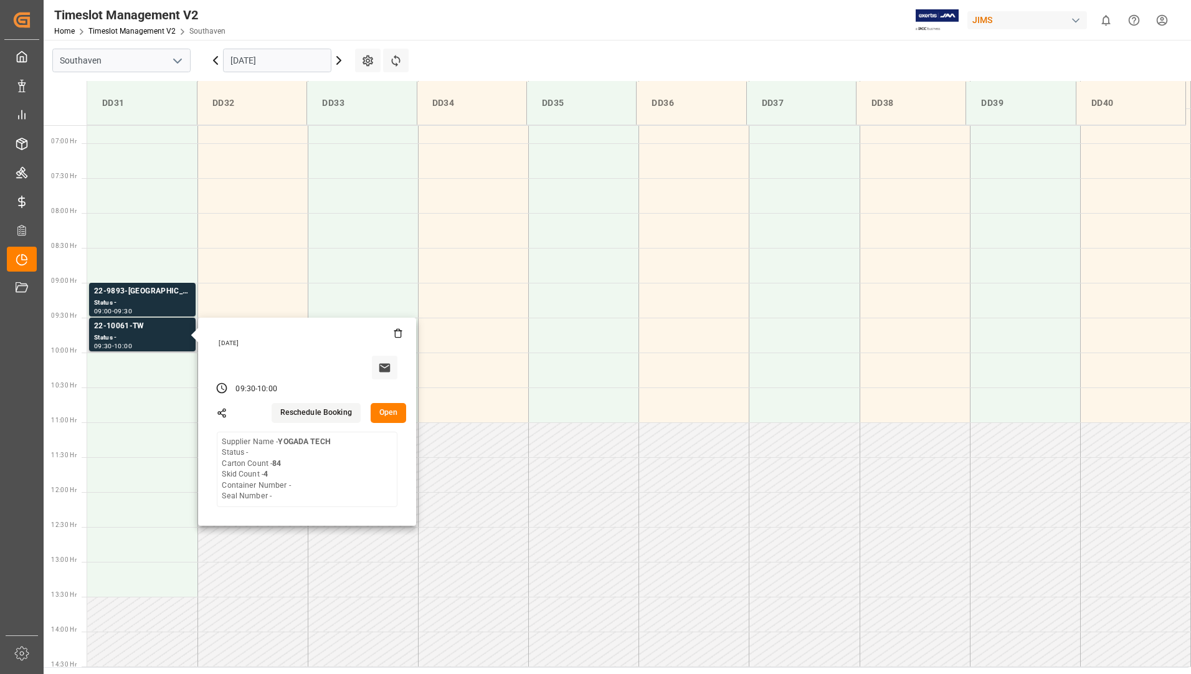
click at [395, 409] on button "Open" at bounding box center [389, 413] width 36 height 20
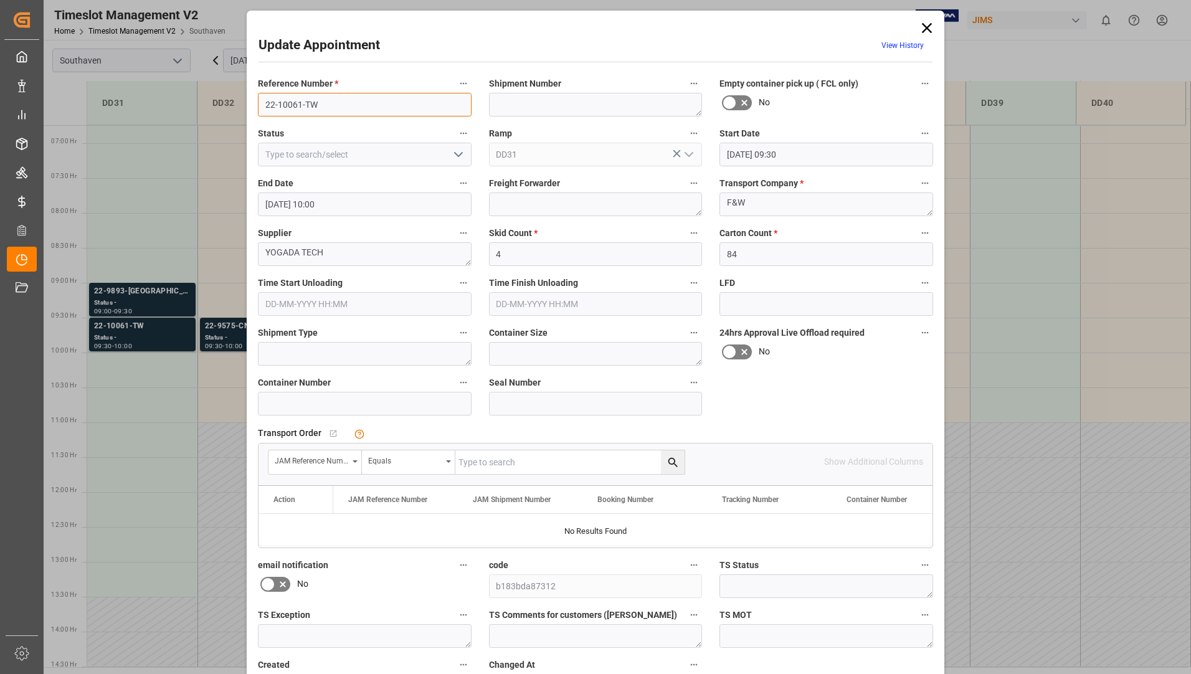
drag, startPoint x: 264, startPoint y: 102, endPoint x: 325, endPoint y: 102, distance: 61.0
click at [325, 102] on input "22-10061-TW" at bounding box center [365, 105] width 214 height 24
click at [924, 26] on icon at bounding box center [926, 27] width 17 height 17
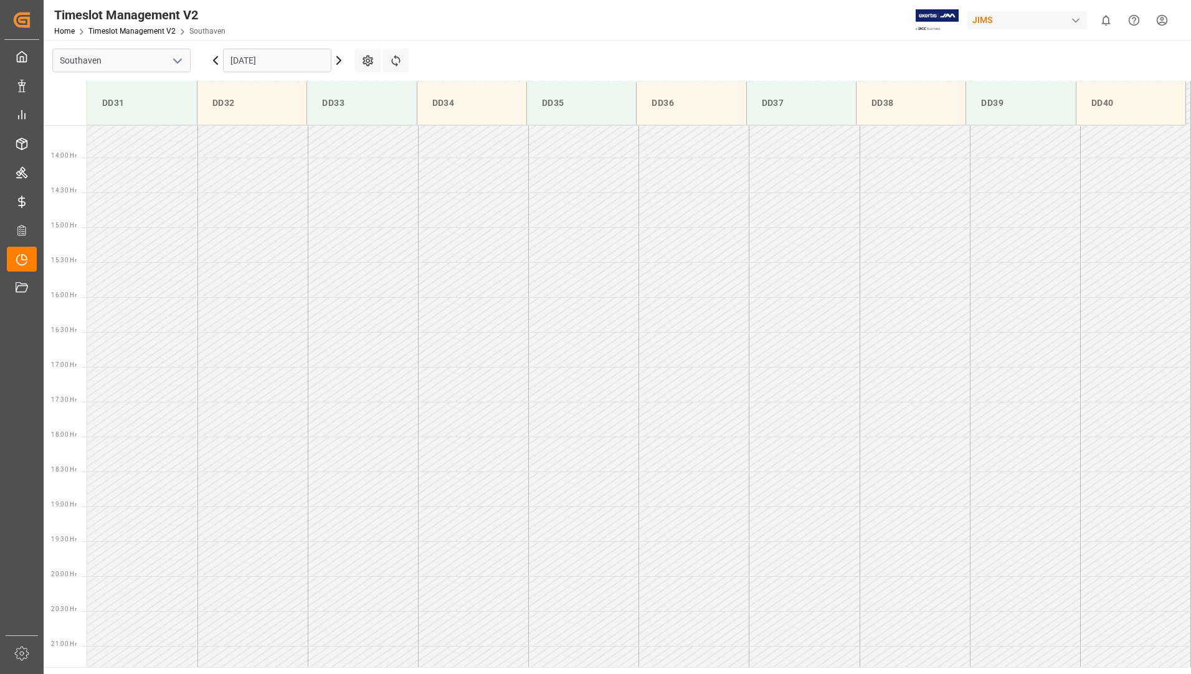
scroll to position [969, 0]
click at [297, 57] on input "[DATE]" at bounding box center [277, 61] width 108 height 24
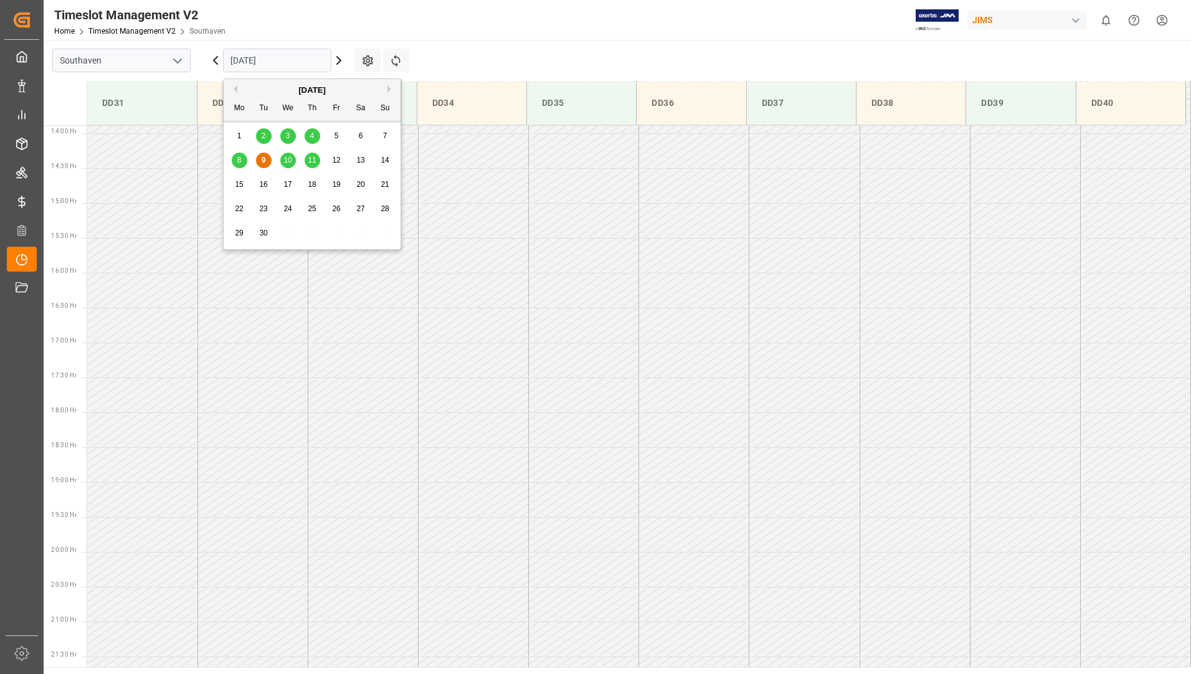
click at [287, 159] on span "10" at bounding box center [287, 160] width 8 height 9
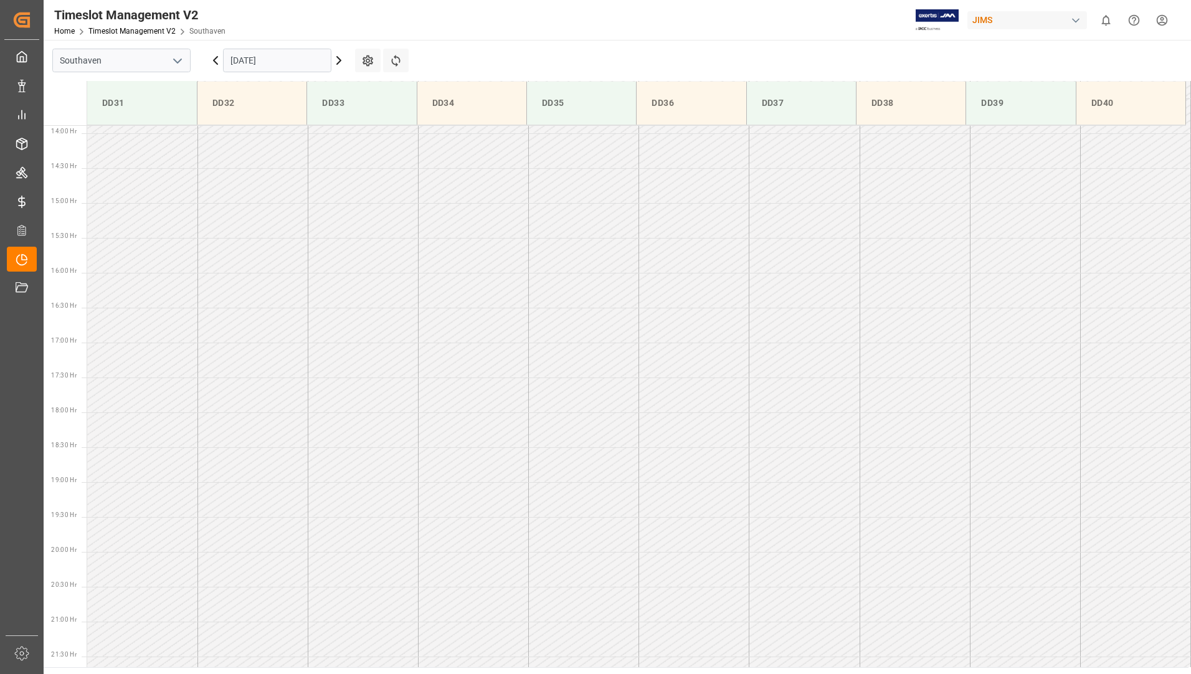
scroll to position [533, 0]
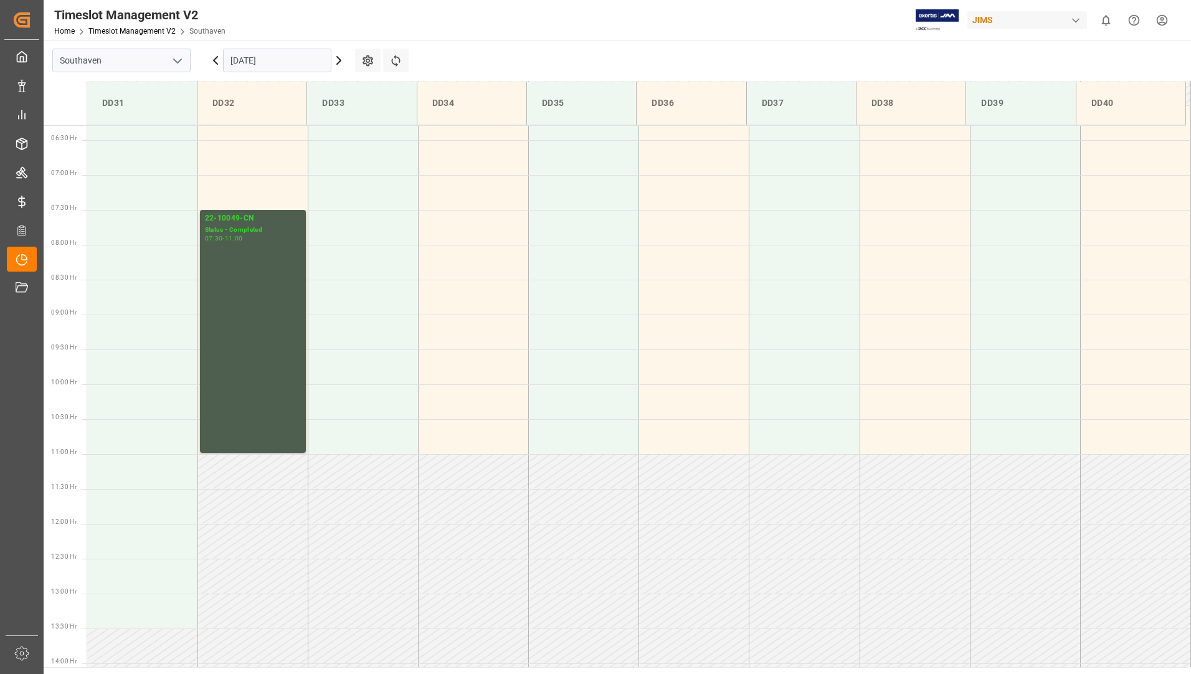
scroll to position [406, 0]
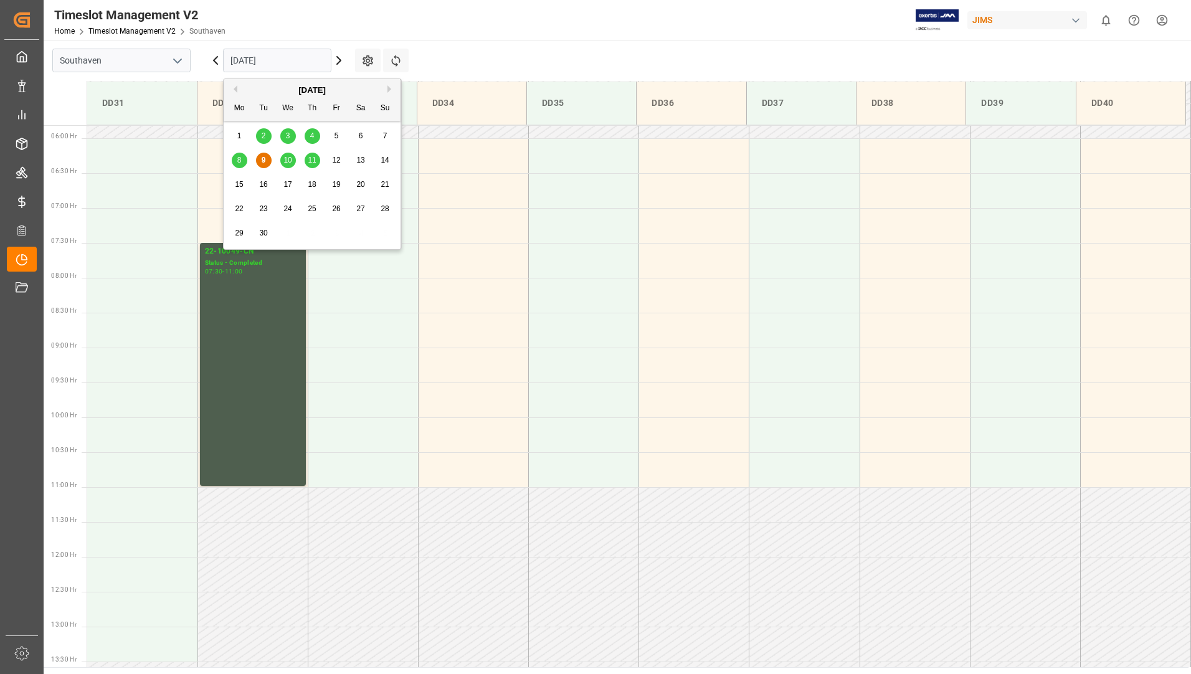
click at [295, 60] on input "[DATE]" at bounding box center [277, 61] width 108 height 24
click at [290, 157] on span "10" at bounding box center [287, 160] width 8 height 9
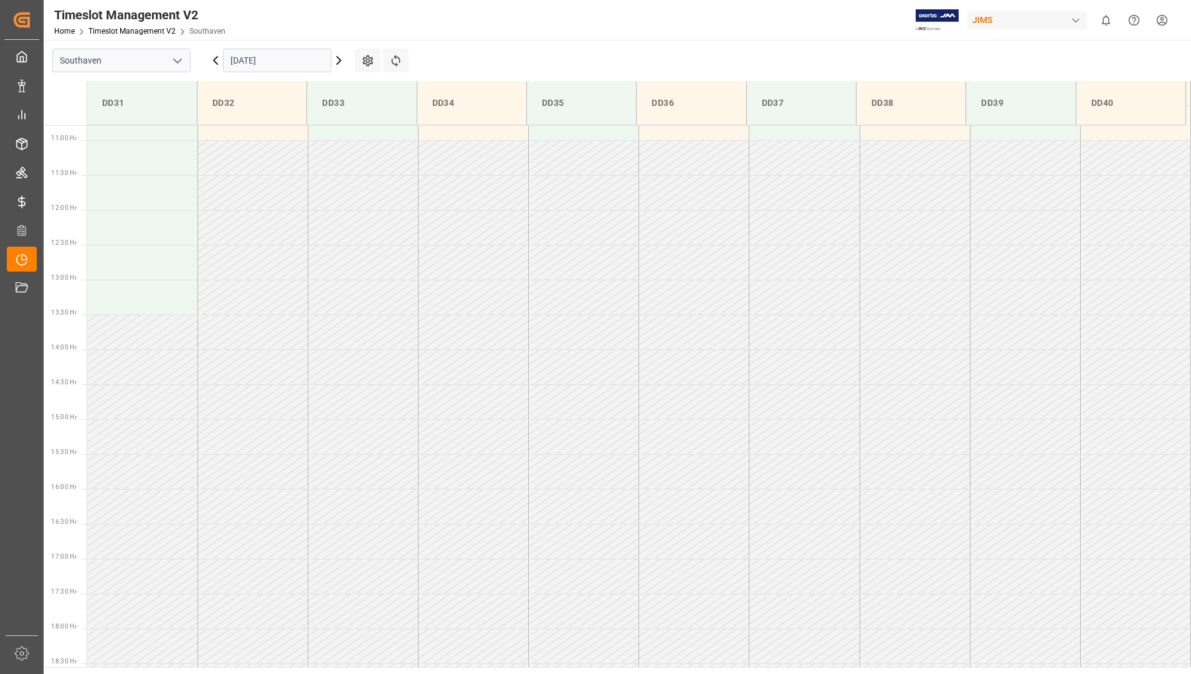
scroll to position [470, 0]
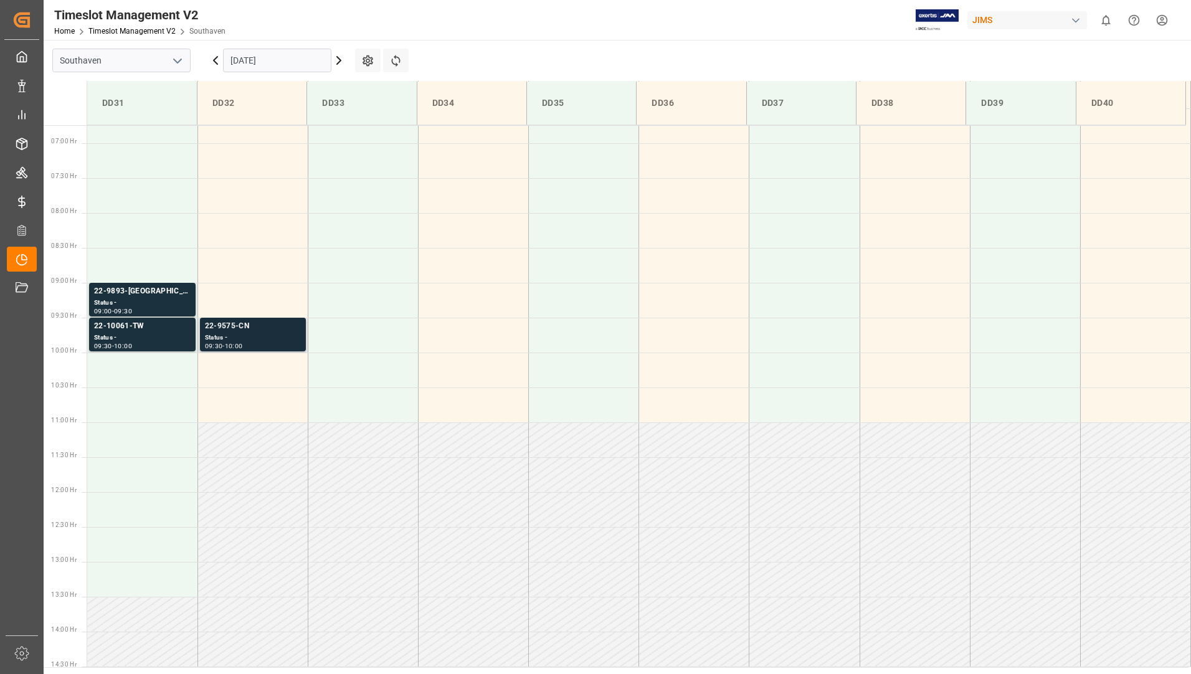
click at [254, 346] on div "09:30 - 10:00" at bounding box center [253, 346] width 96 height 7
